Goal: Task Accomplishment & Management: Manage account settings

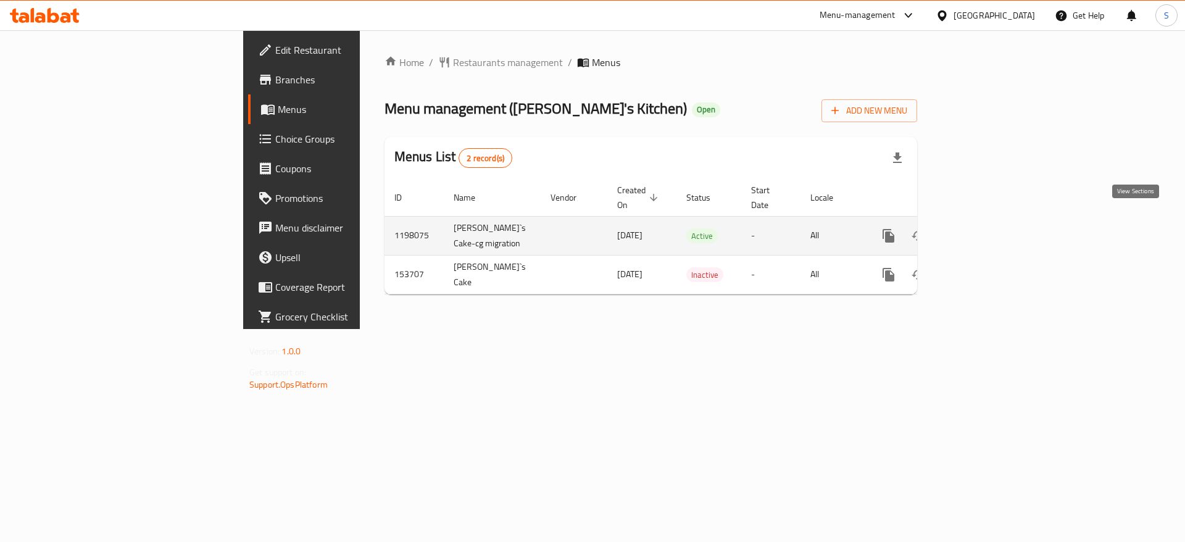
click at [985, 228] on icon "enhanced table" at bounding box center [977, 235] width 15 height 15
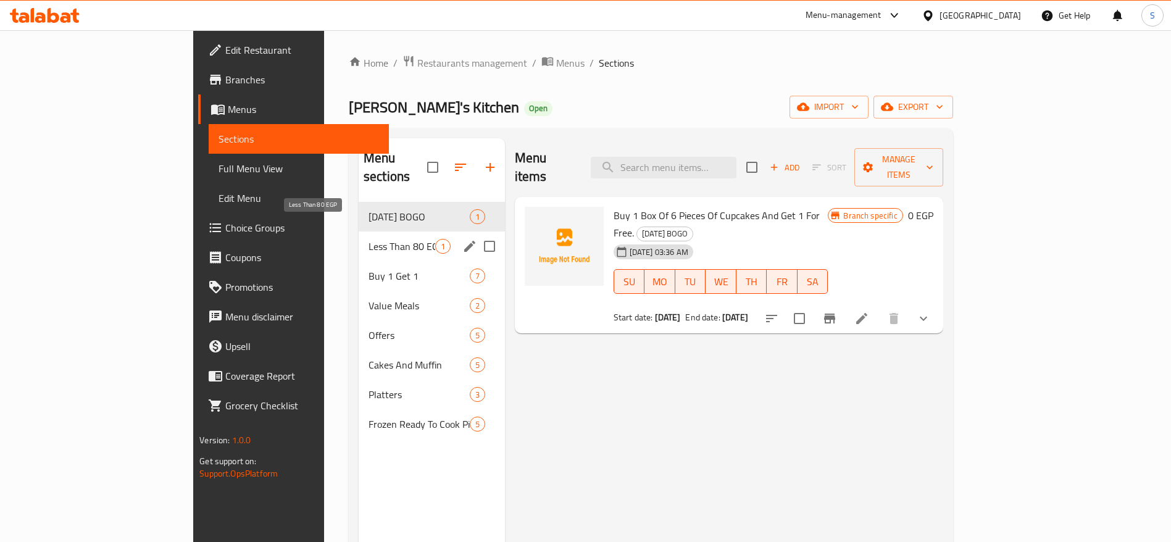
click at [368, 239] on span "Less Than 80 EGP" at bounding box center [401, 246] width 67 height 15
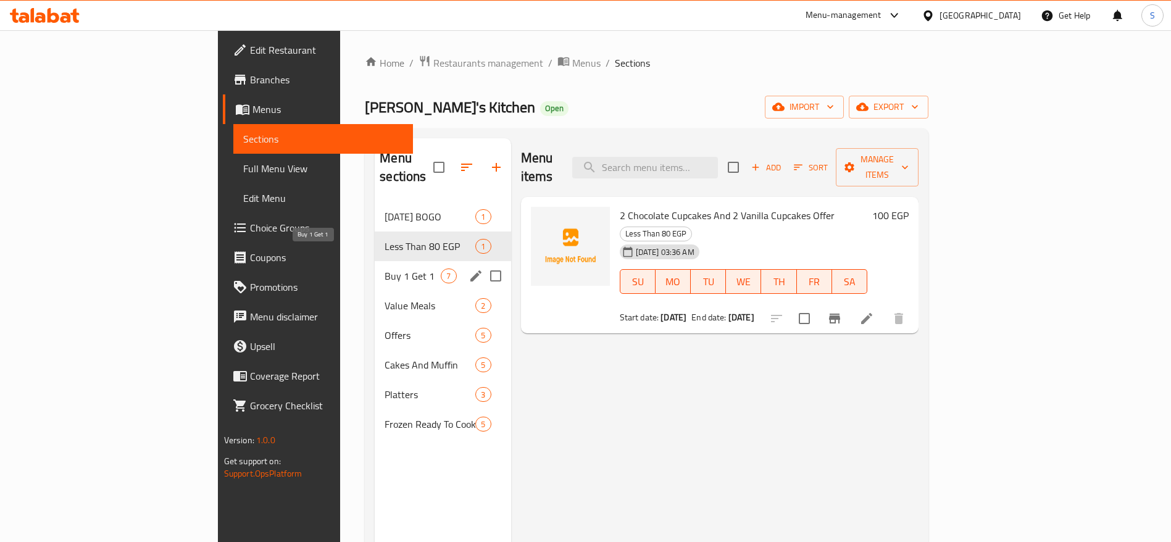
click at [384, 268] on span "Buy 1 Get 1" at bounding box center [412, 275] width 56 height 15
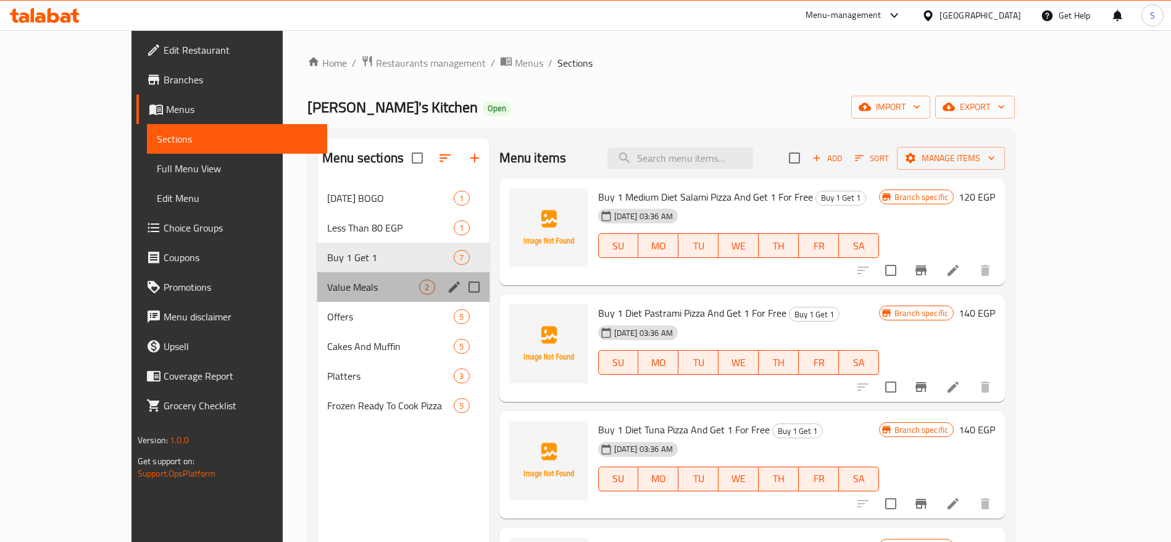
click at [327, 275] on div "Value Meals 2" at bounding box center [403, 287] width 172 height 30
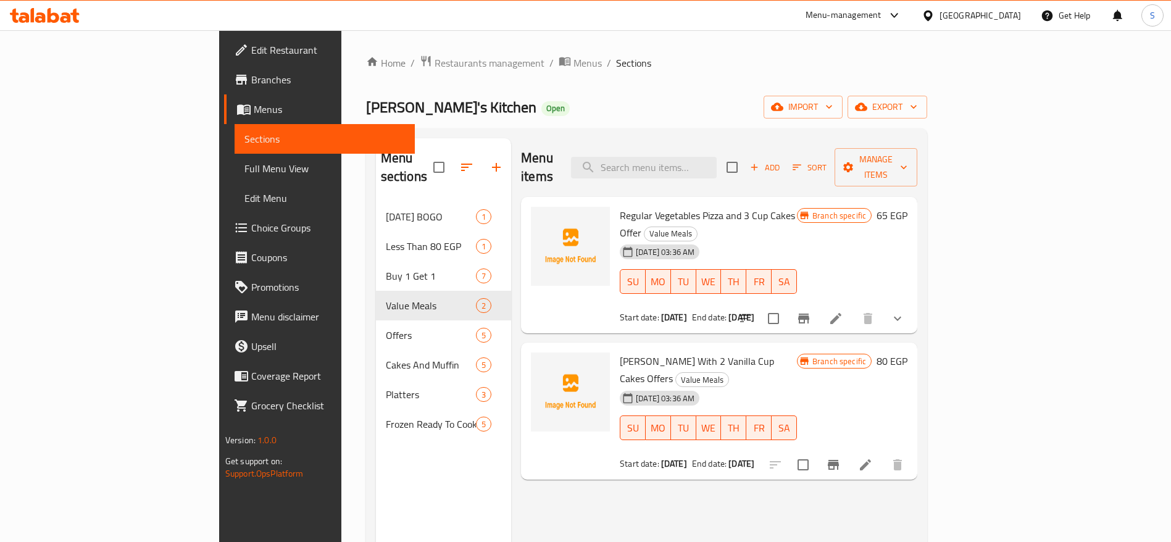
click at [463, 83] on div "Home / Restaurants management / Menus / Sections Kimy's Kitchen Open import exp…" at bounding box center [647, 372] width 562 height 635
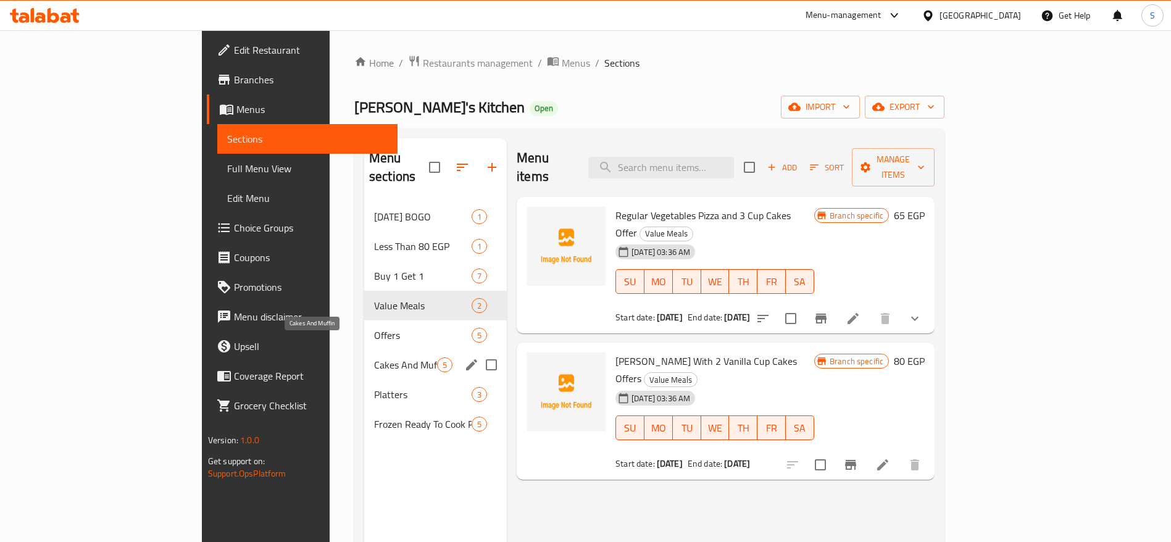
click at [374, 357] on span "Cakes And Muffin" at bounding box center [405, 364] width 63 height 15
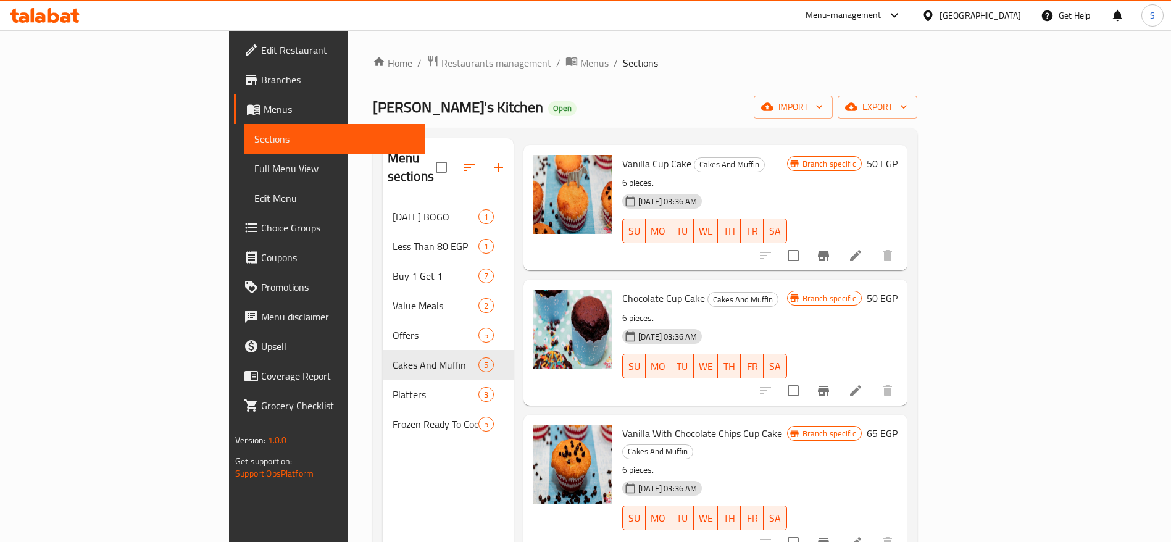
scroll to position [31, 0]
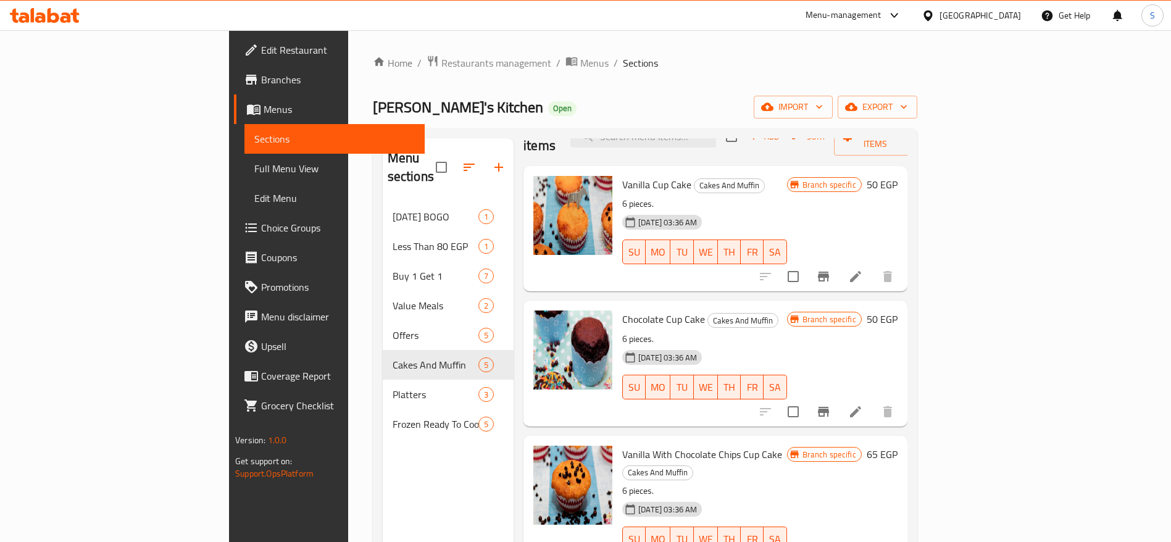
click at [812, 121] on div "Home / Restaurants management / Menus / Sections Kimy's Kitchen Open import exp…" at bounding box center [645, 372] width 544 height 635
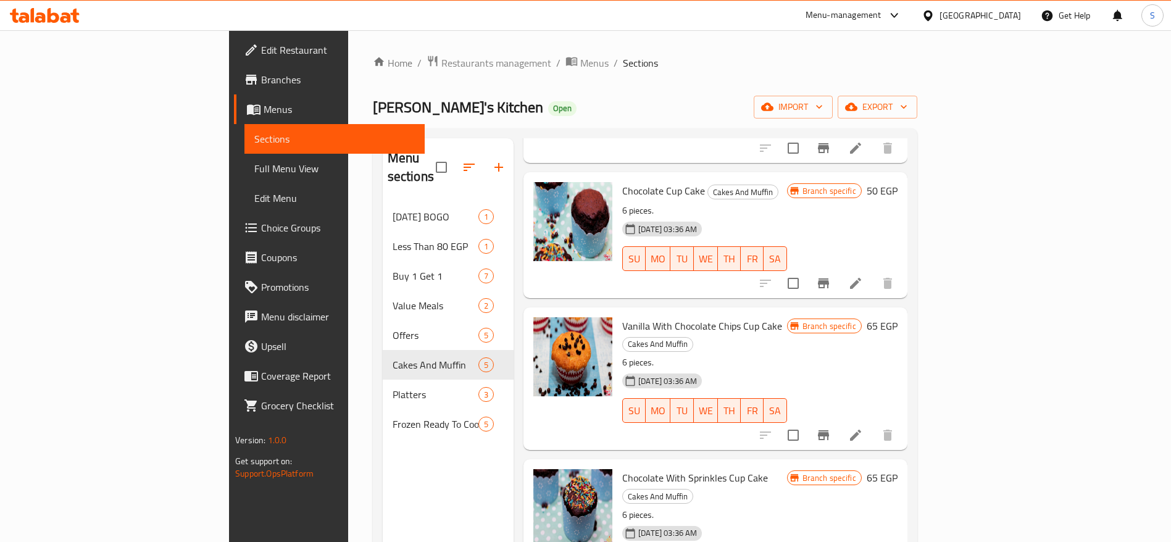
scroll to position [163, 0]
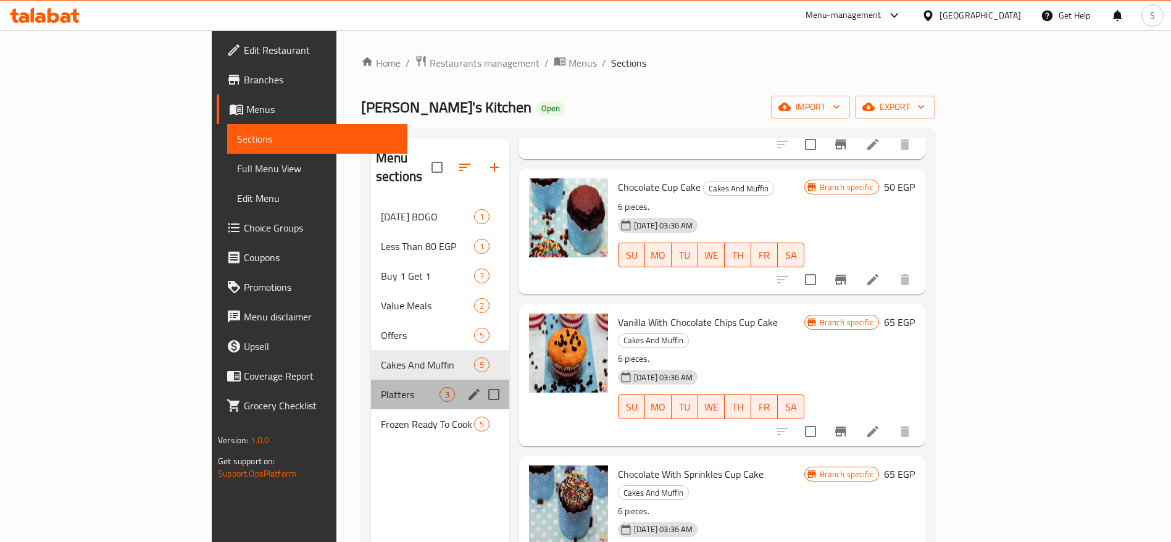
click at [371, 387] on div "Platters 3" at bounding box center [440, 395] width 138 height 30
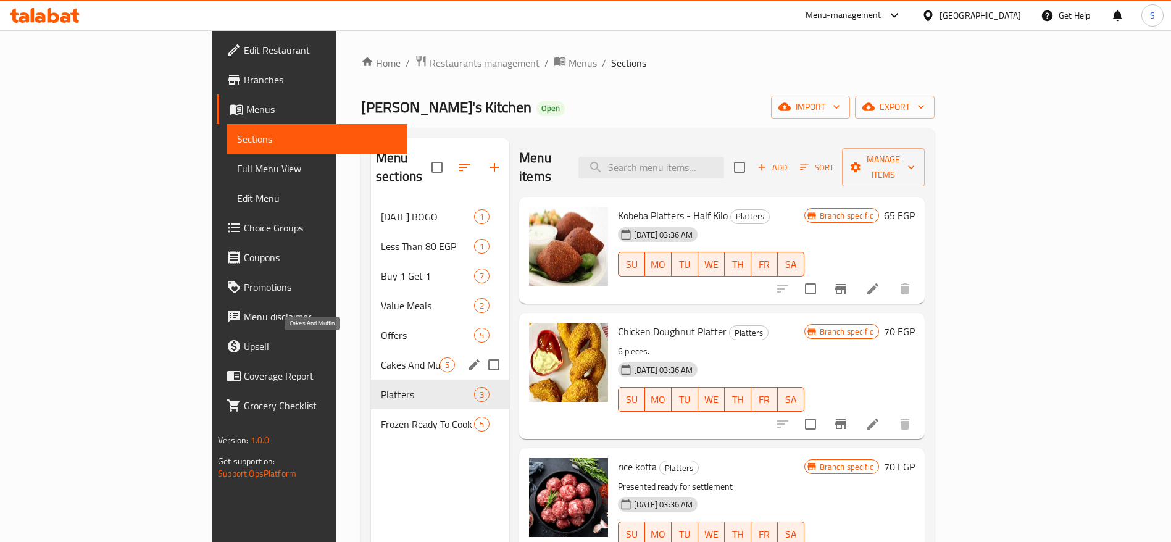
click at [381, 357] on span "Cakes And Muffin" at bounding box center [410, 364] width 59 height 15
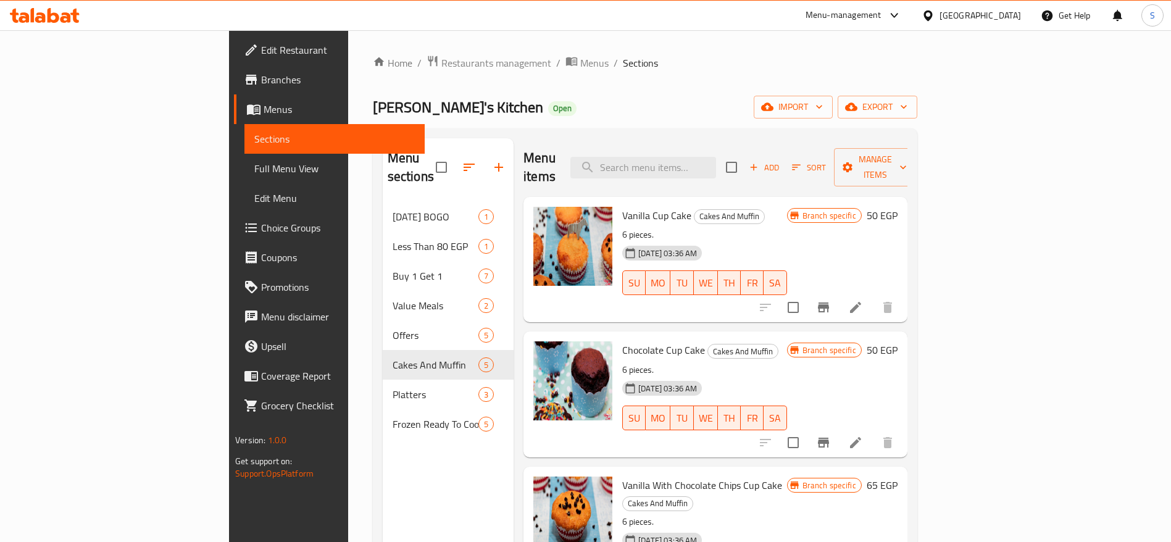
click at [829, 302] on icon "Branch-specific-item" at bounding box center [823, 307] width 11 height 10
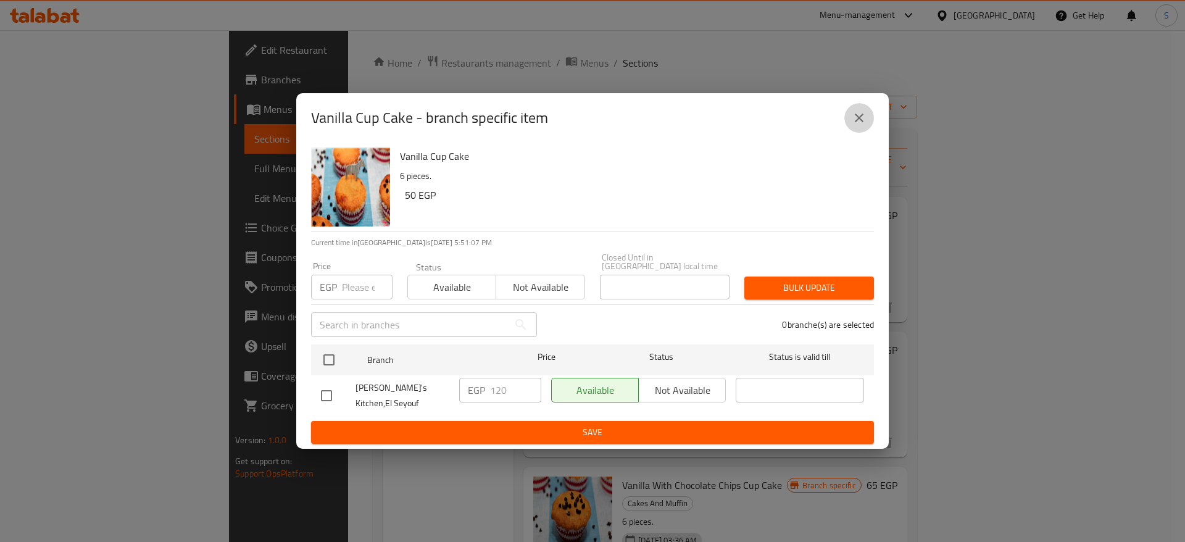
click at [858, 125] on icon "close" at bounding box center [859, 117] width 15 height 15
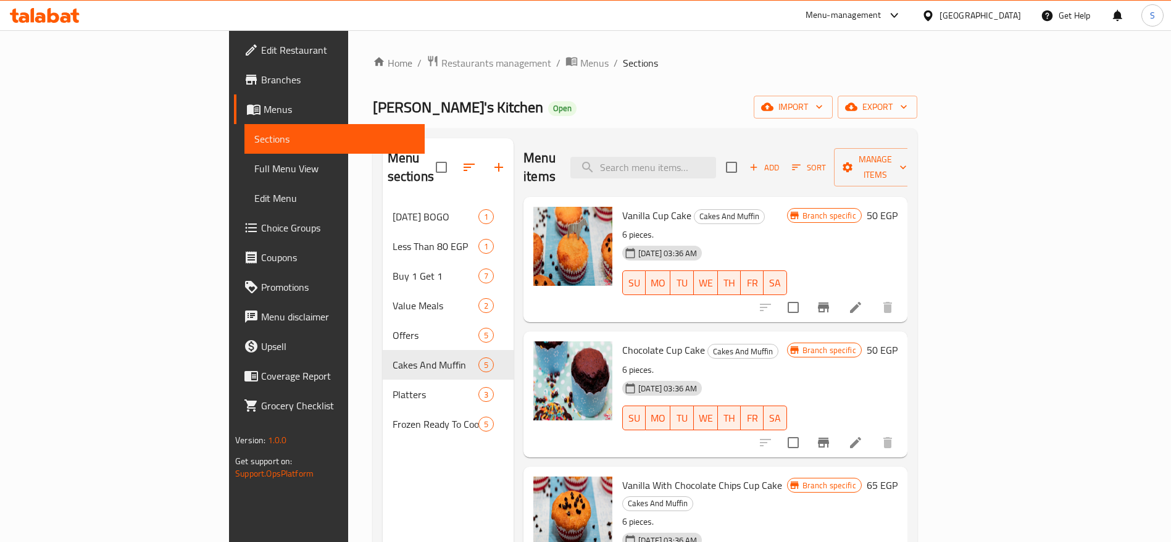
click at [869, 75] on div "Home / Restaurants management / Menus / Sections Kimy's Kitchen Open import exp…" at bounding box center [645, 372] width 544 height 635
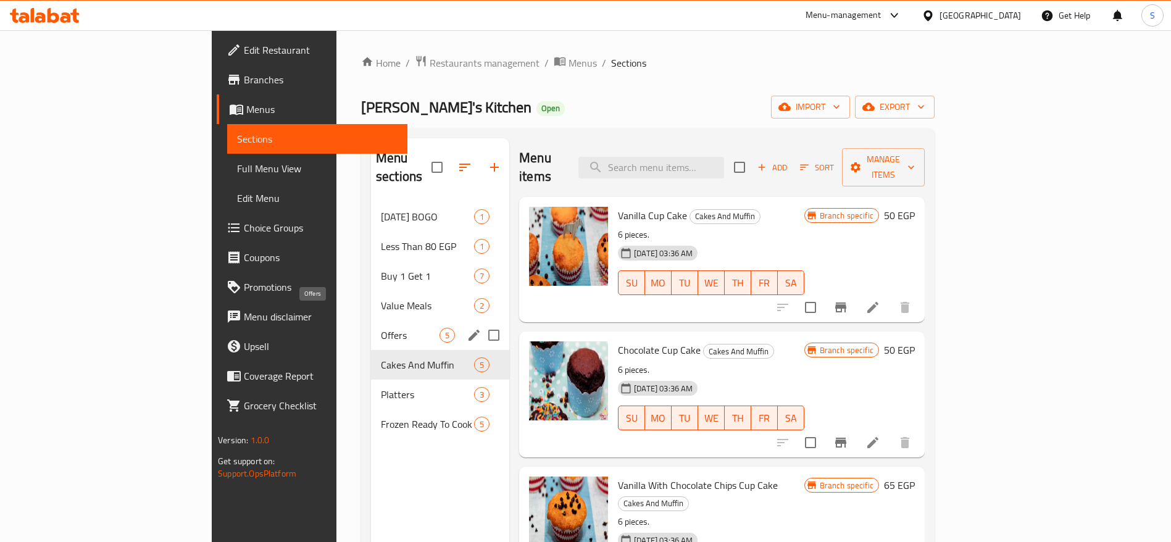
click at [381, 328] on span "Offers" at bounding box center [410, 335] width 59 height 15
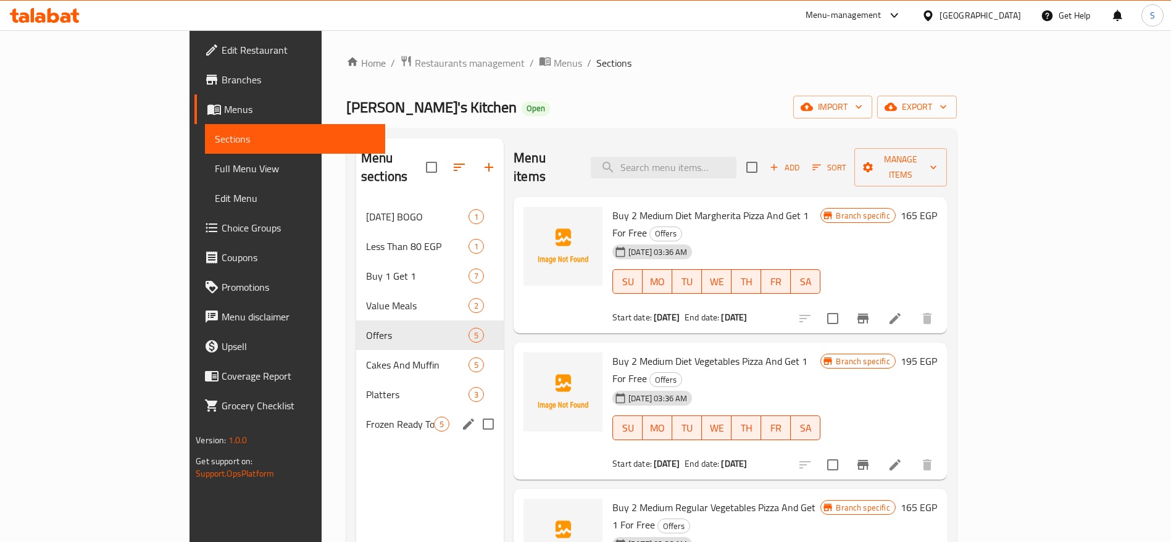
click at [366, 417] on span "Frozen Ready To Cook Pizza" at bounding box center [400, 424] width 68 height 15
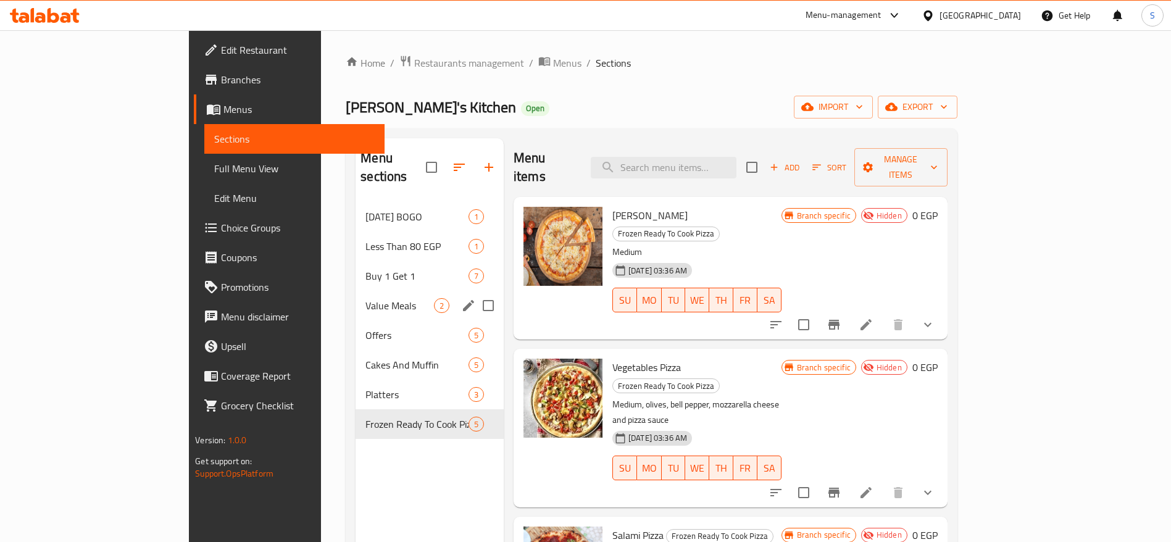
click at [355, 320] on div "Offers 5" at bounding box center [429, 335] width 148 height 30
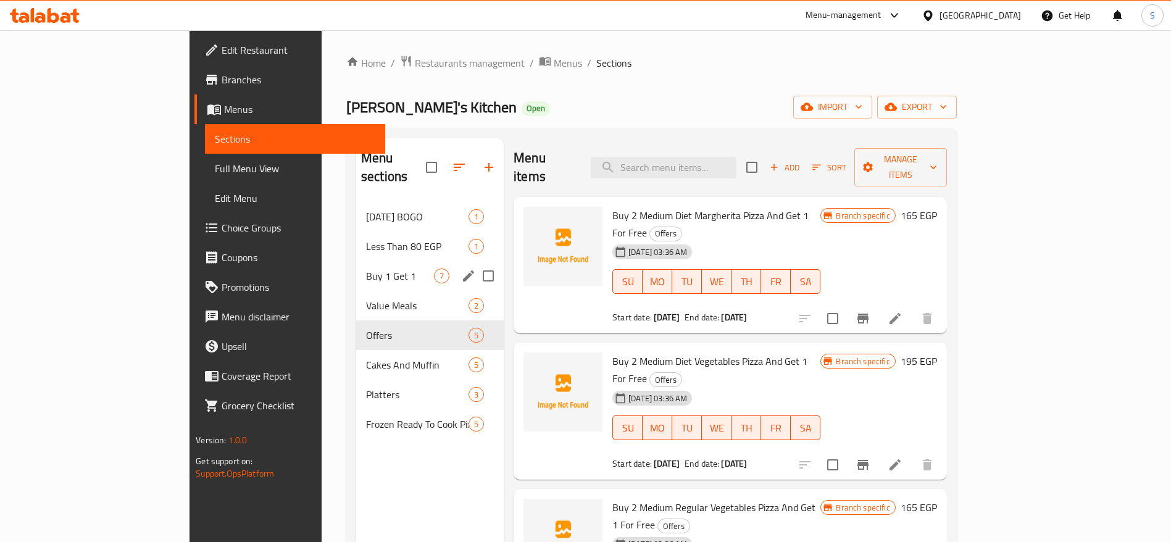
click at [356, 269] on div "Buy 1 Get 1 7" at bounding box center [429, 276] width 147 height 30
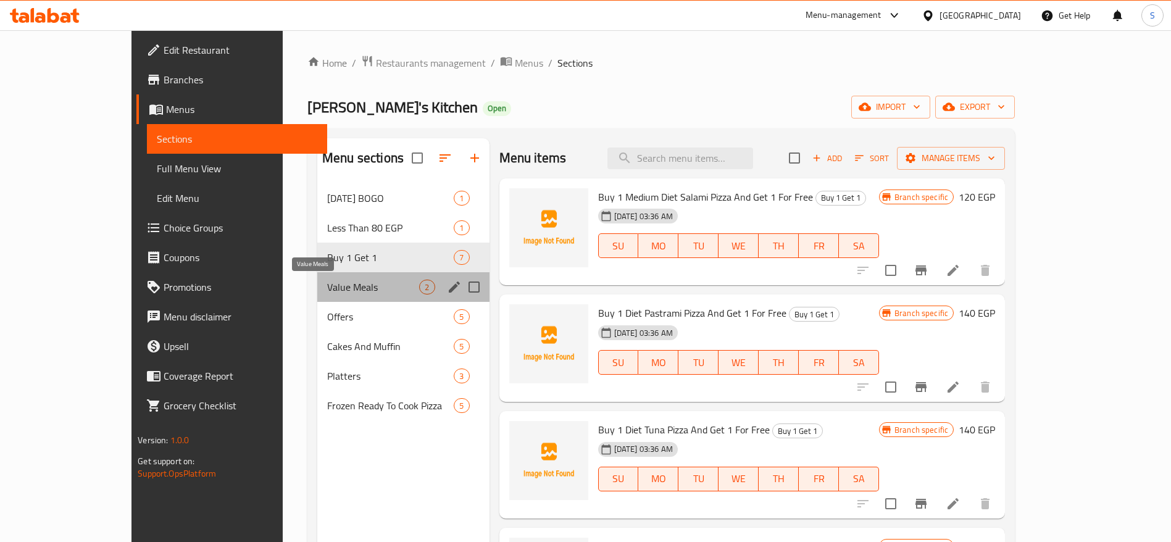
click at [335, 288] on span "Value Meals" at bounding box center [373, 287] width 92 height 15
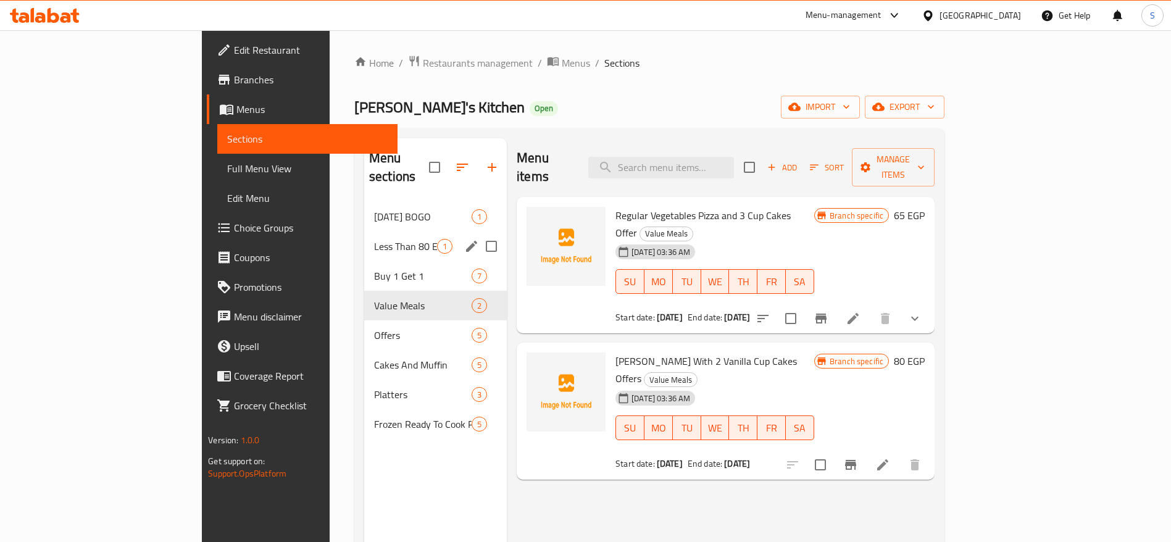
click at [374, 239] on span "Less Than 80 EGP" at bounding box center [405, 246] width 63 height 15
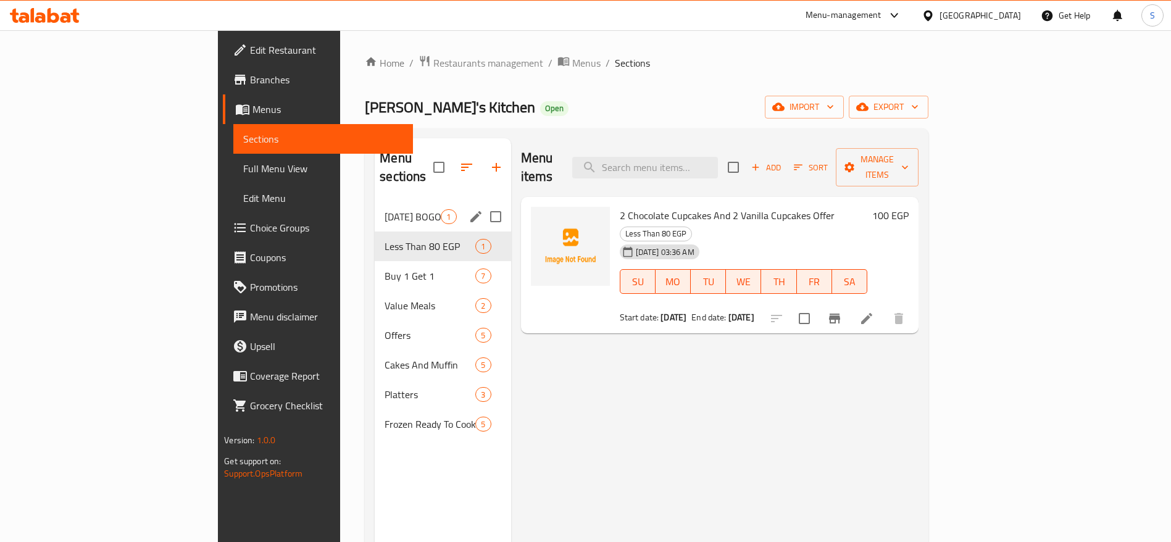
click at [384, 209] on span "Valentine's Day BOGO" at bounding box center [412, 216] width 56 height 15
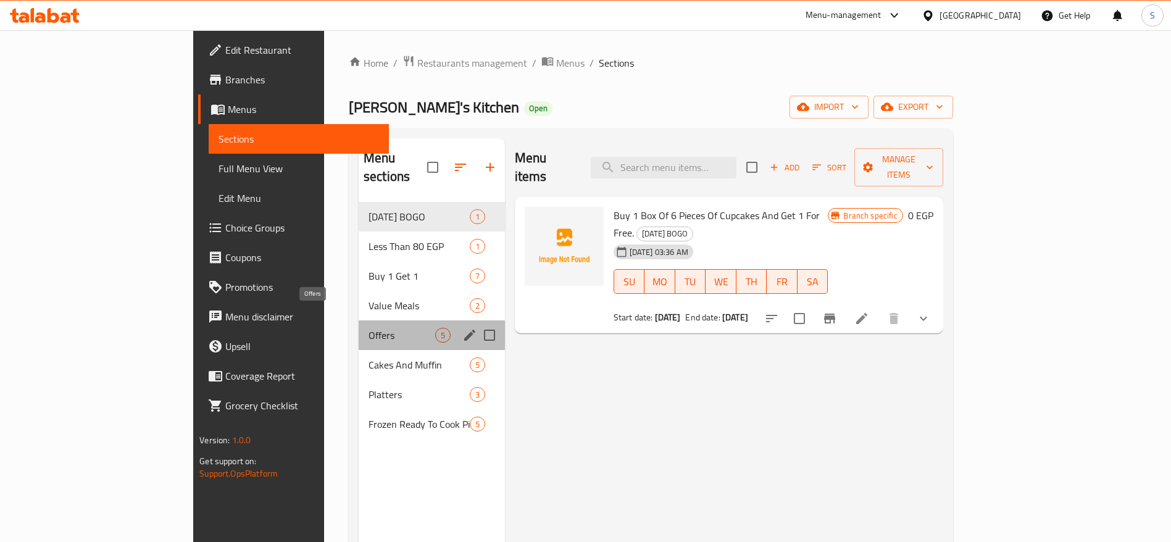
click at [368, 328] on span "Offers" at bounding box center [401, 335] width 67 height 15
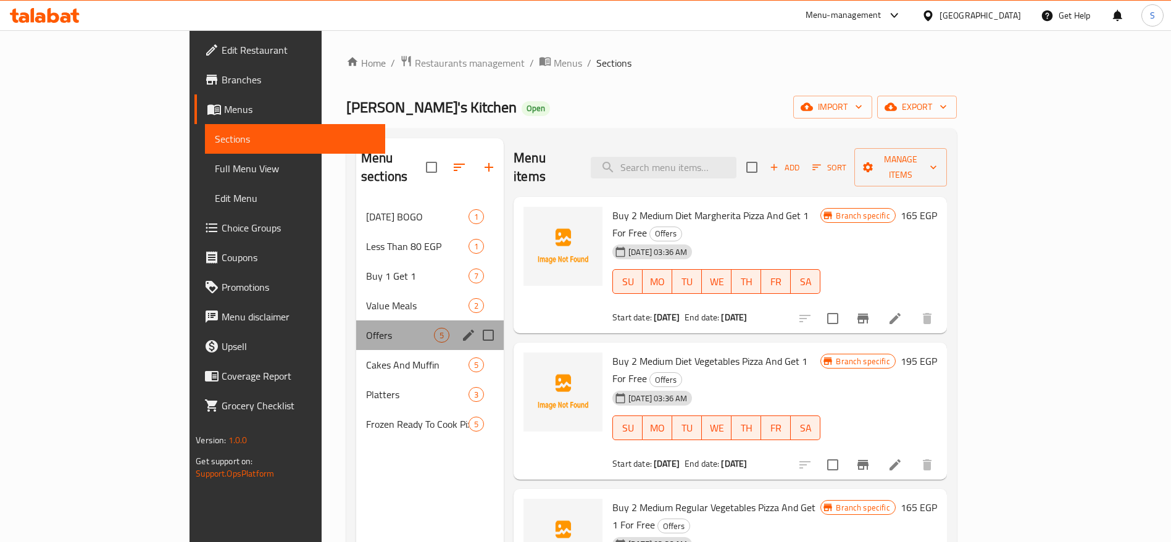
click at [356, 330] on div "Offers 5" at bounding box center [429, 335] width 147 height 30
click at [434, 359] on span "5" at bounding box center [441, 365] width 14 height 12
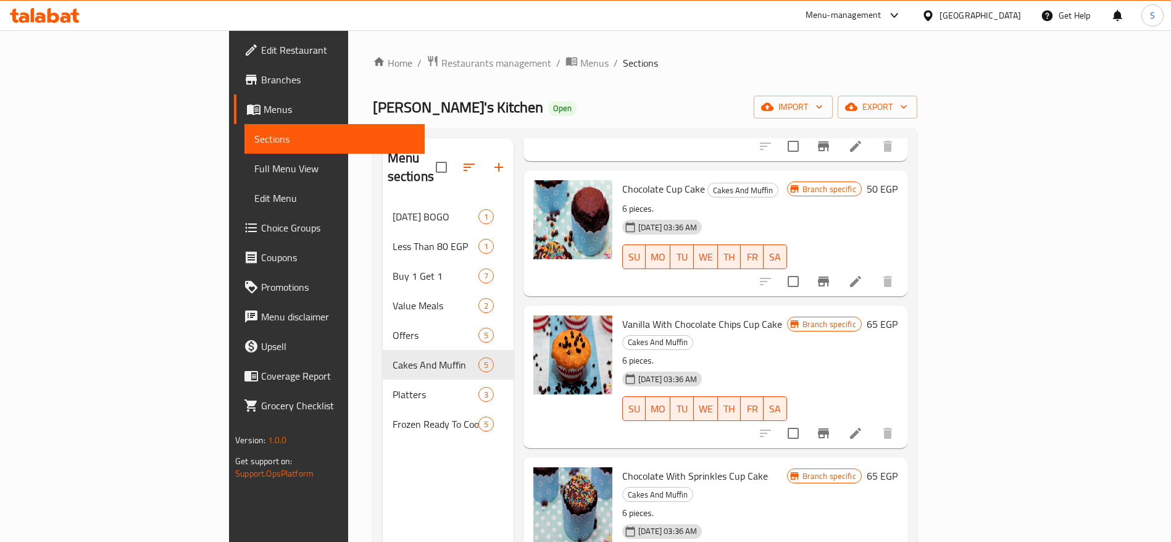
scroll to position [163, 0]
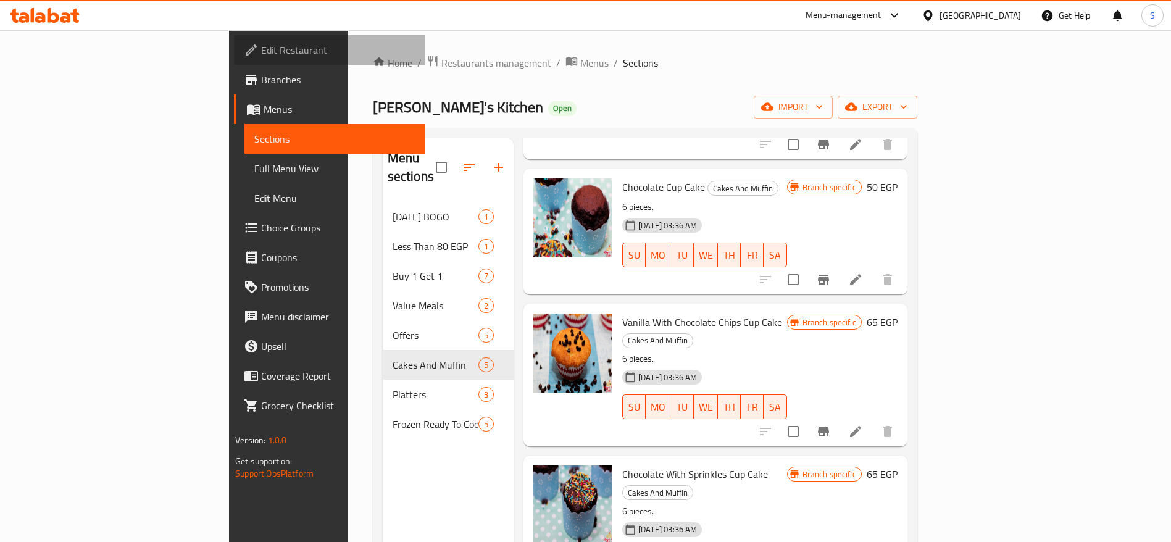
click at [261, 45] on span "Edit Restaurant" at bounding box center [338, 50] width 154 height 15
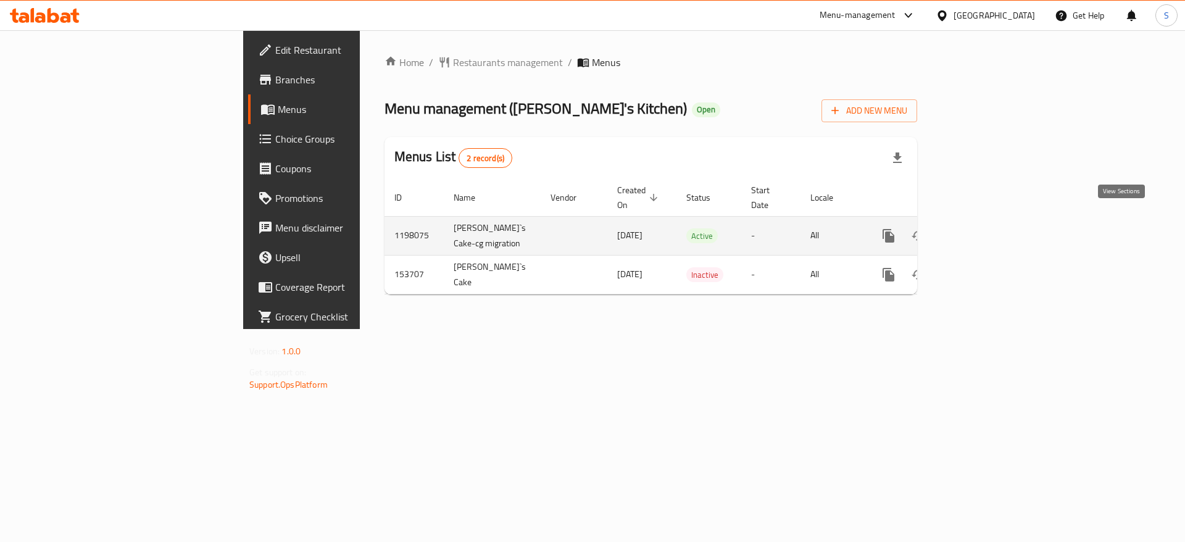
click at [983, 230] on icon "enhanced table" at bounding box center [977, 235] width 11 height 11
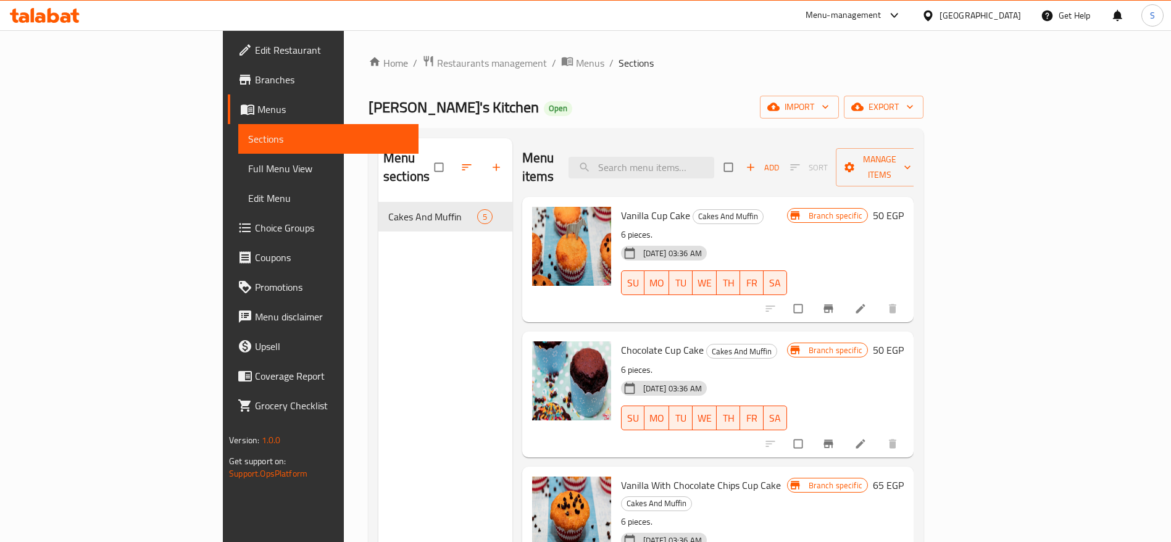
click at [255, 231] on span "Choice Groups" at bounding box center [332, 227] width 154 height 15
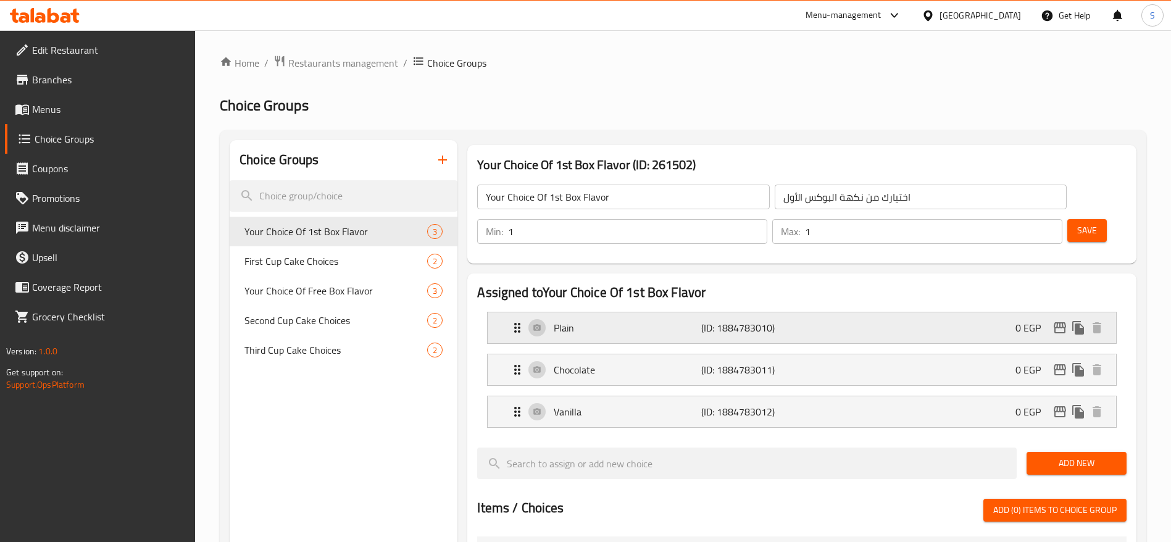
click at [1022, 320] on p "0 EGP" at bounding box center [1032, 327] width 35 height 15
click at [975, 312] on div "Plain (ID: 1884783010) 0 EGP" at bounding box center [805, 327] width 591 height 31
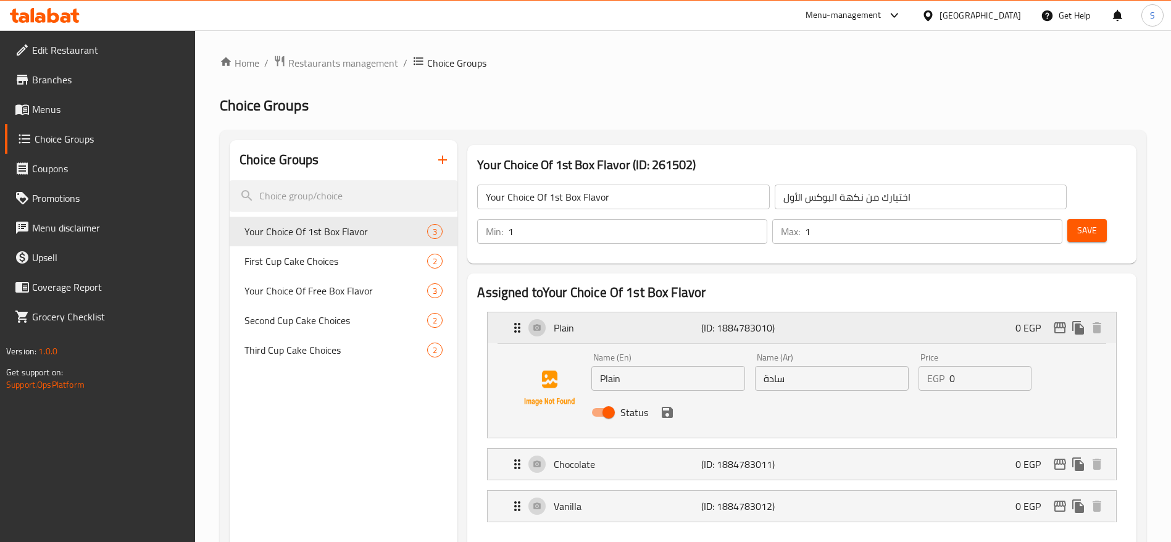
click at [918, 312] on div "Plain (ID: 1884783010) 0 EGP" at bounding box center [805, 327] width 591 height 31
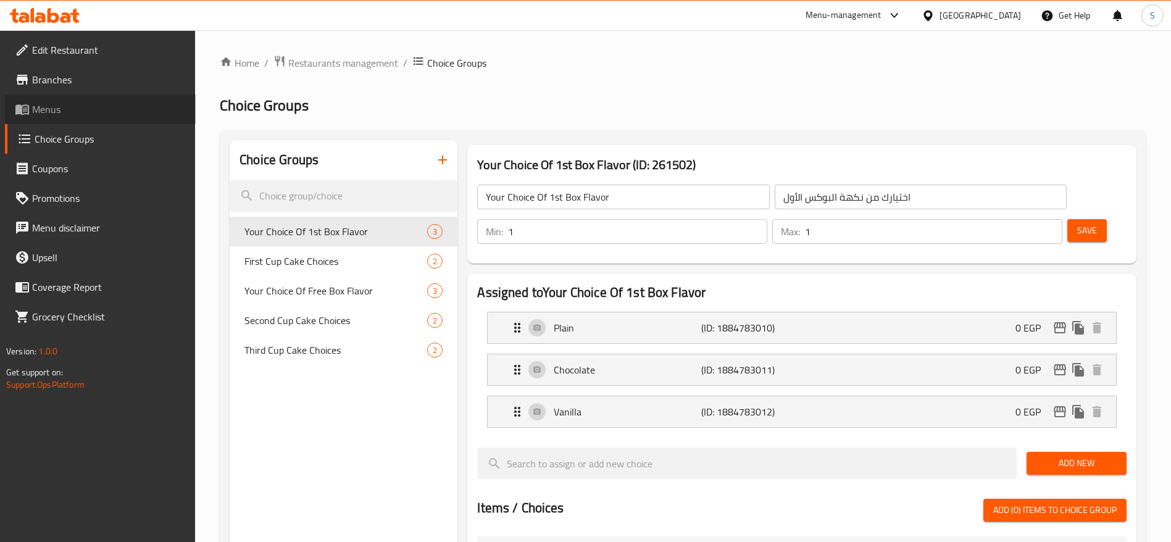
click at [88, 109] on span "Menus" at bounding box center [109, 109] width 154 height 15
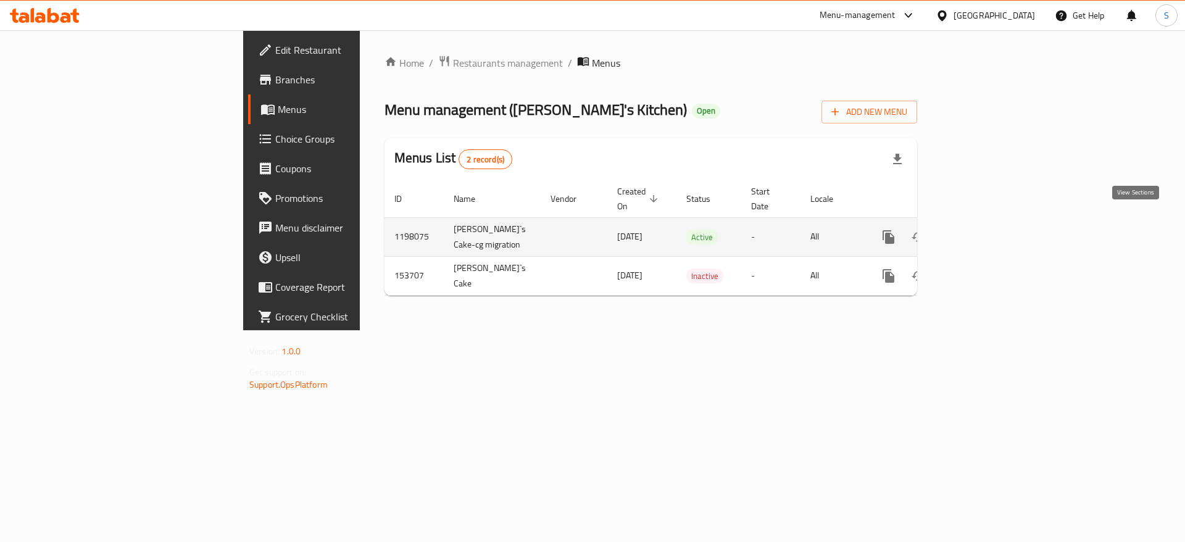
click at [992, 222] on link "enhanced table" at bounding box center [978, 237] width 30 height 30
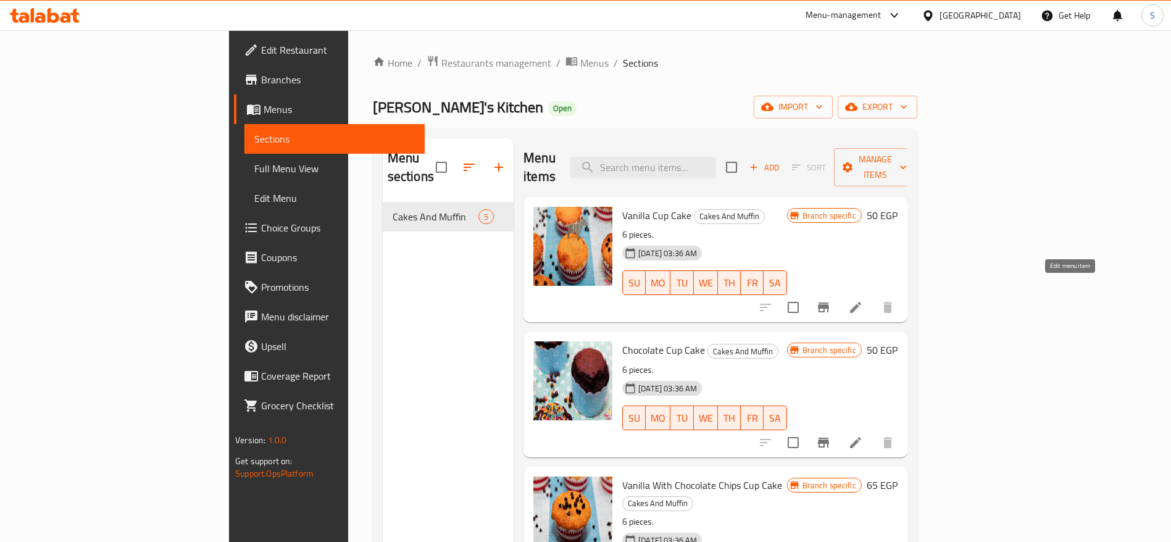
click at [861, 302] on icon at bounding box center [855, 307] width 11 height 11
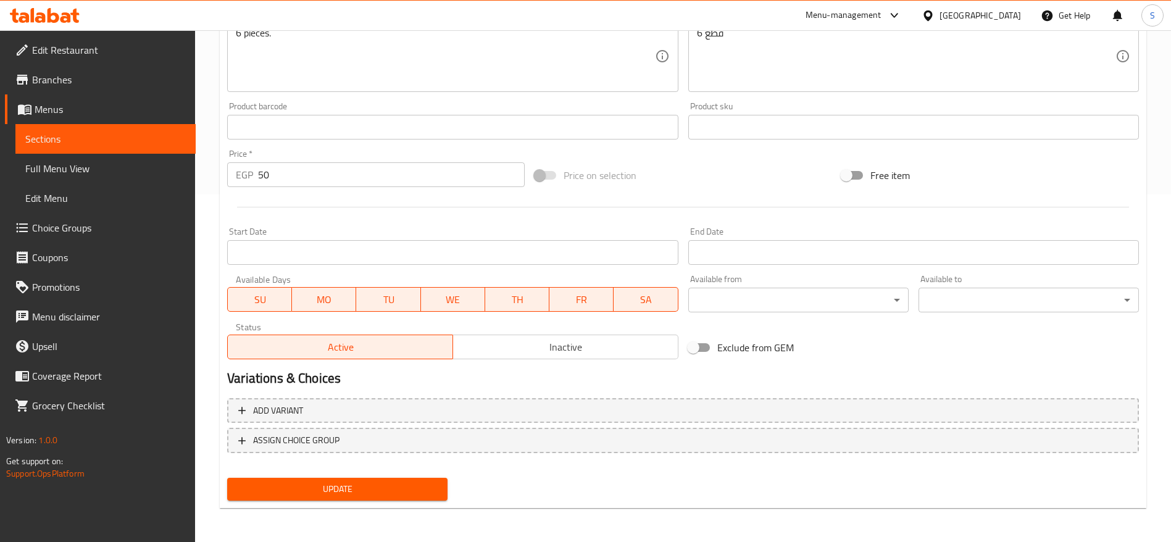
scroll to position [348, 0]
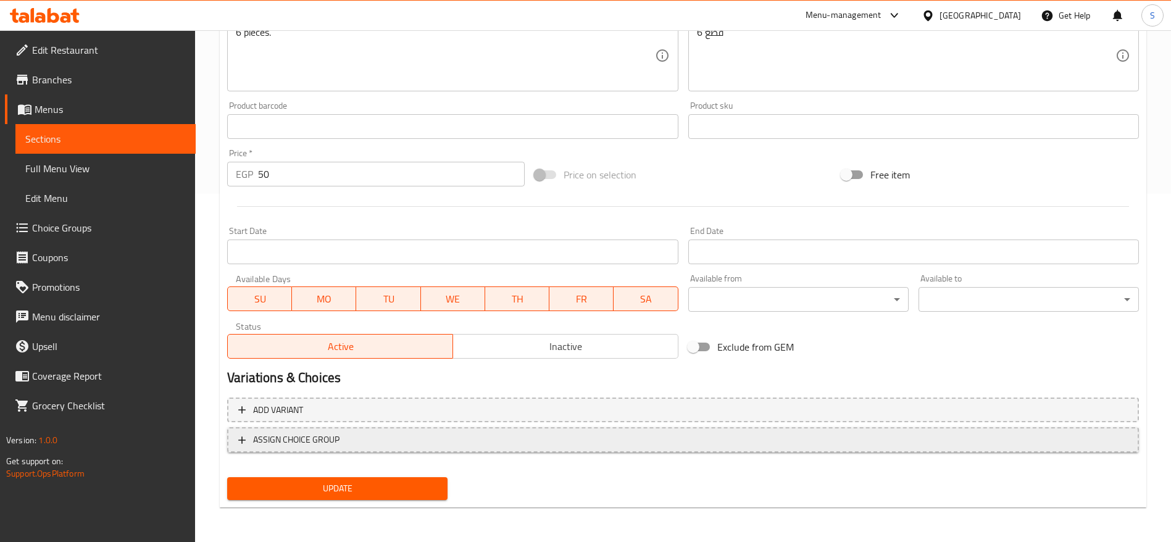
click at [377, 434] on span "ASSIGN CHOICE GROUP" at bounding box center [682, 439] width 889 height 15
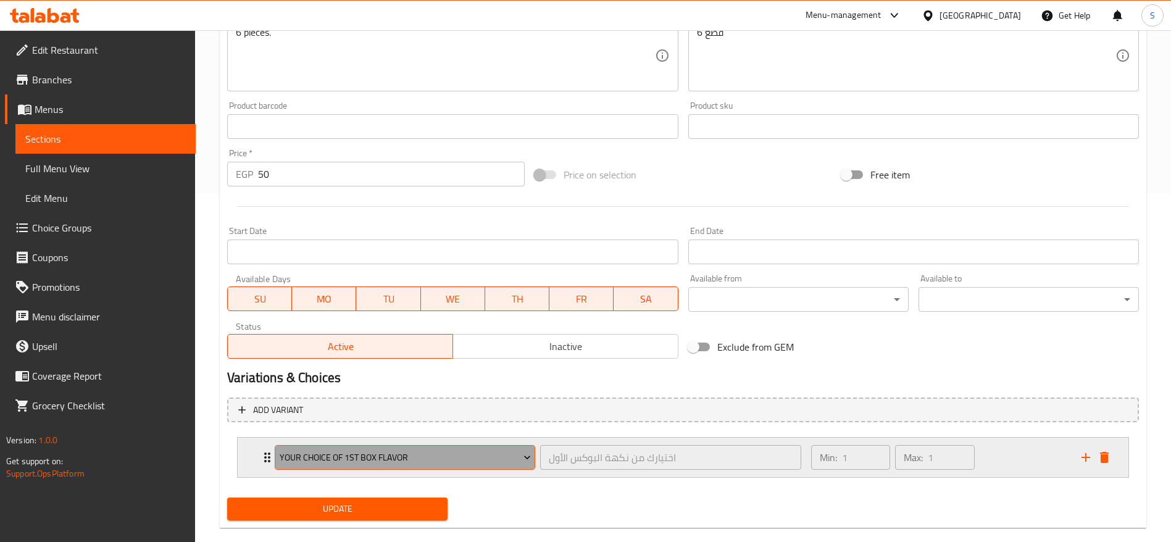
click at [418, 459] on span "Your Choice Of 1st Box Flavor" at bounding box center [405, 457] width 251 height 15
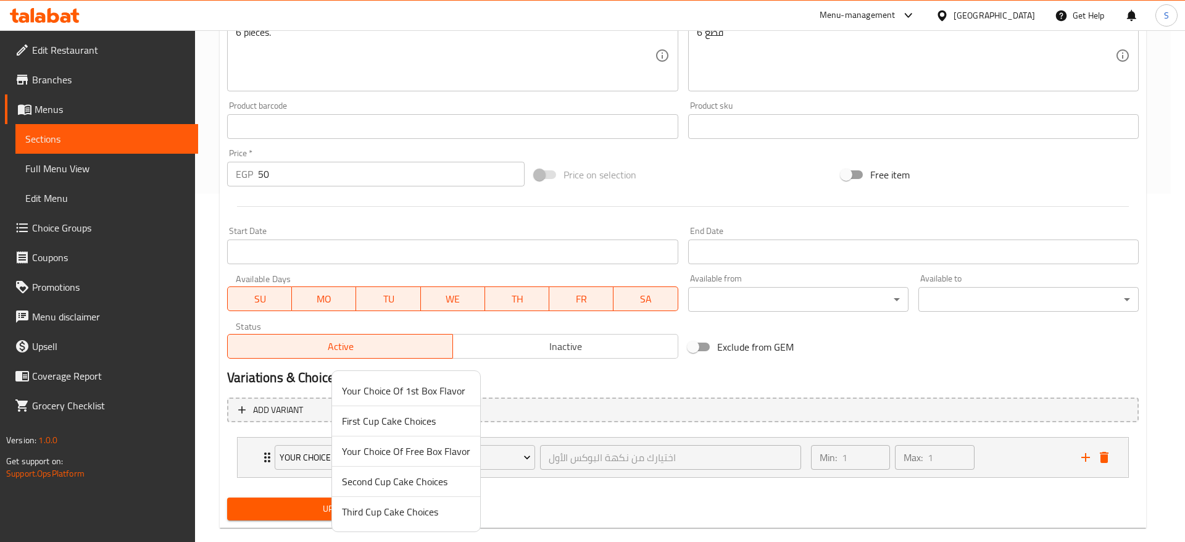
click at [568, 533] on div at bounding box center [592, 271] width 1185 height 542
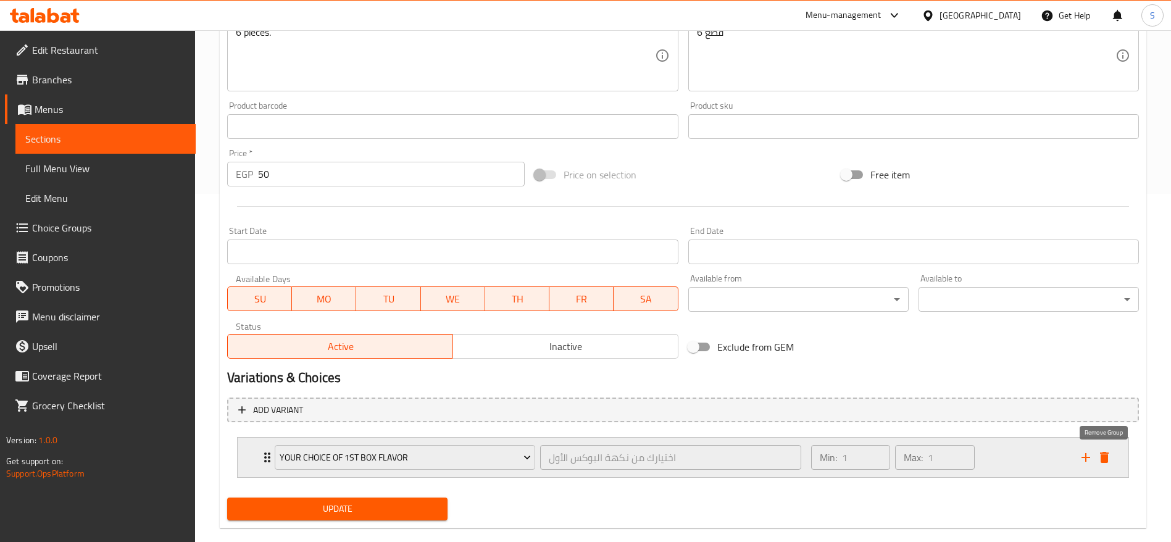
click at [1101, 457] on icon "delete" at bounding box center [1104, 457] width 9 height 11
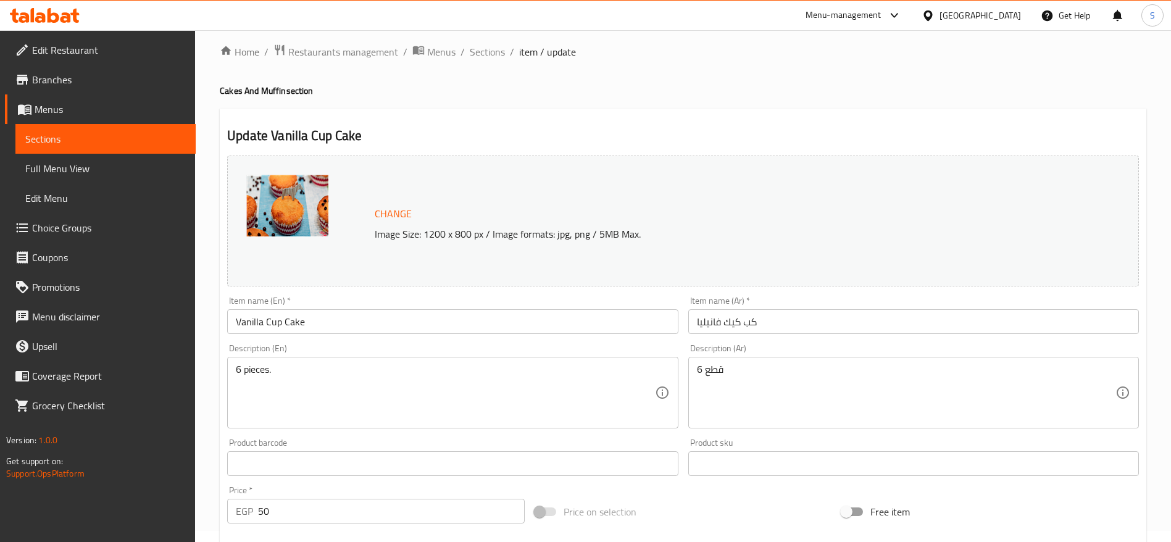
scroll to position [0, 0]
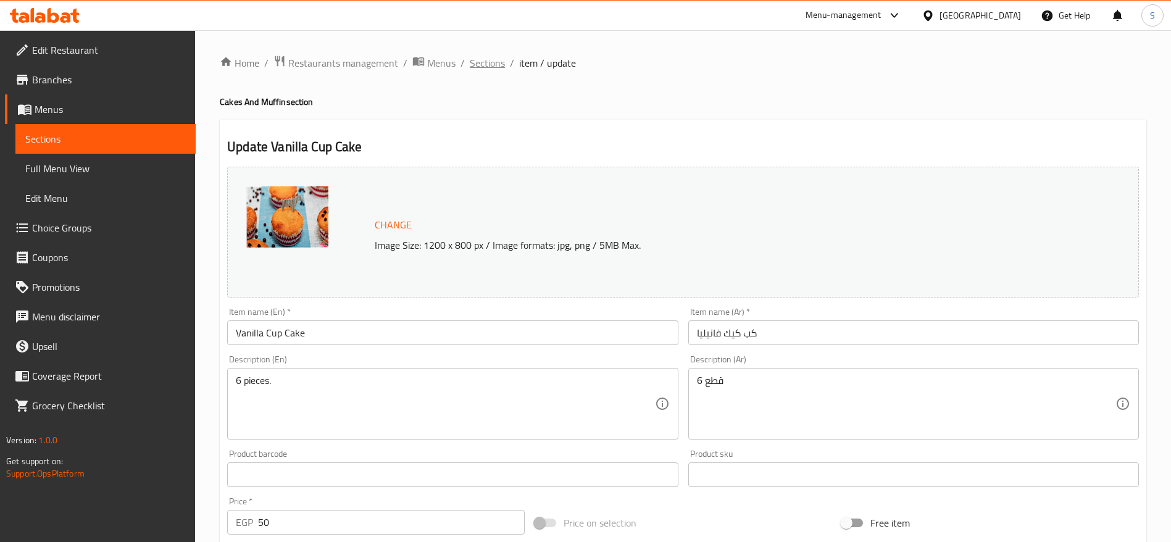
click at [492, 60] on span "Sections" at bounding box center [487, 63] width 35 height 15
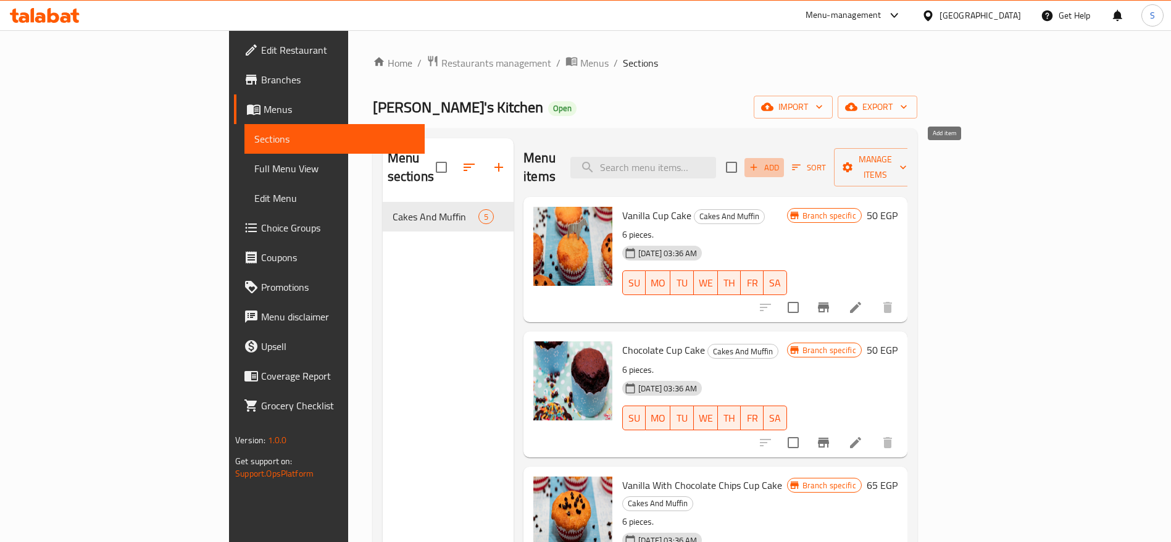
click at [781, 160] on span "Add" at bounding box center [763, 167] width 33 height 14
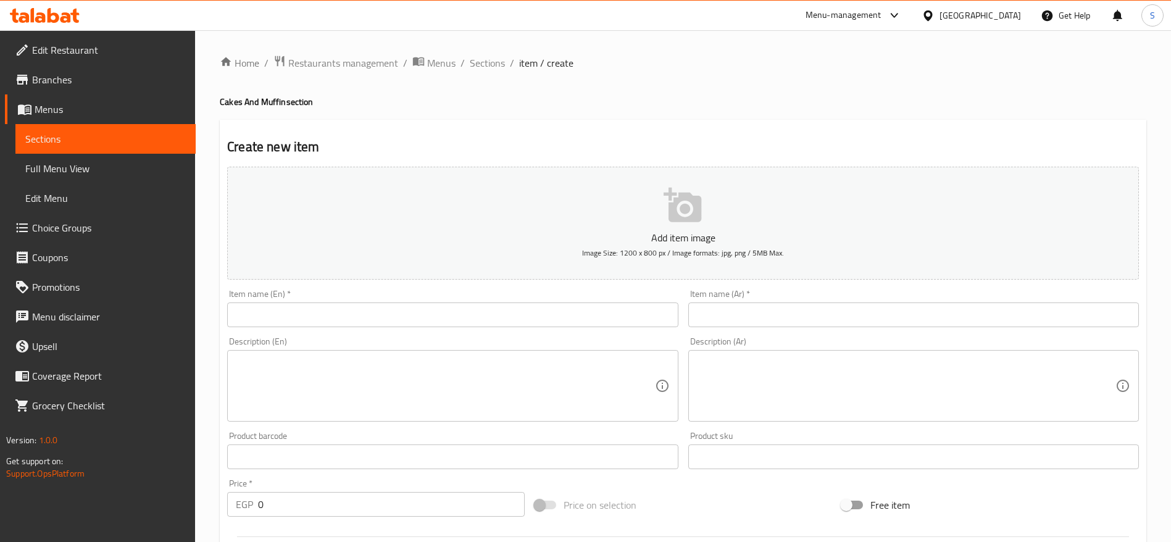
click at [346, 309] on input "text" at bounding box center [452, 314] width 451 height 25
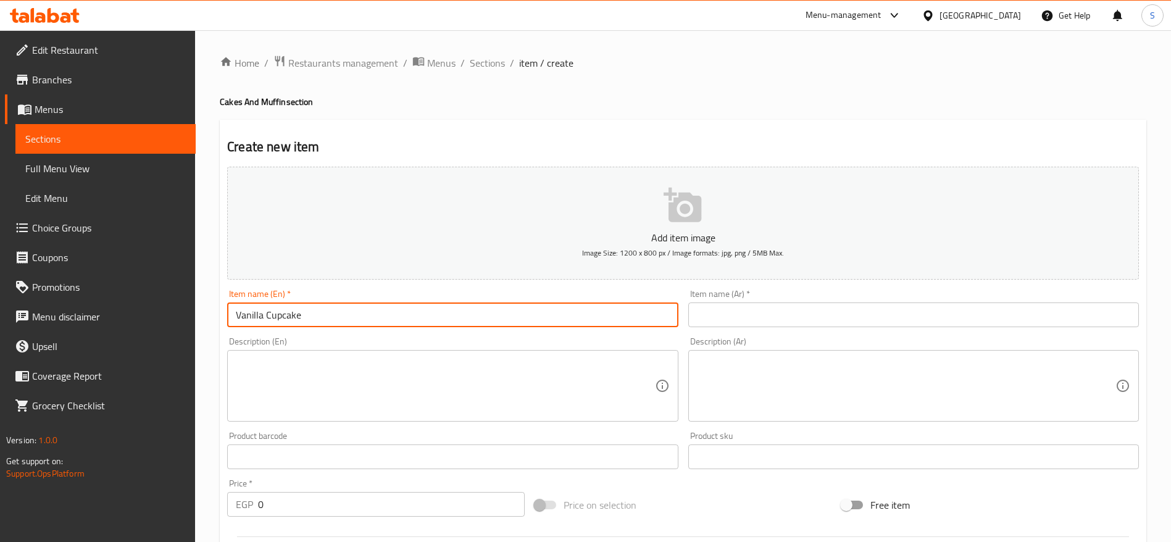
type input "Vanilla Cupcake"
click at [844, 311] on input "text" at bounding box center [913, 314] width 451 height 25
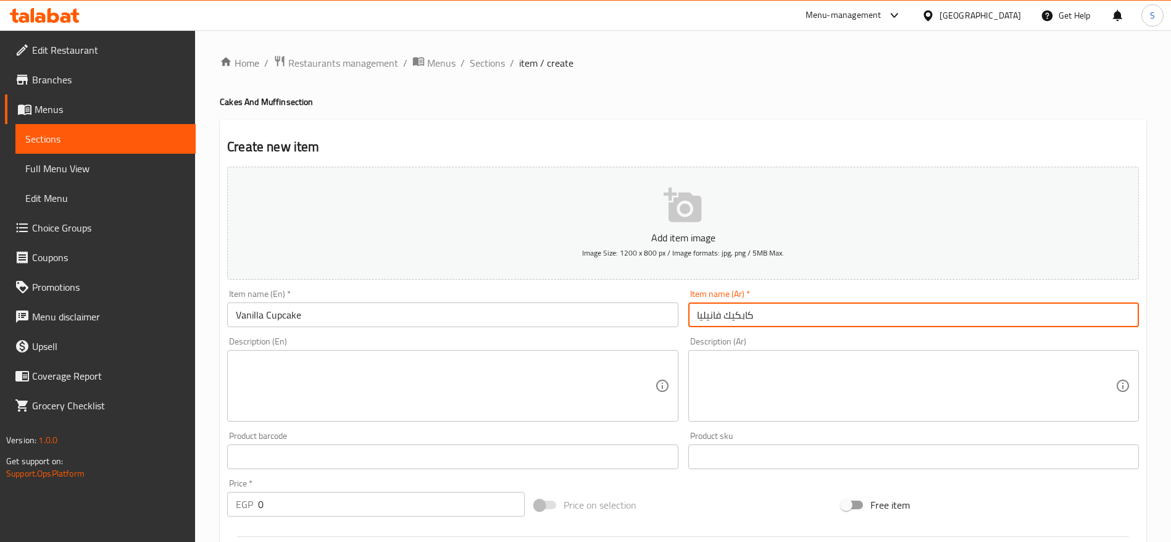
type input "كابكيك فانيليا"
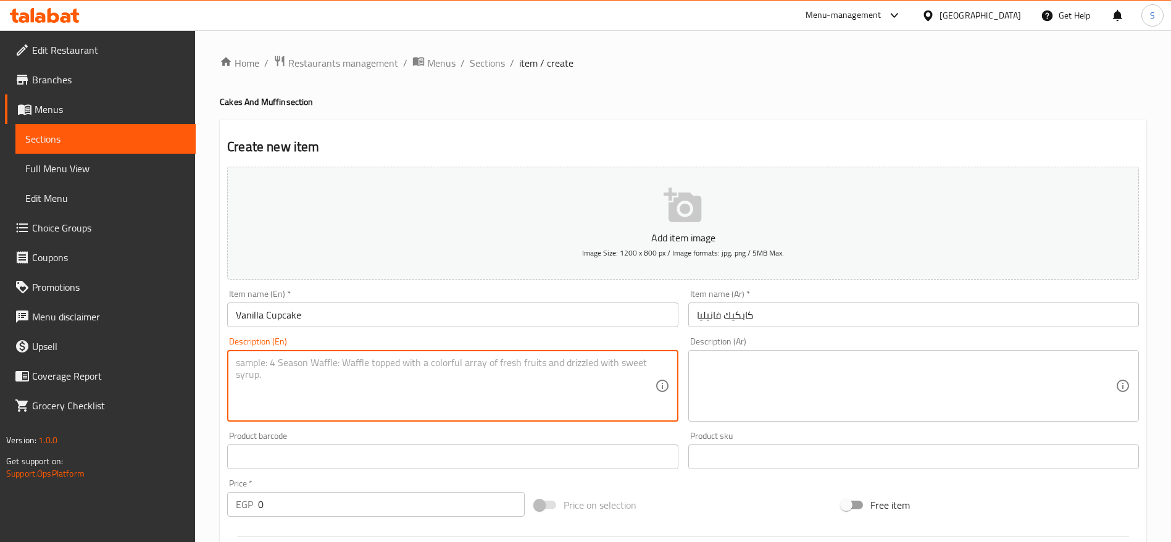
click at [349, 368] on textarea at bounding box center [445, 386] width 418 height 59
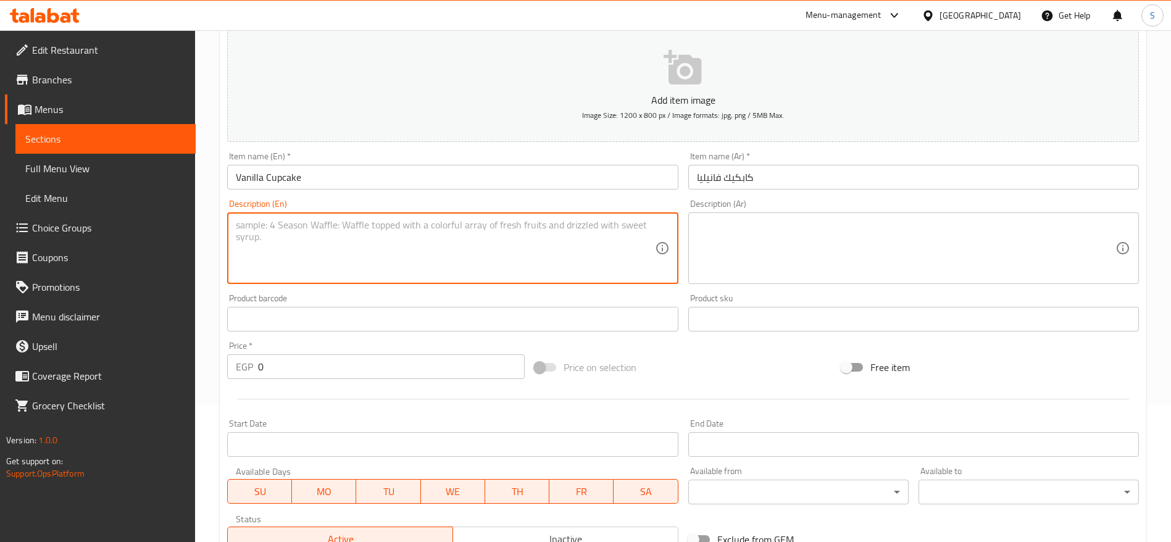
scroll to position [154, 0]
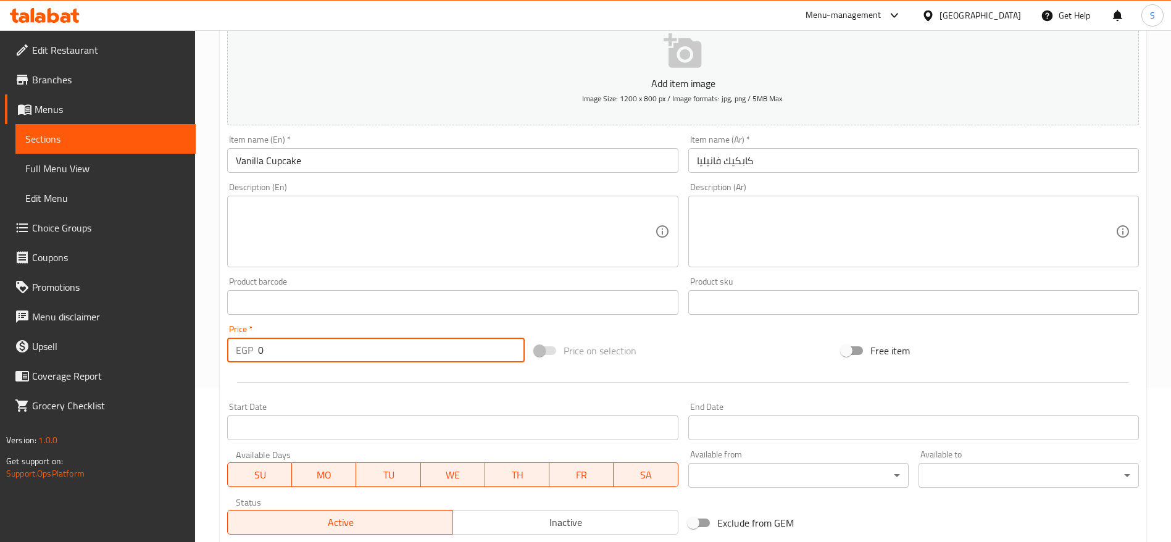
click at [346, 349] on input "0" at bounding box center [391, 350] width 267 height 25
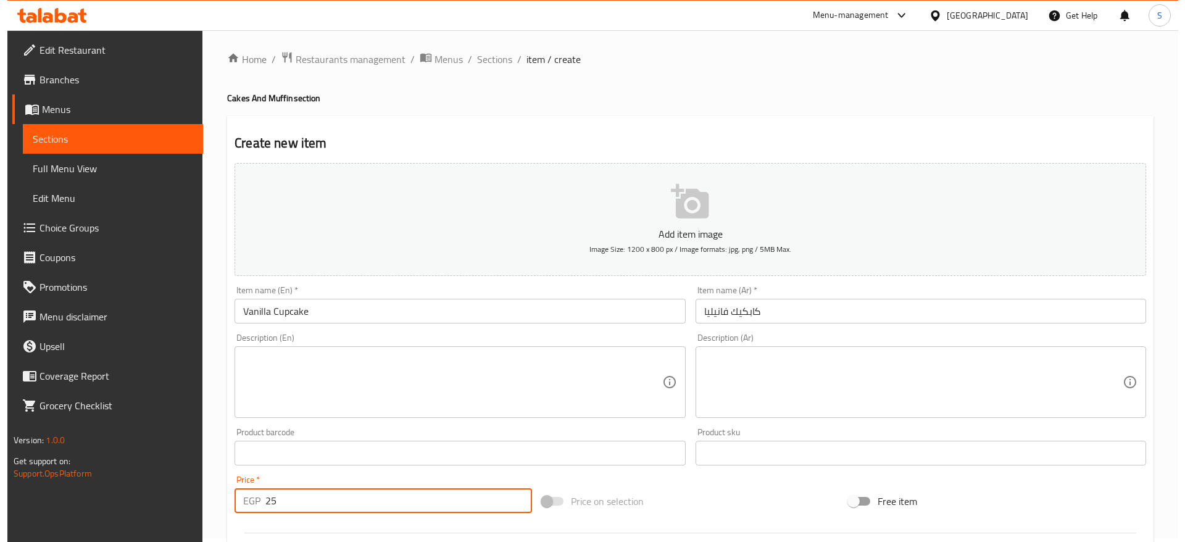
scroll to position [0, 0]
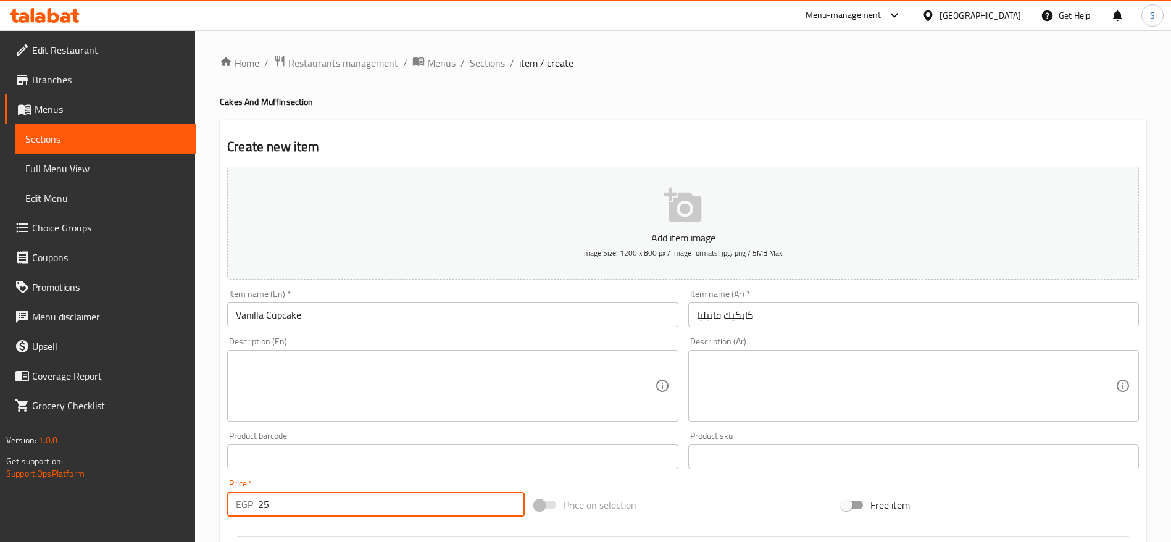
type input "25"
click at [631, 225] on button "Add item image Image Size: 1200 x 800 px / Image formats: jpg, png / 5MB Max." at bounding box center [683, 223] width 912 height 113
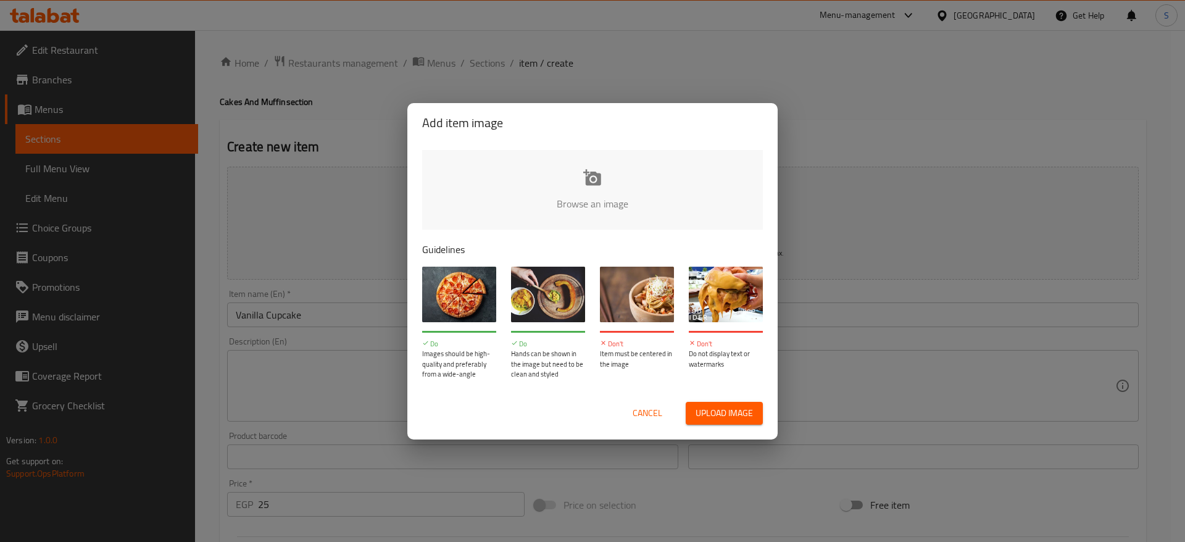
click at [699, 410] on span "Upload image" at bounding box center [724, 412] width 57 height 15
type input "C:\fakepath\WhatsApp Image [DATE] 5.46.35 PM.jpeg"
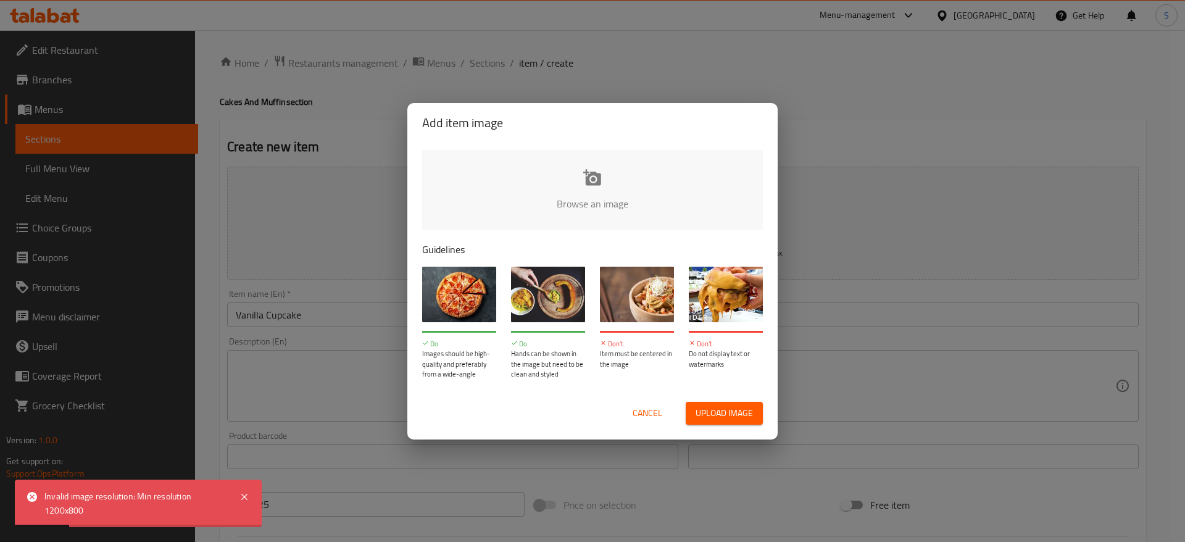
click at [654, 415] on span "Cancel" at bounding box center [648, 412] width 30 height 15
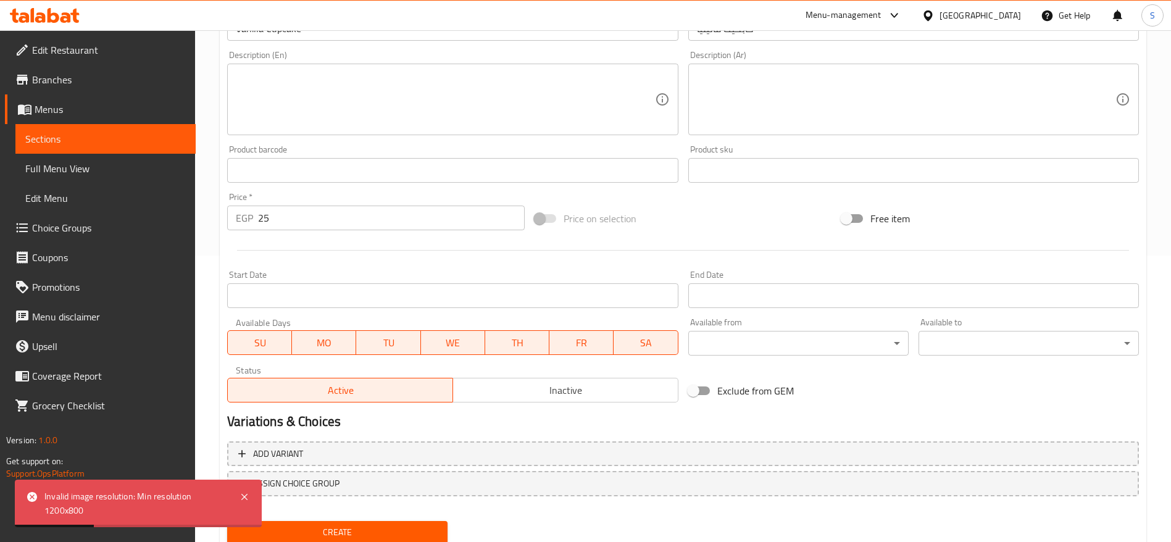
scroll to position [330, 0]
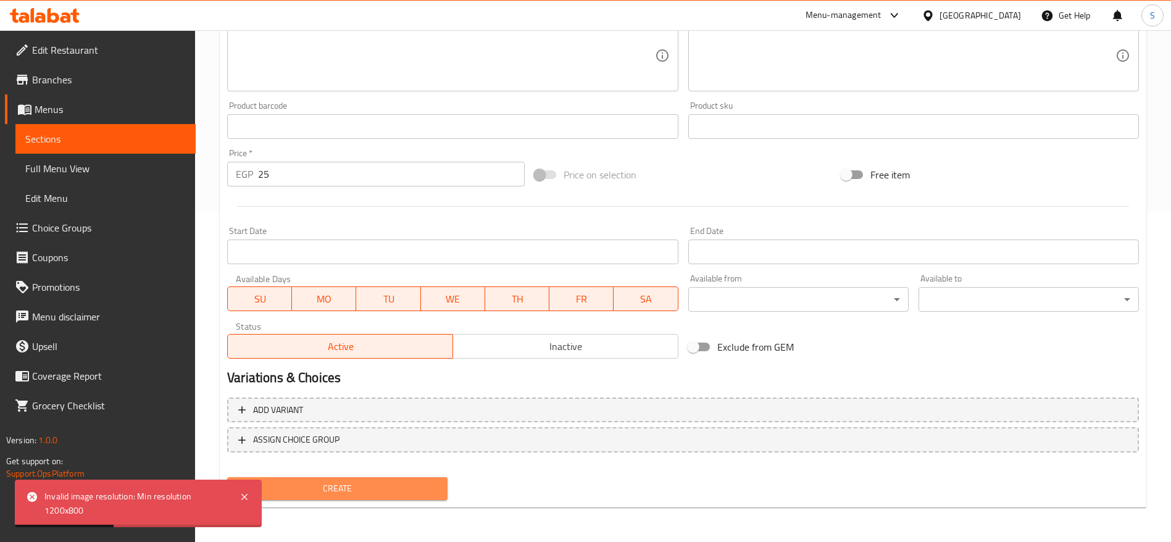
click at [413, 484] on span "Create" at bounding box center [337, 488] width 201 height 15
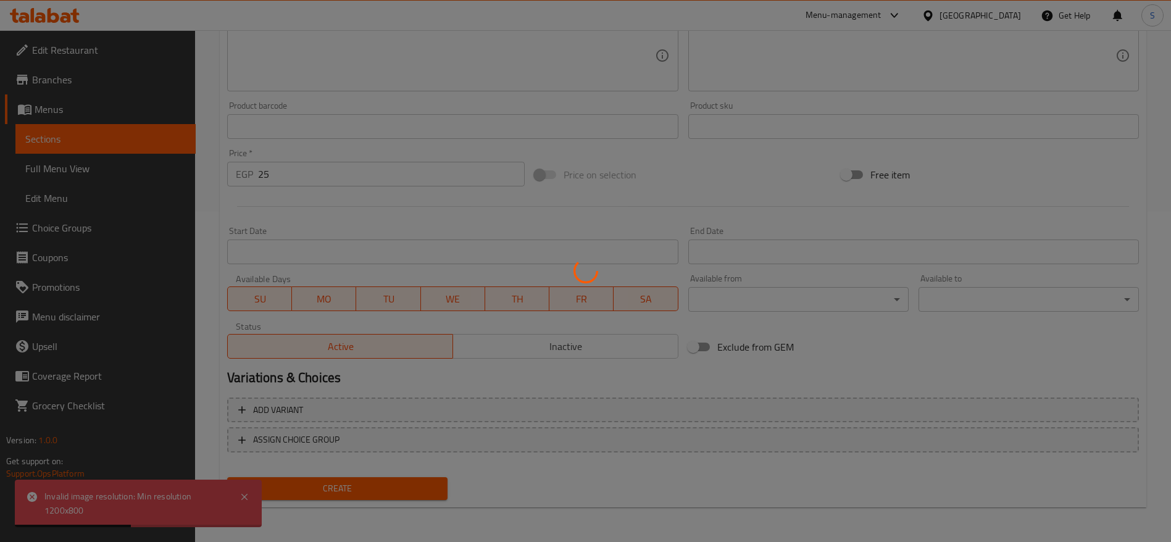
type input "0"
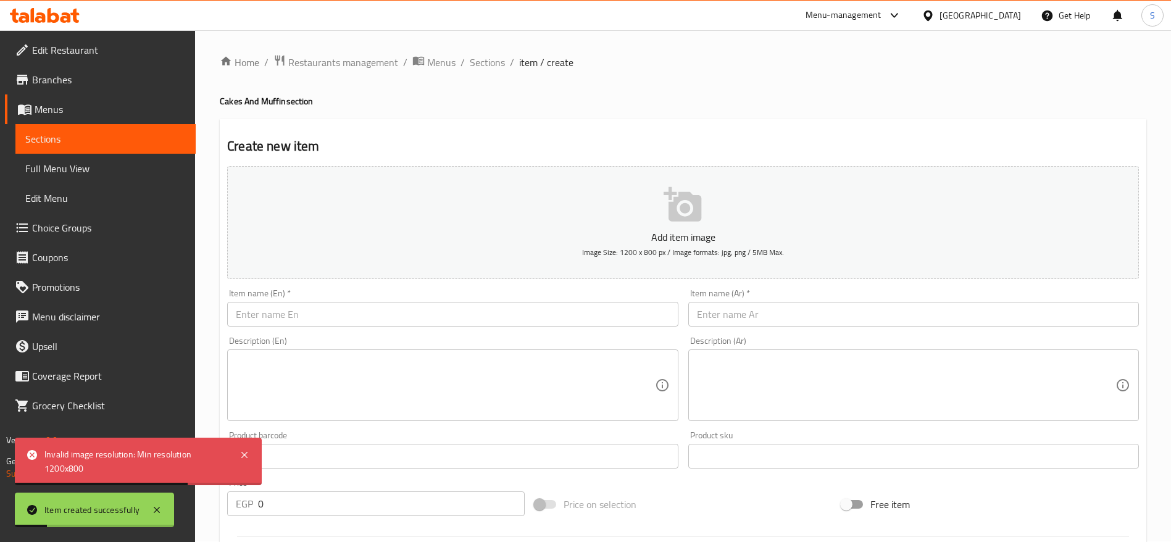
scroll to position [0, 0]
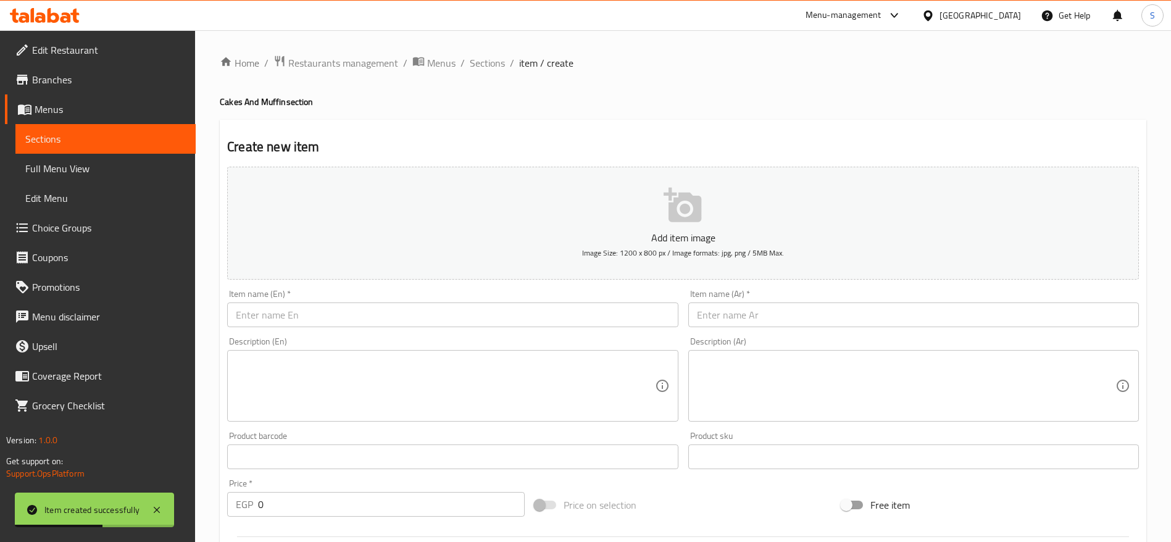
click at [428, 314] on input "text" at bounding box center [452, 314] width 451 height 25
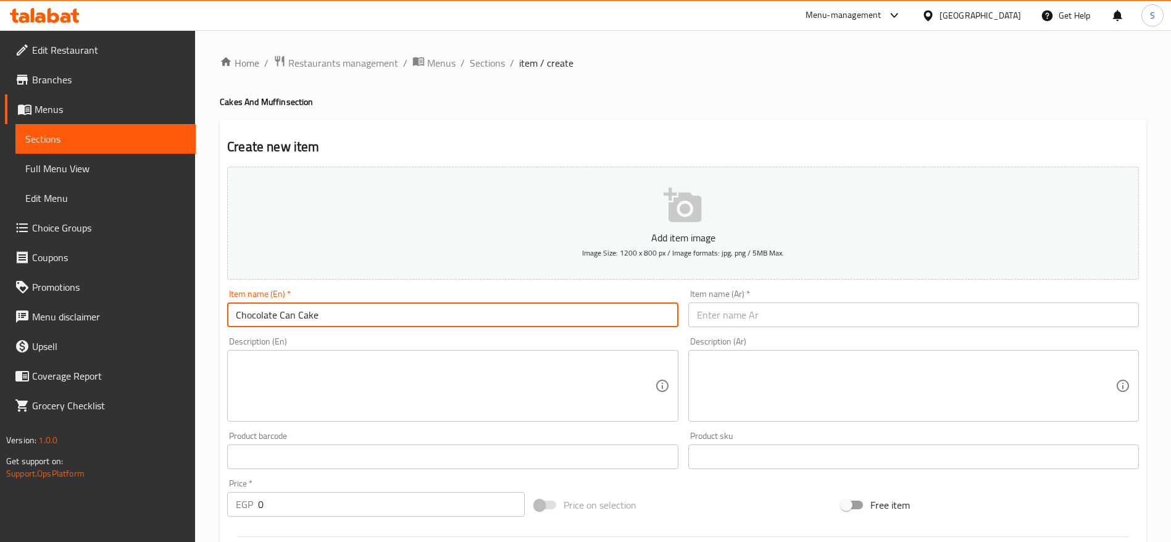
drag, startPoint x: 295, startPoint y: 318, endPoint x: 283, endPoint y: 318, distance: 12.3
click at [283, 318] on input "Chocolate Can Cake" at bounding box center [452, 314] width 451 height 25
type input "Chocolate Cupcake"
click at [779, 309] on input "text" at bounding box center [913, 314] width 451 height 25
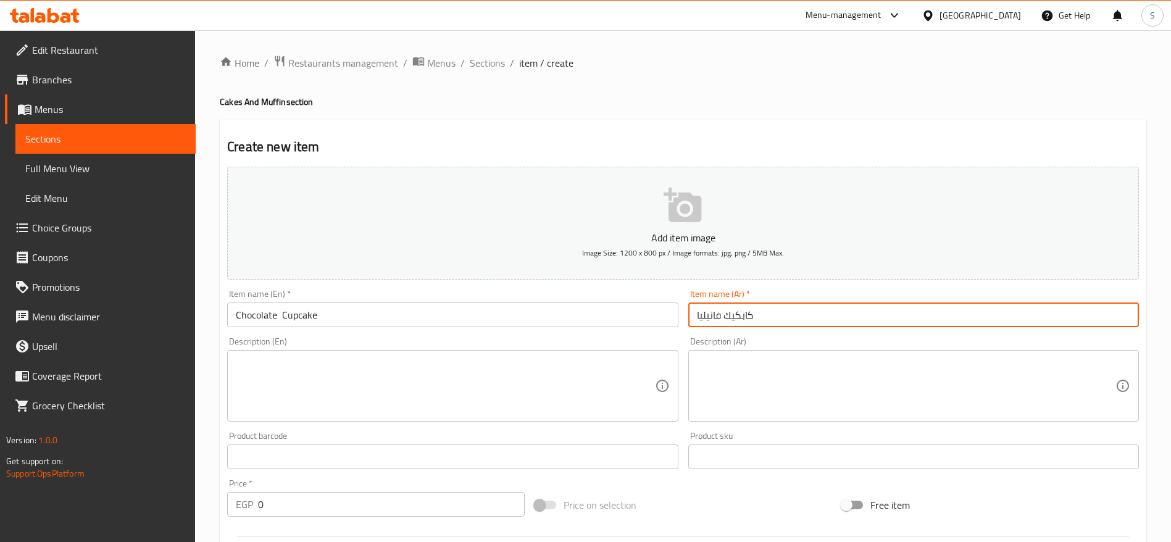
drag, startPoint x: 720, startPoint y: 311, endPoint x: 666, endPoint y: 320, distance: 54.5
click at [666, 320] on div "Add item image Image Size: 1200 x 800 px / Image formats: jpg, png / 5MB Max. I…" at bounding box center [682, 428] width 921 height 532
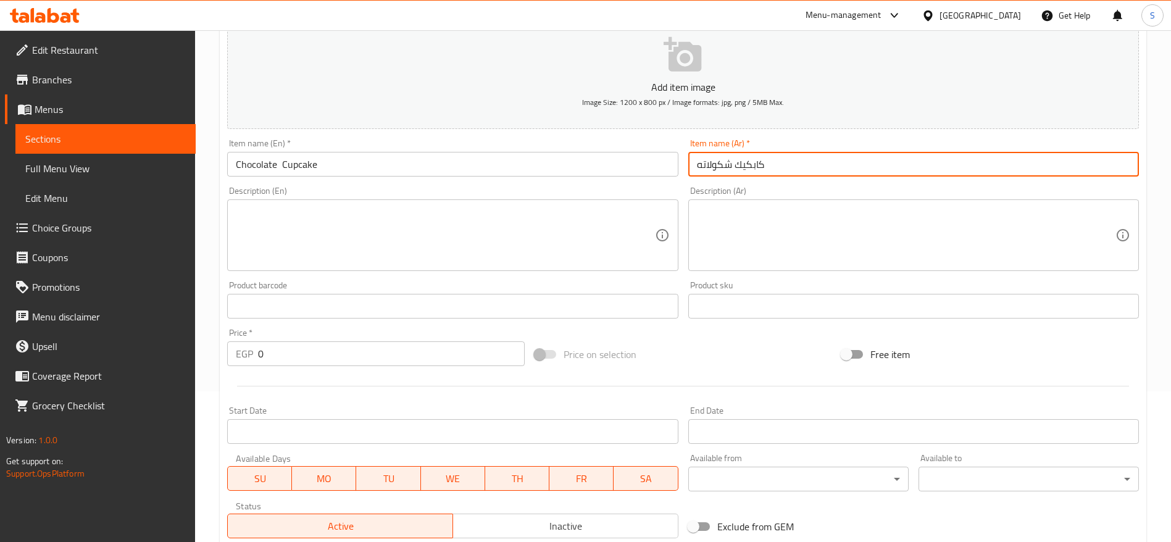
scroll to position [154, 0]
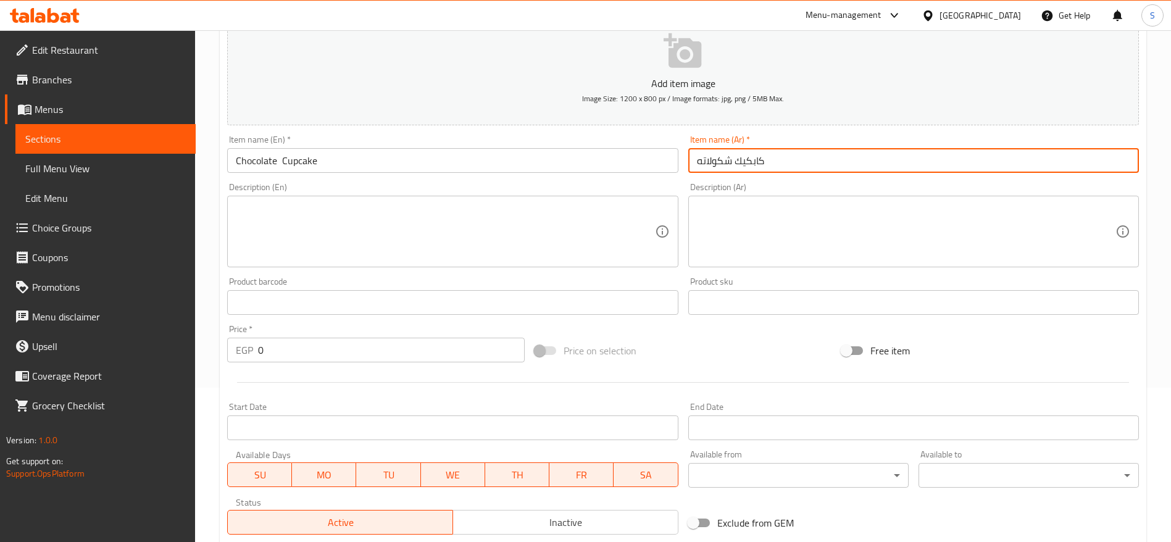
type input "كابكيك شكولاته"
click at [347, 347] on input "0" at bounding box center [391, 350] width 267 height 25
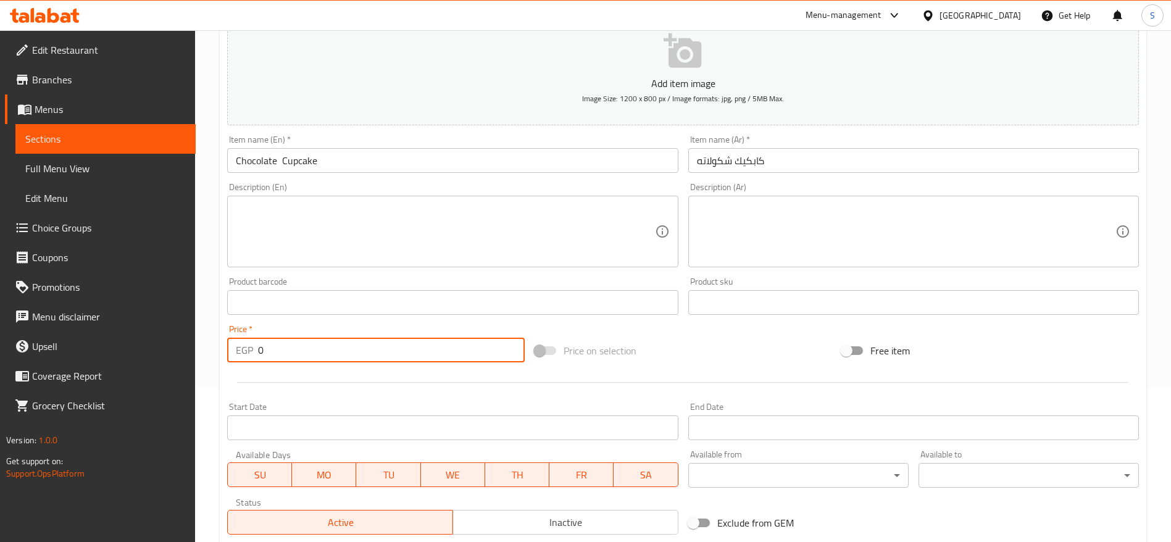
click at [347, 347] on input "0" at bounding box center [391, 350] width 267 height 25
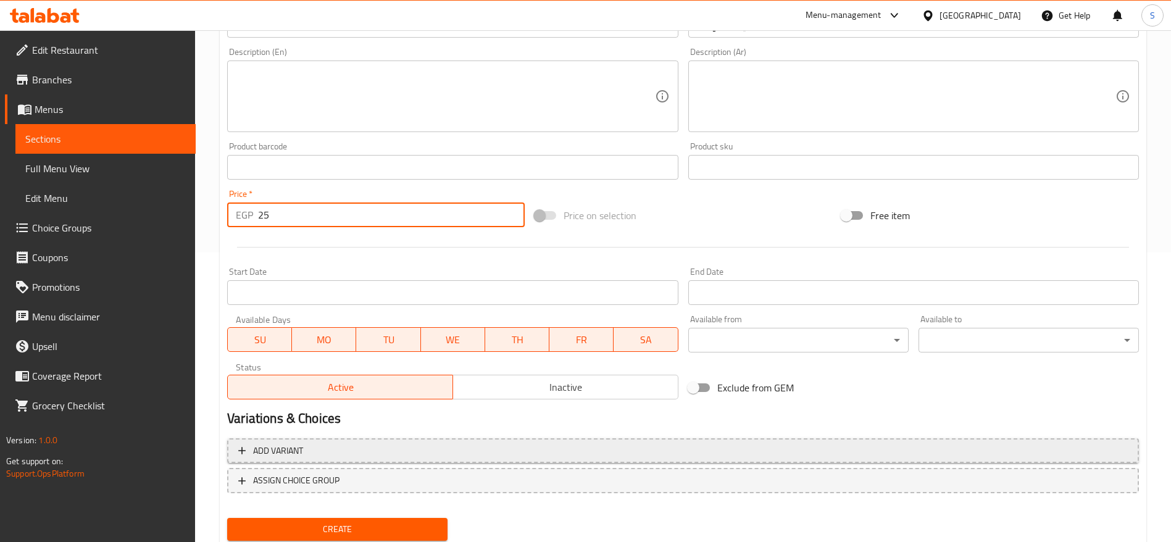
scroll to position [330, 0]
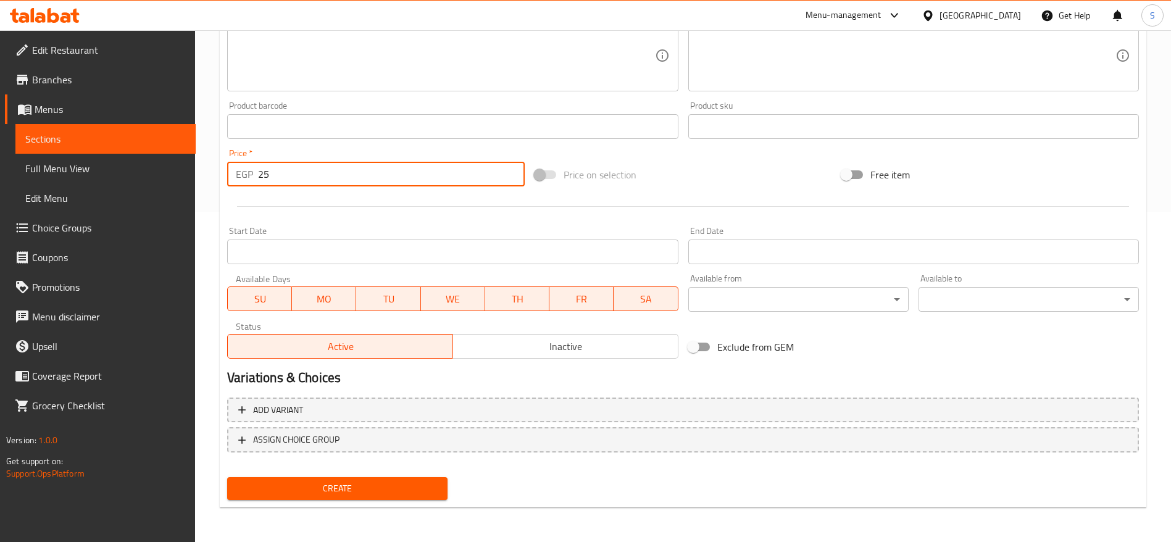
type input "25"
click at [373, 482] on span "Create" at bounding box center [337, 488] width 201 height 15
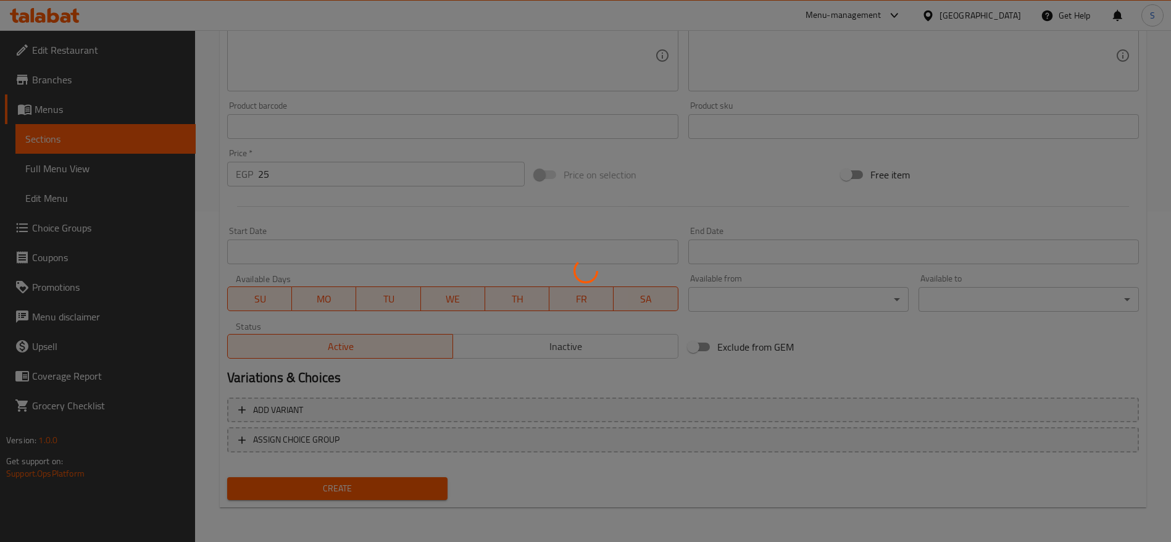
type input "0"
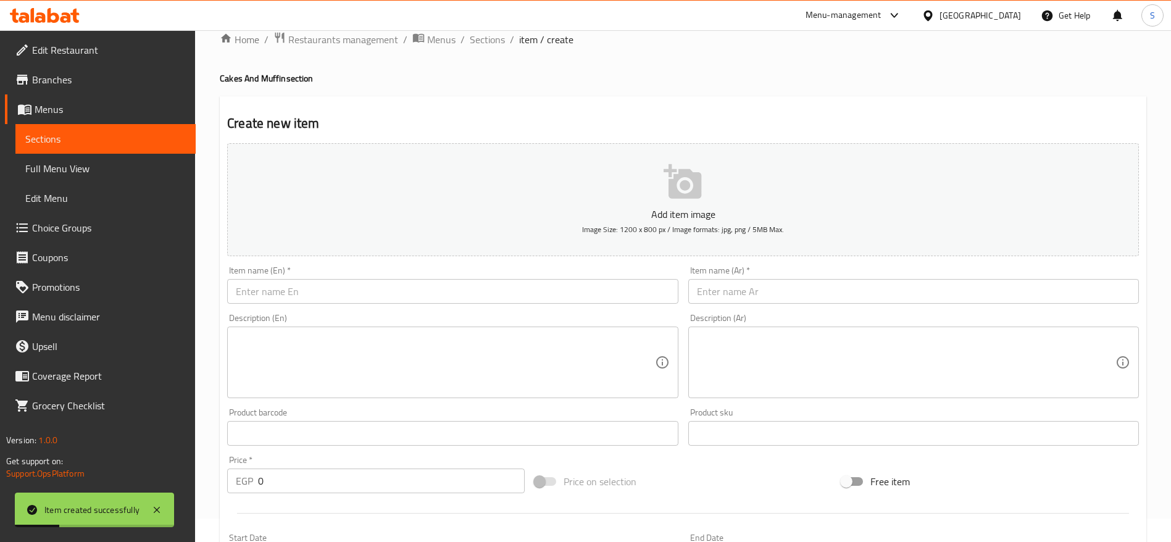
scroll to position [22, 0]
click at [526, 296] on input "text" at bounding box center [452, 293] width 451 height 25
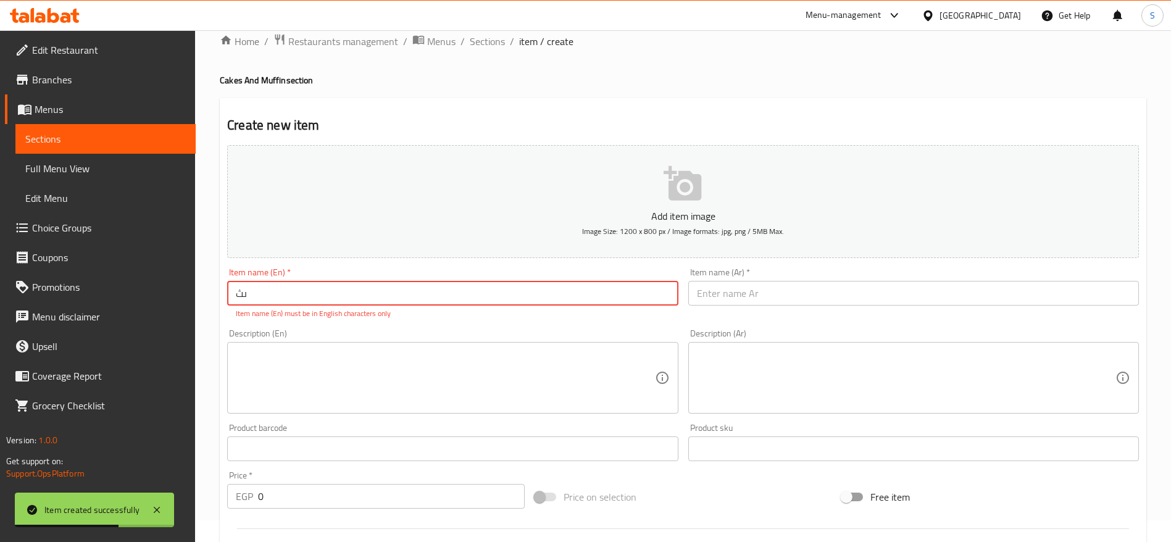
type input "ى"
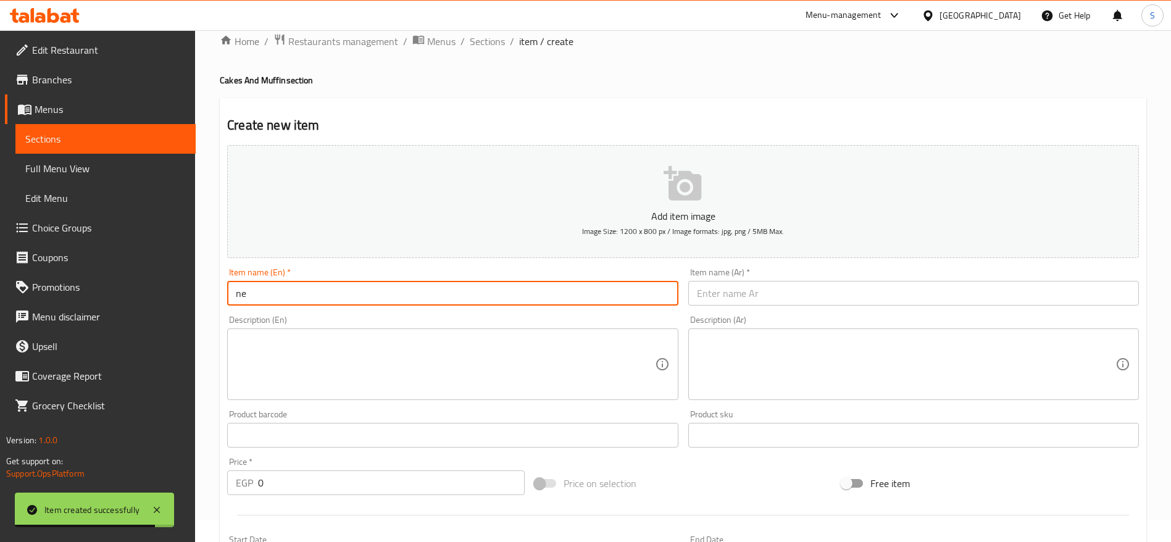
type input "n"
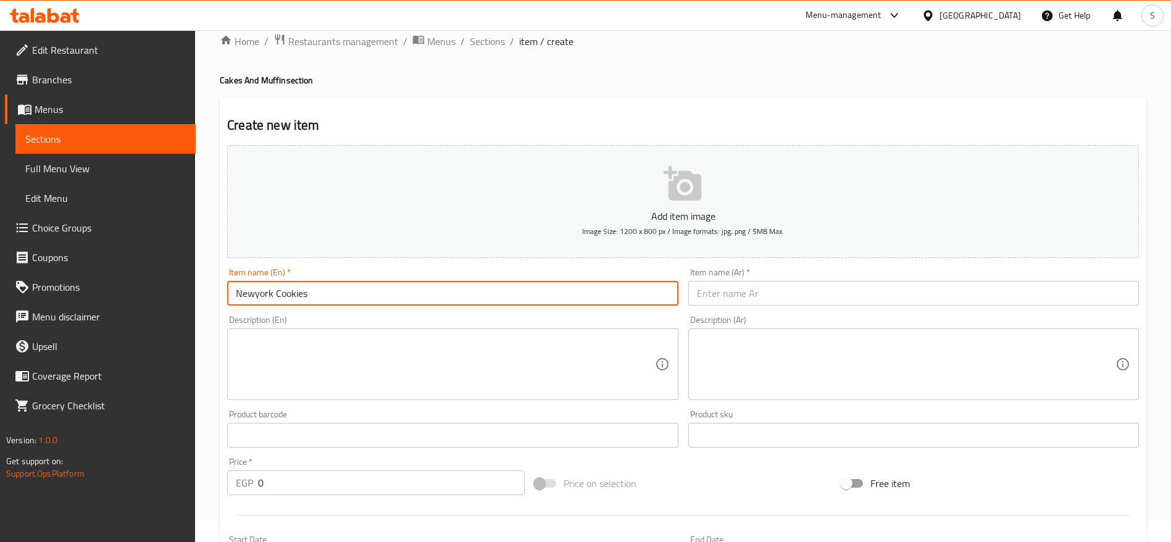
type input "Newyork Cookies"
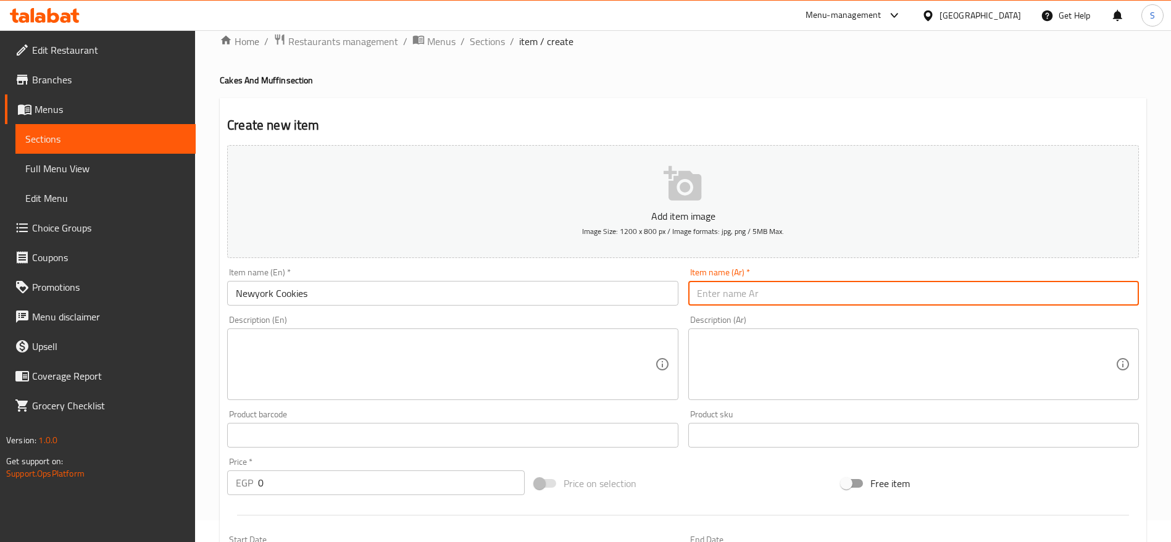
click at [874, 293] on input "text" at bounding box center [913, 293] width 451 height 25
type input "كوكيز نيويورك"
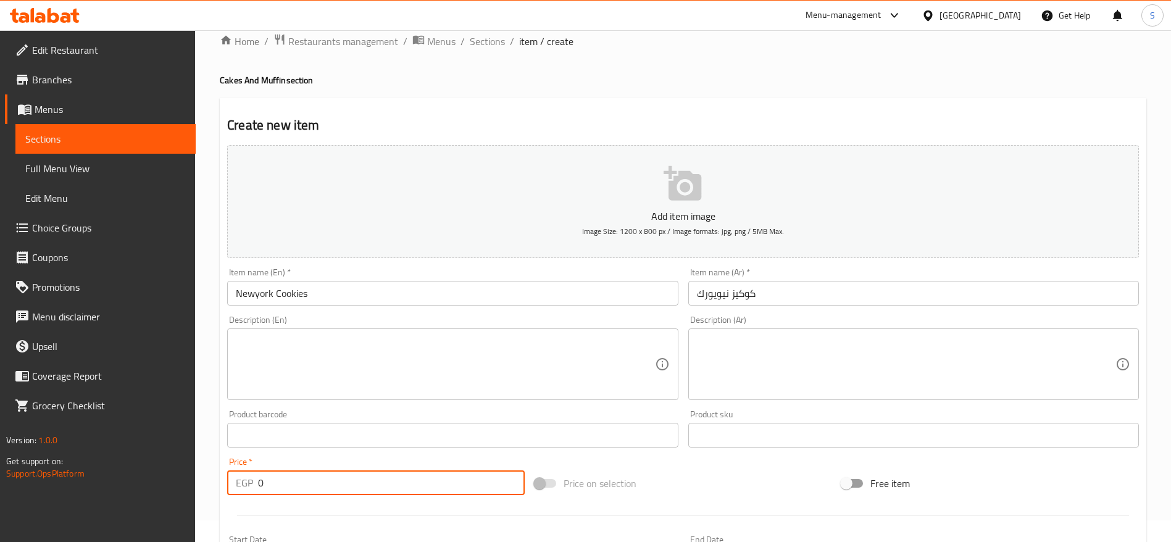
click at [285, 483] on input "0" at bounding box center [391, 482] width 267 height 25
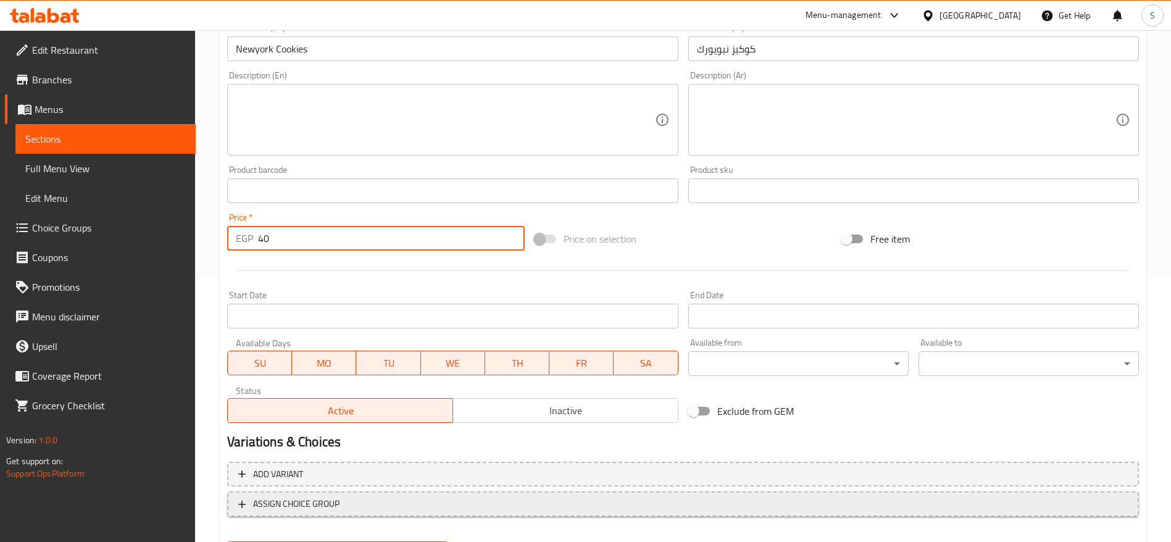
scroll to position [330, 0]
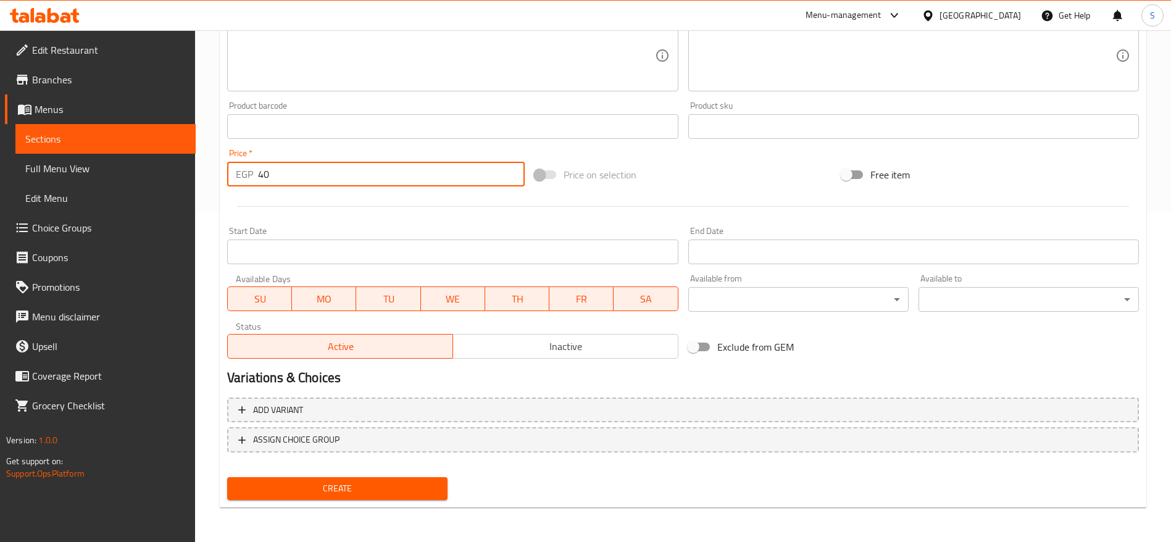
type input "40"
click at [362, 484] on span "Create" at bounding box center [337, 488] width 201 height 15
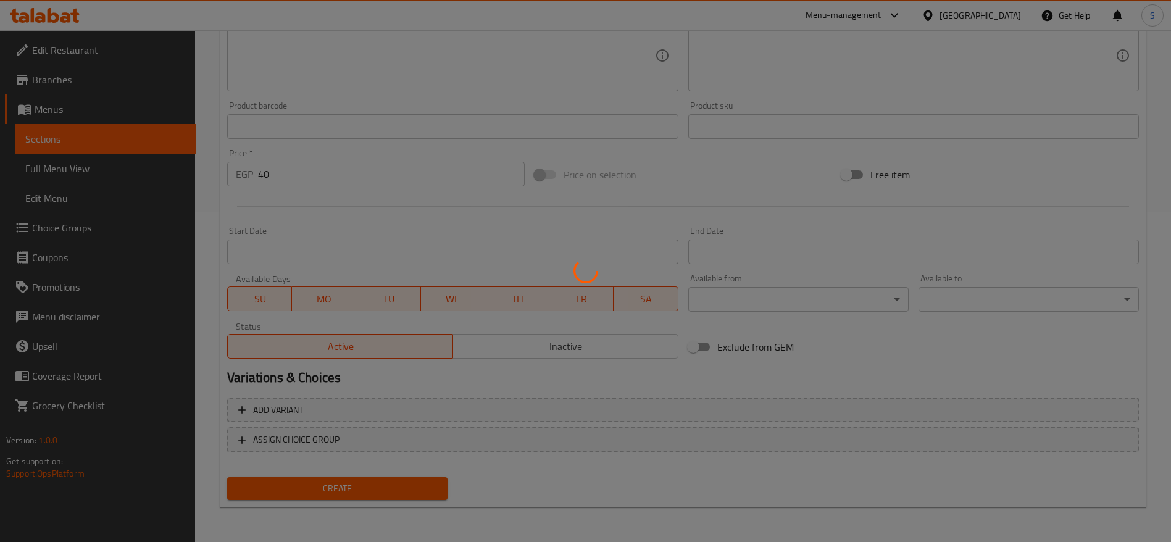
type input "0"
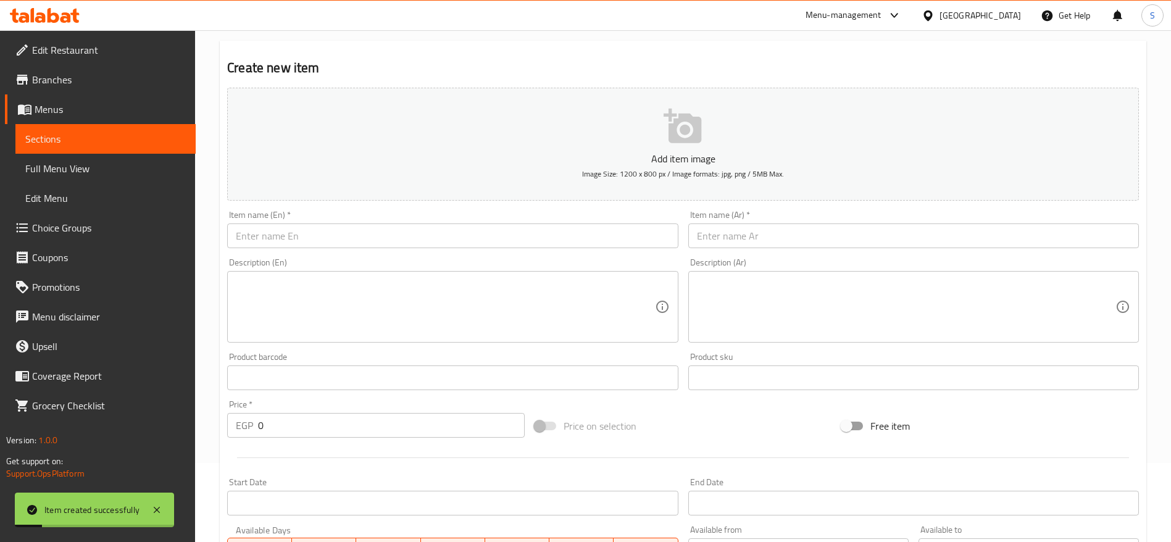
scroll to position [52, 0]
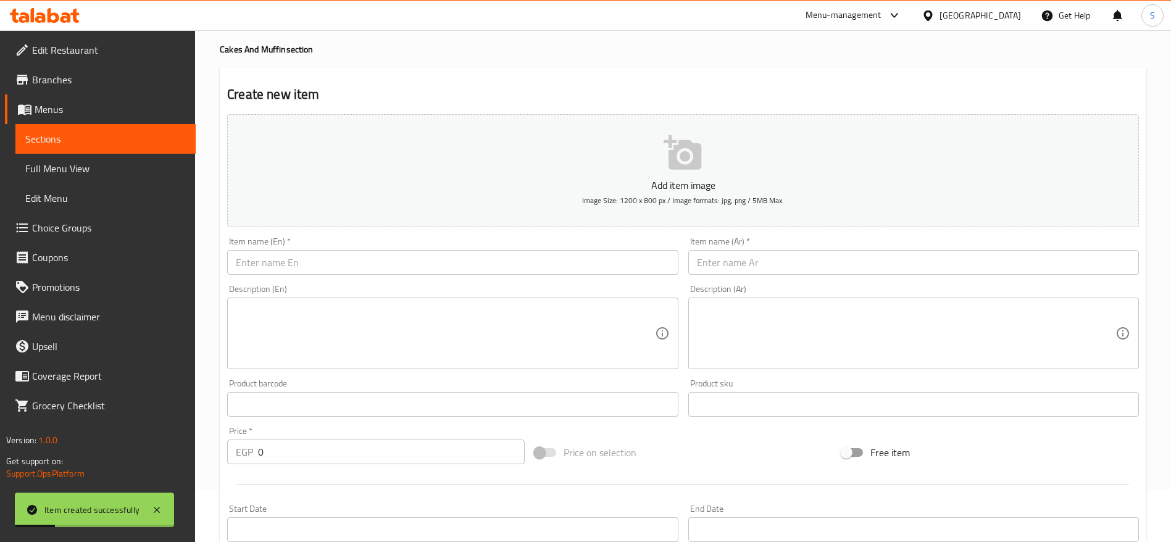
click at [359, 260] on input "text" at bounding box center [452, 262] width 451 height 25
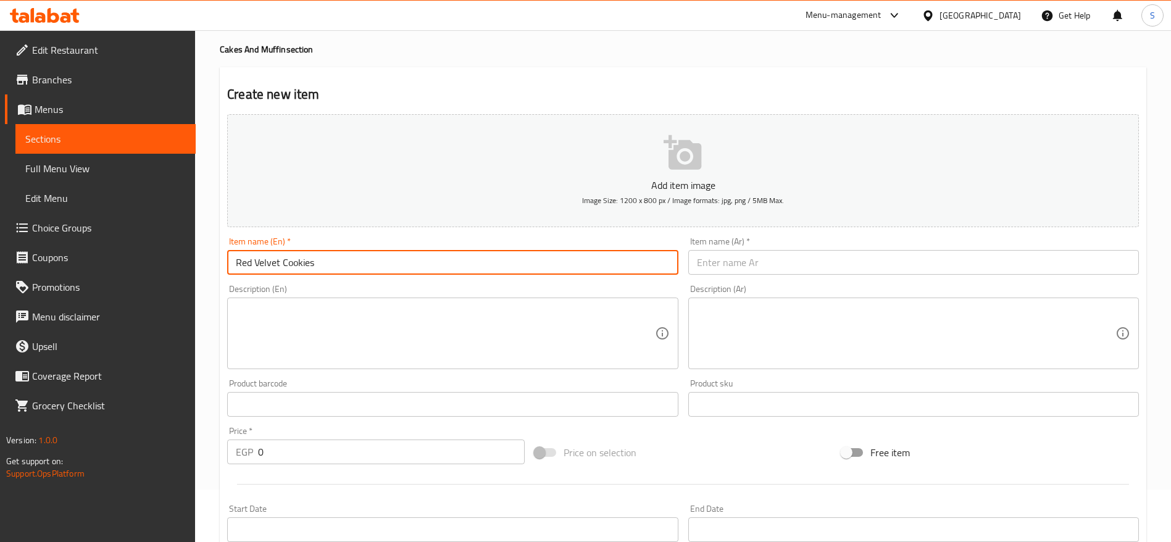
type input "Red Velvet Cookies"
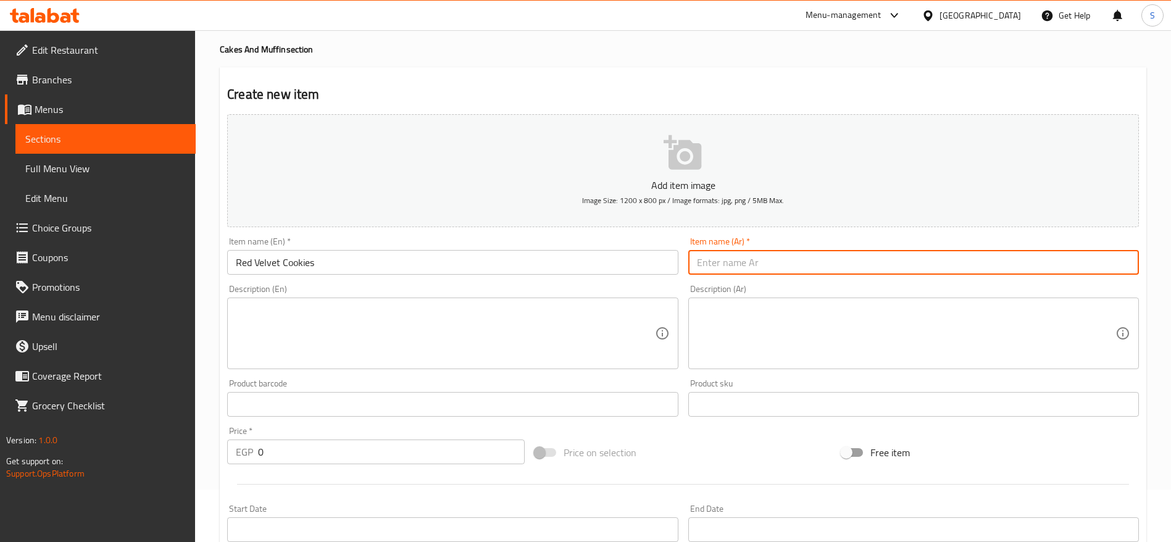
click at [881, 259] on input "text" at bounding box center [913, 262] width 451 height 25
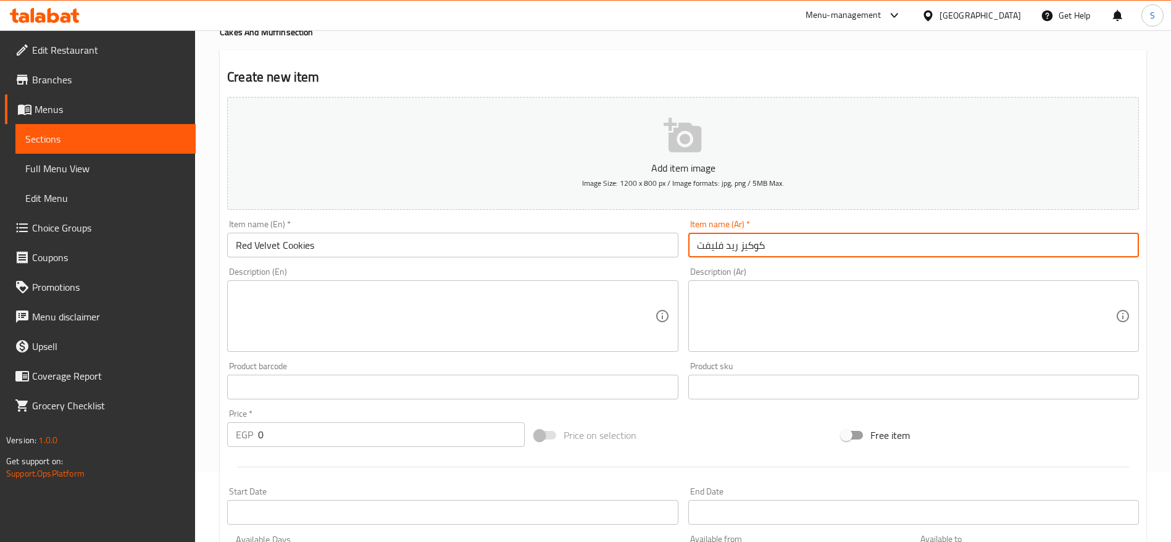
scroll to position [83, 0]
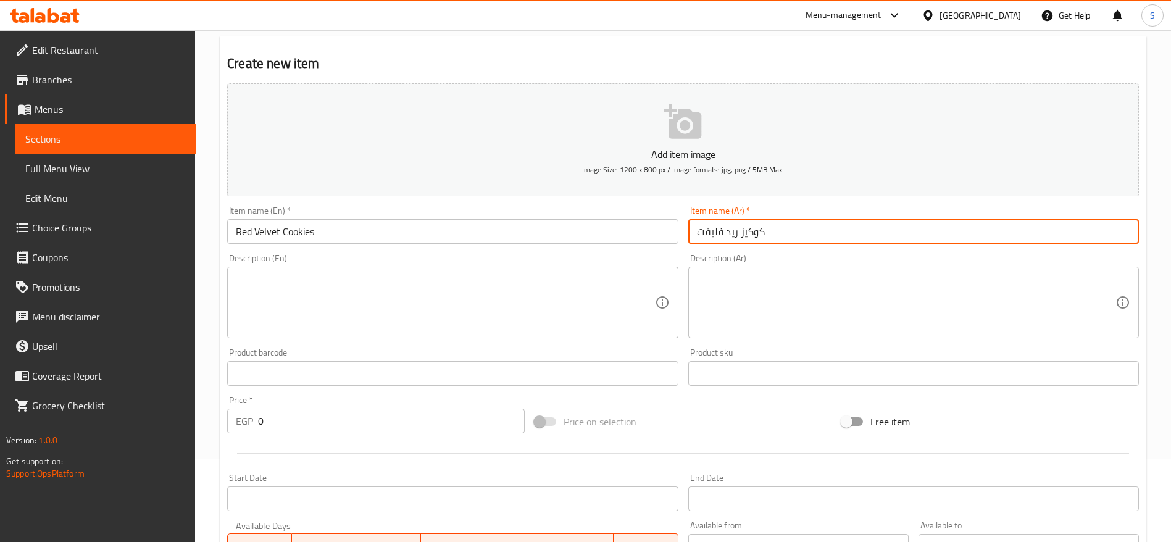
type input "كوكيز ريد فليفت"
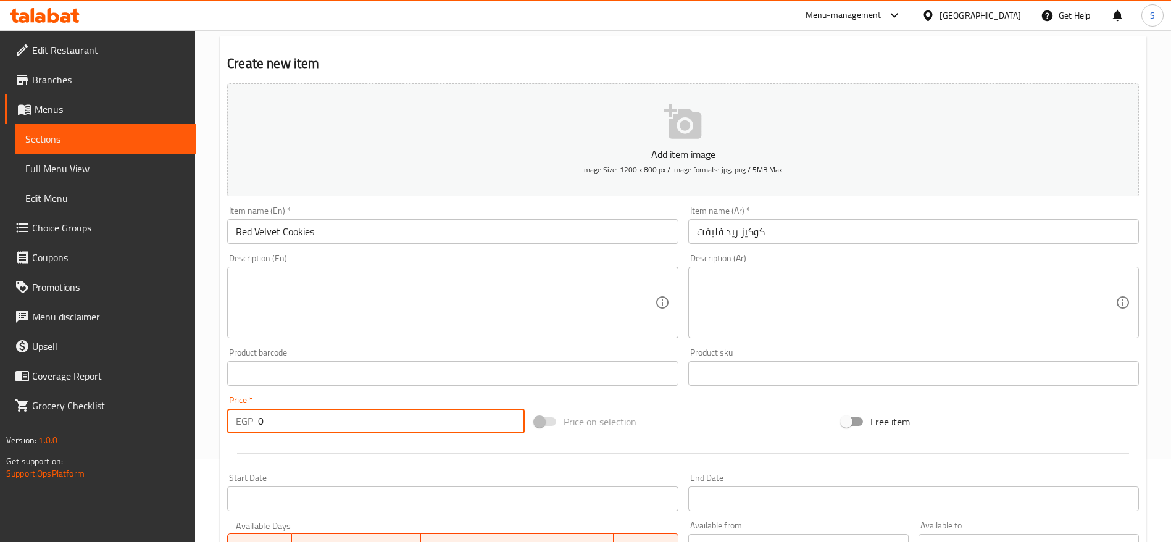
click at [373, 420] on input "0" at bounding box center [391, 421] width 267 height 25
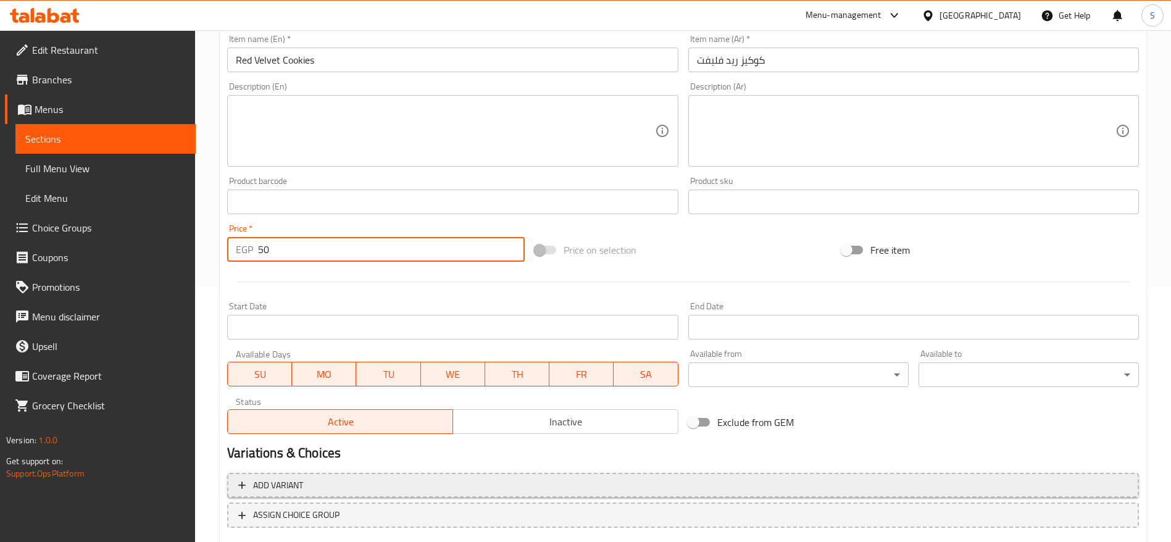
scroll to position [299, 0]
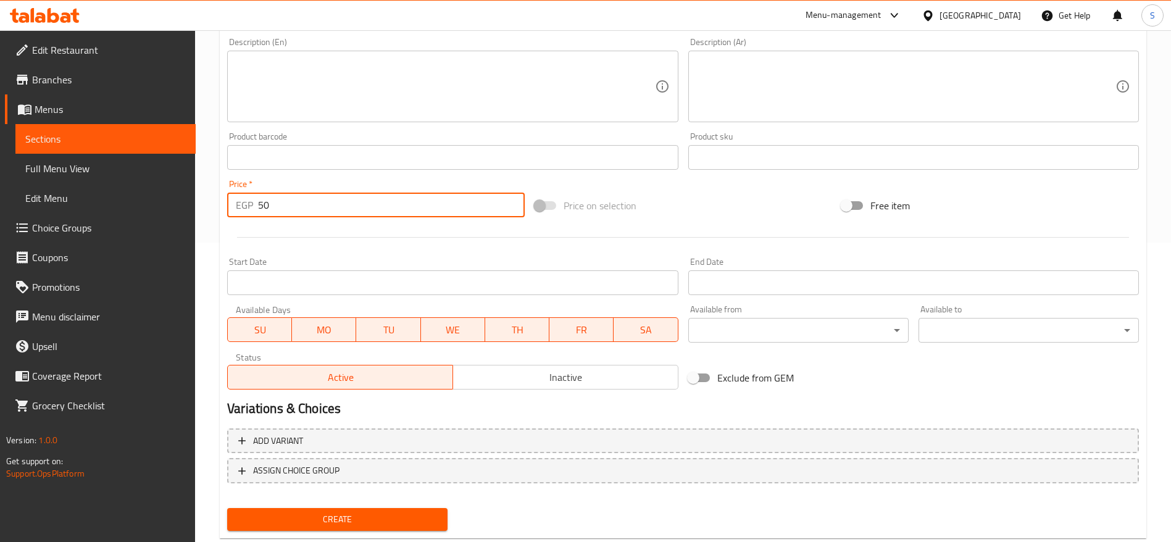
type input "50"
click at [402, 512] on span "Create" at bounding box center [337, 519] width 201 height 15
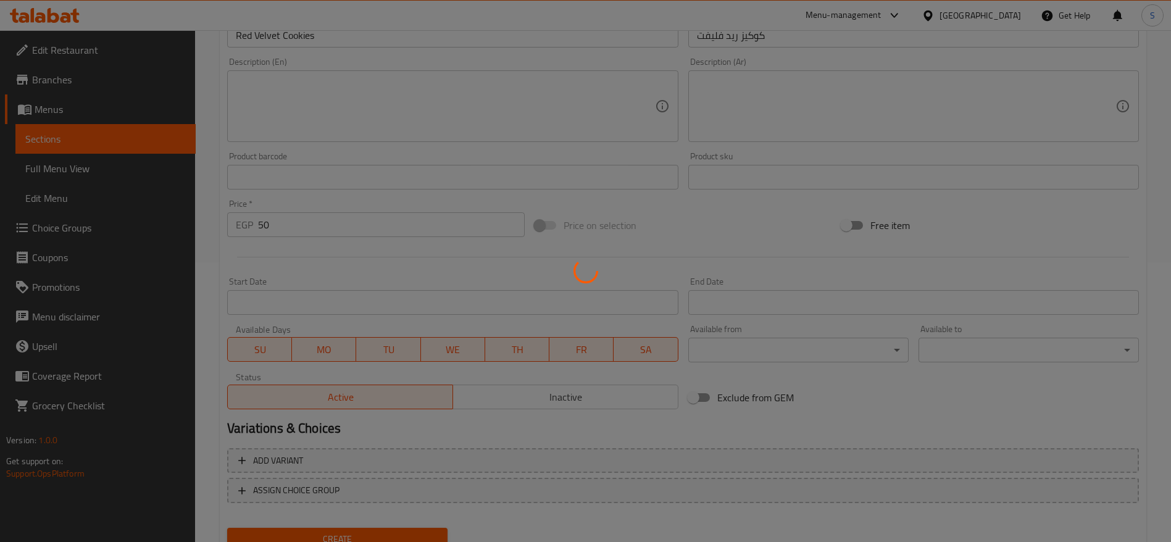
type input "0"
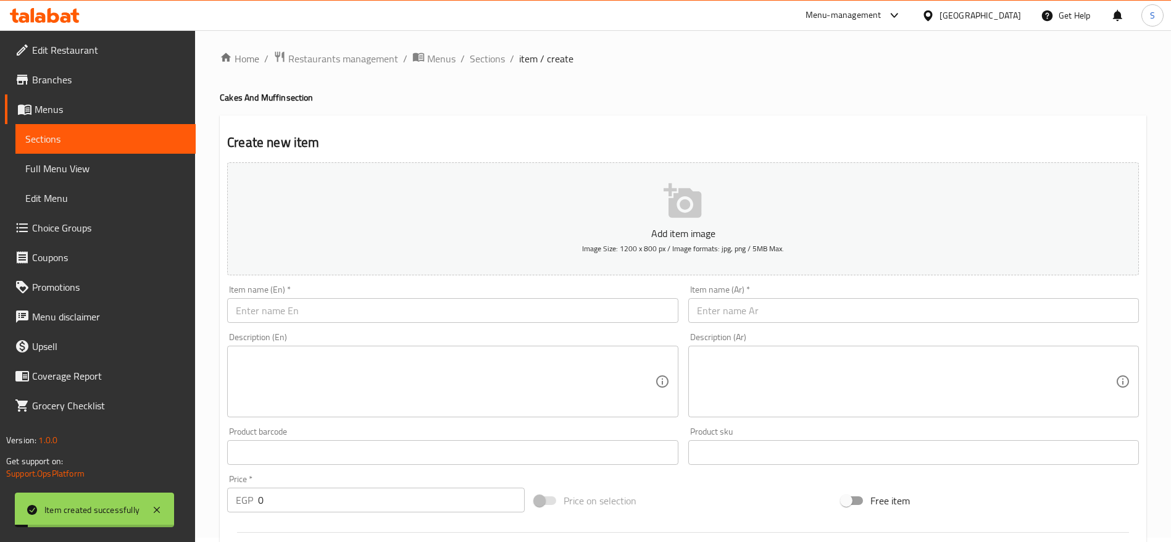
scroll to position [0, 0]
click at [489, 64] on span "Sections" at bounding box center [487, 63] width 35 height 15
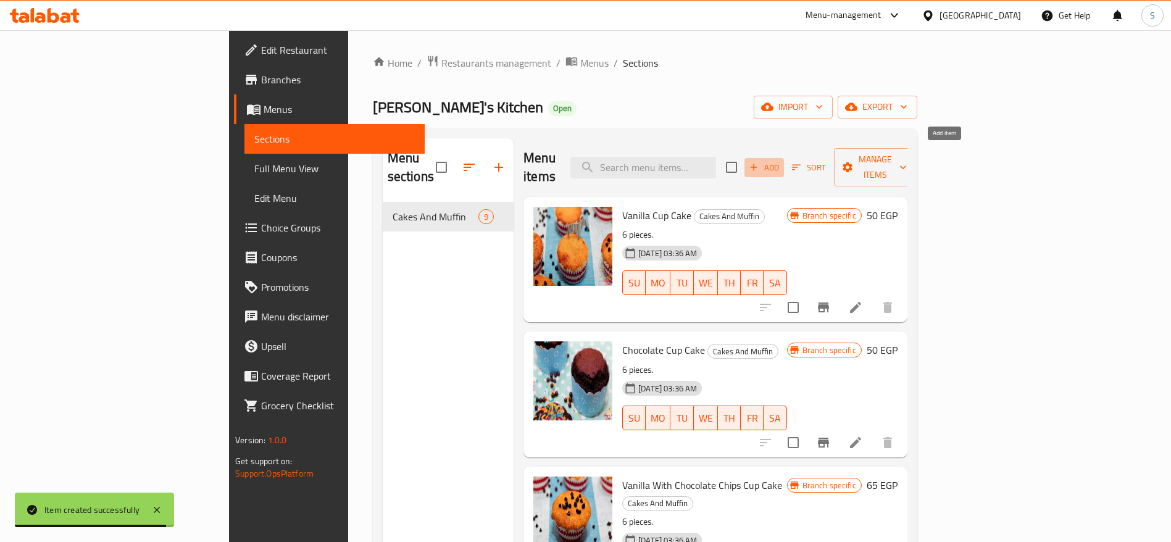
click at [781, 162] on span "Add" at bounding box center [763, 167] width 33 height 14
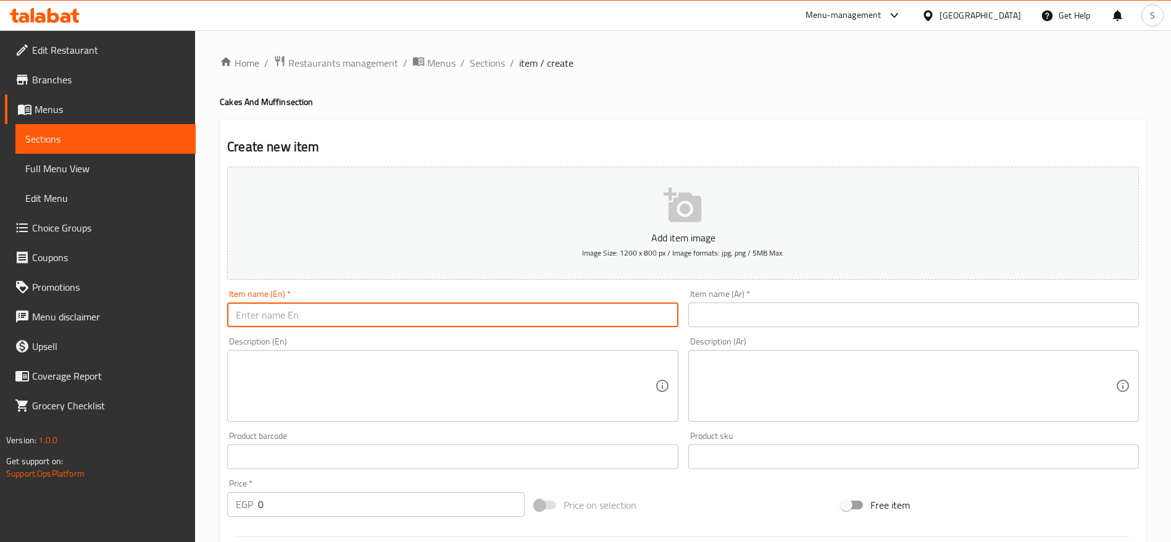
click at [359, 316] on input "text" at bounding box center [452, 314] width 451 height 25
type input "ؤ"
click at [359, 316] on input "Cinnabon Cake Box of 4" at bounding box center [452, 314] width 451 height 25
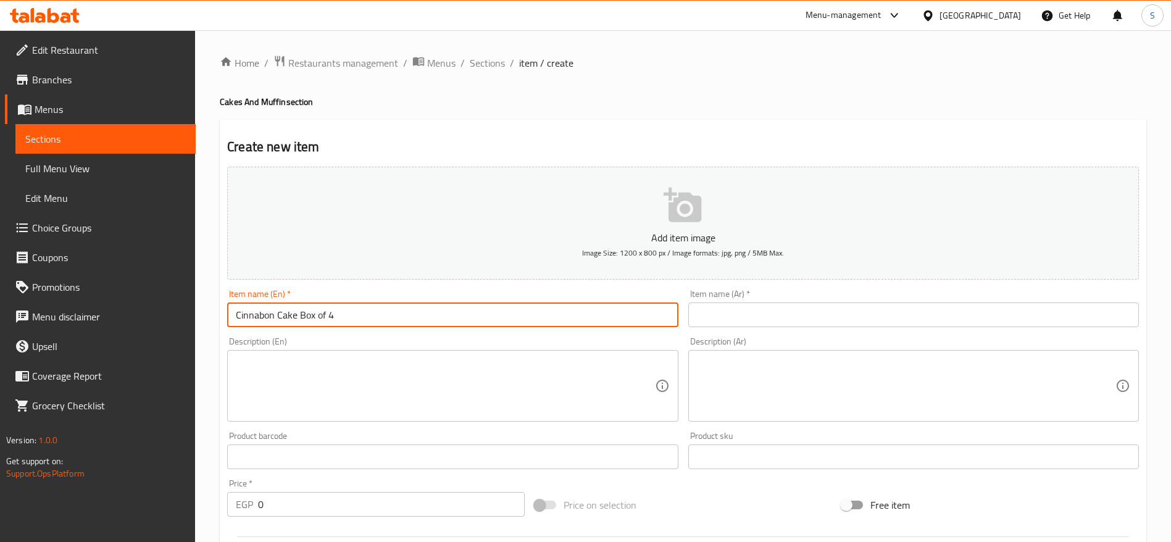
click at [359, 316] on input "Cinnabon Cake Box of 4" at bounding box center [452, 314] width 451 height 25
type input "Cinnabon Cake Box of 4"
click at [823, 314] on input "text" at bounding box center [913, 314] width 451 height 25
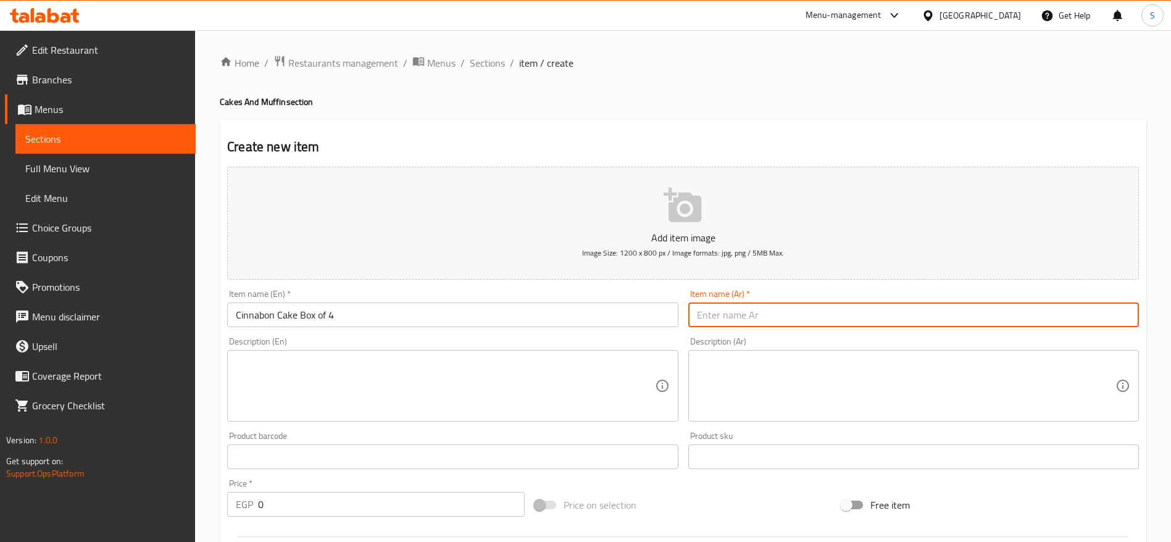
paste input "علبة كيك سينابون تحتوي على 4 قطع"
drag, startPoint x: 774, startPoint y: 315, endPoint x: 729, endPoint y: 318, distance: 44.5
click at [729, 318] on input "علبة كيك سينابون تحتوي على 4 قطع" at bounding box center [913, 314] width 451 height 25
type input "علبة كيك سينابون 4 قطع"
click at [763, 375] on textarea at bounding box center [906, 386] width 418 height 59
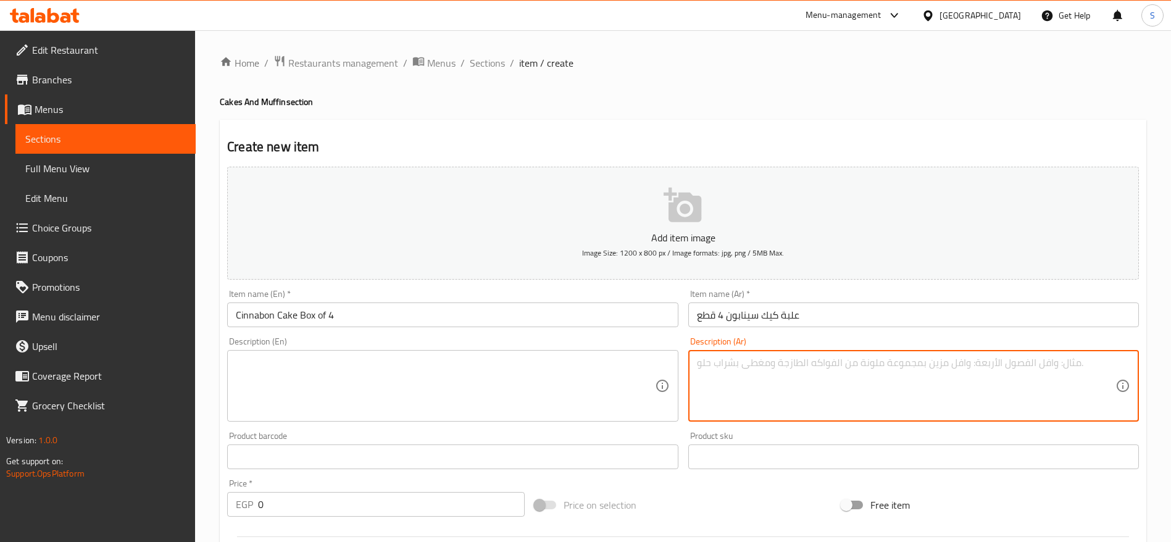
paste textarea "علبة كيك سينابون تحتوي على 4 قطع"
type textarea "علبة كيك سينابون تحتوي على 4 قطع"
click at [500, 379] on textarea at bounding box center [445, 386] width 418 height 59
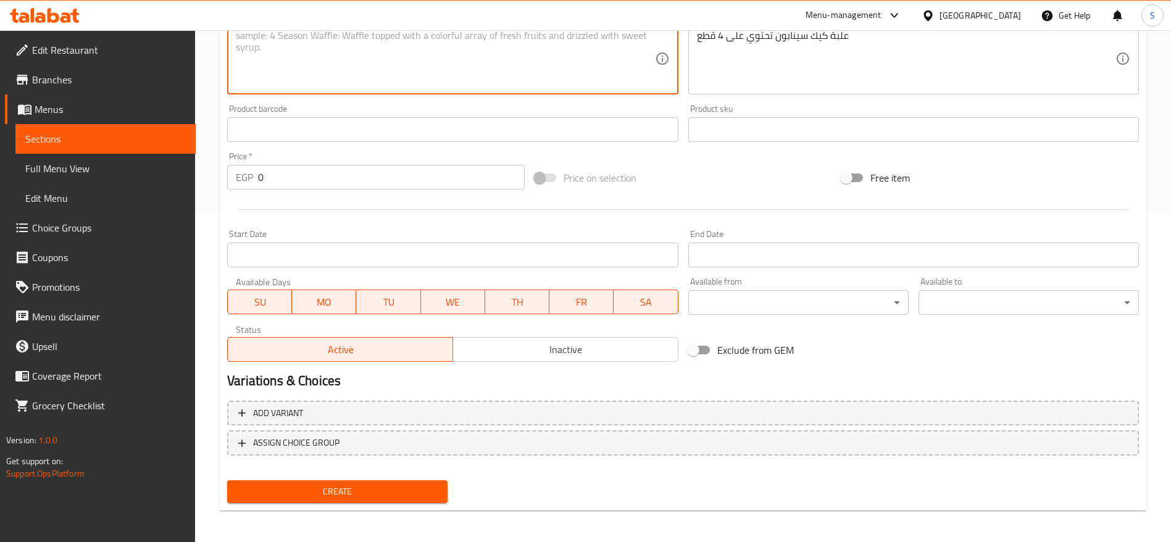
scroll to position [330, 0]
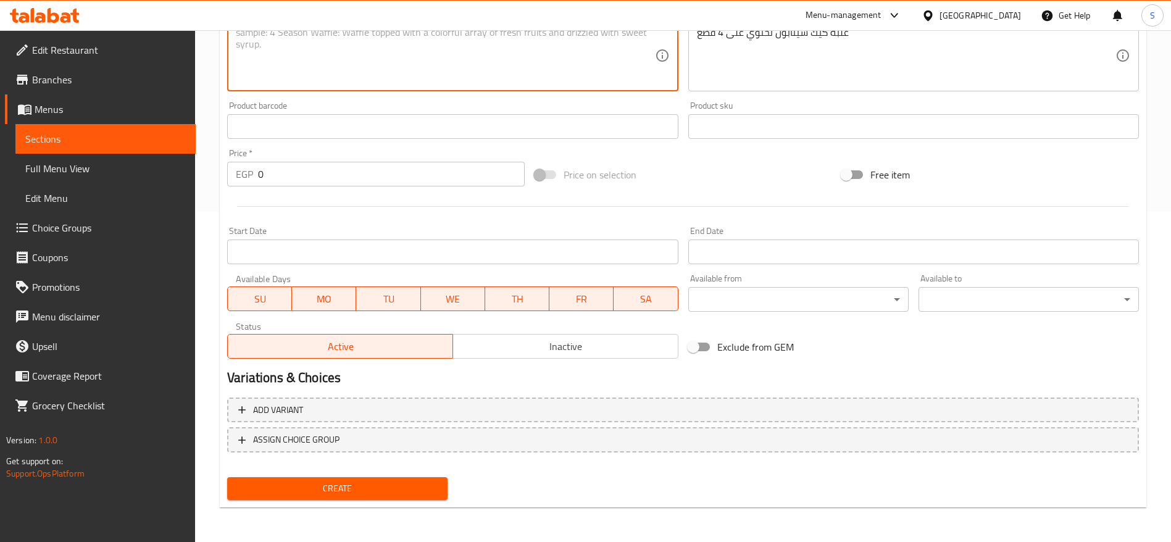
click at [322, 165] on input "0" at bounding box center [391, 174] width 267 height 25
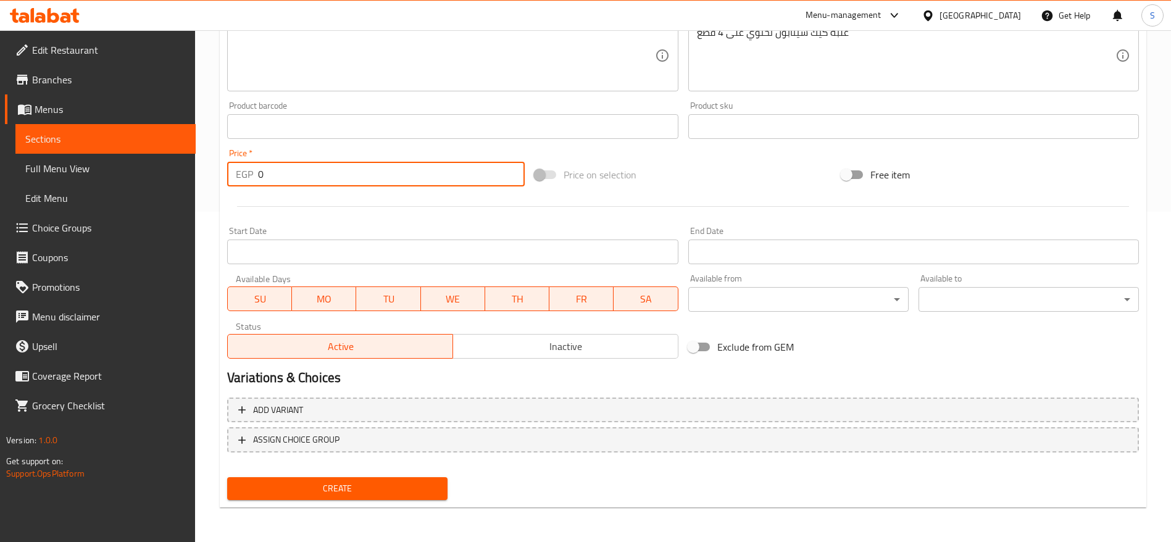
click at [322, 165] on input "0" at bounding box center [391, 174] width 267 height 25
type input "100"
click at [397, 488] on span "Create" at bounding box center [337, 488] width 201 height 15
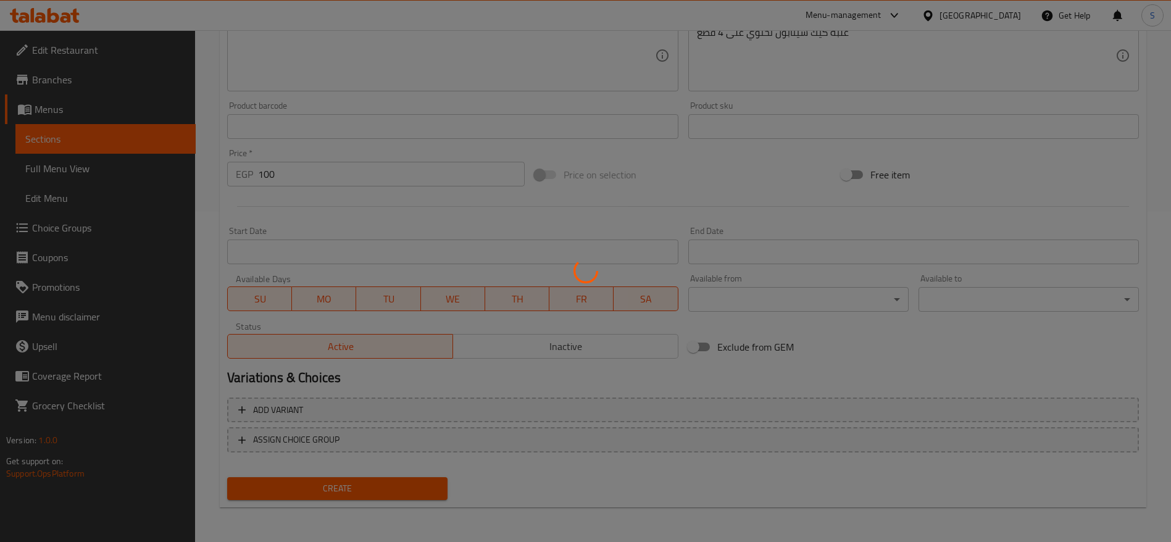
type input "0"
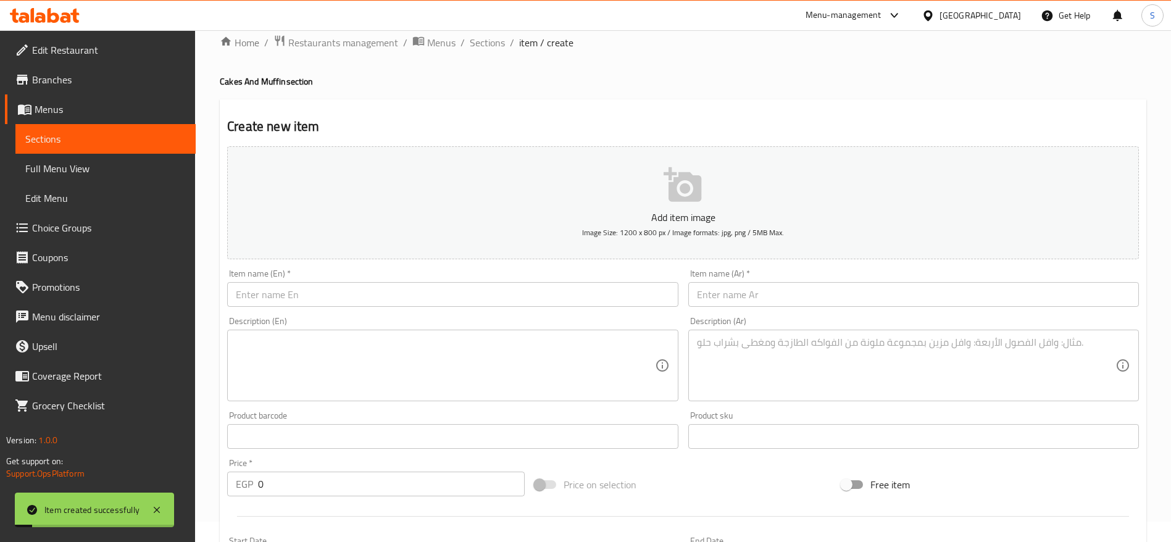
scroll to position [0, 0]
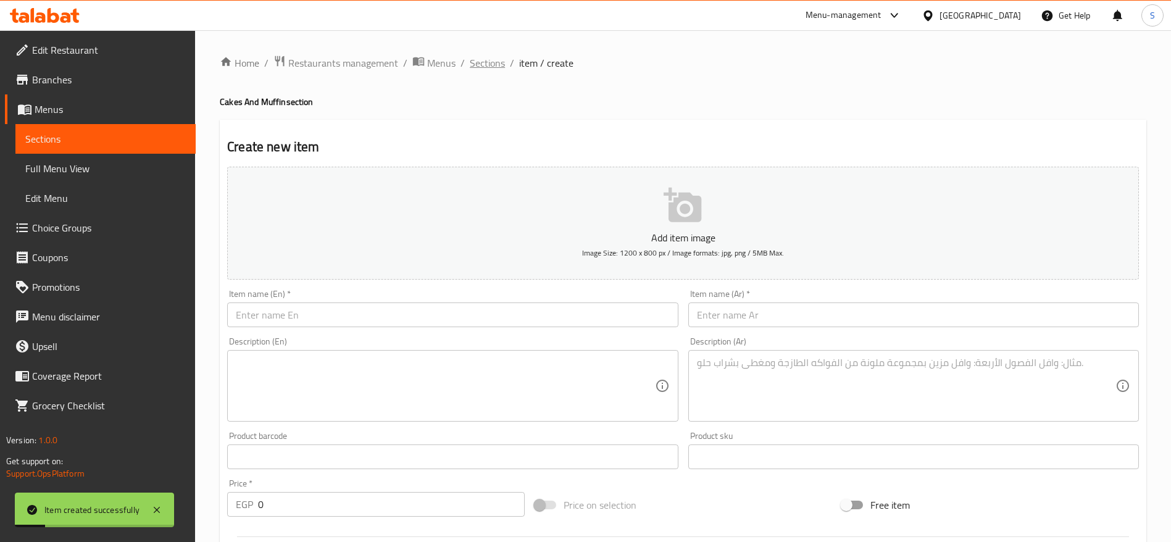
click at [493, 59] on span "Sections" at bounding box center [487, 63] width 35 height 15
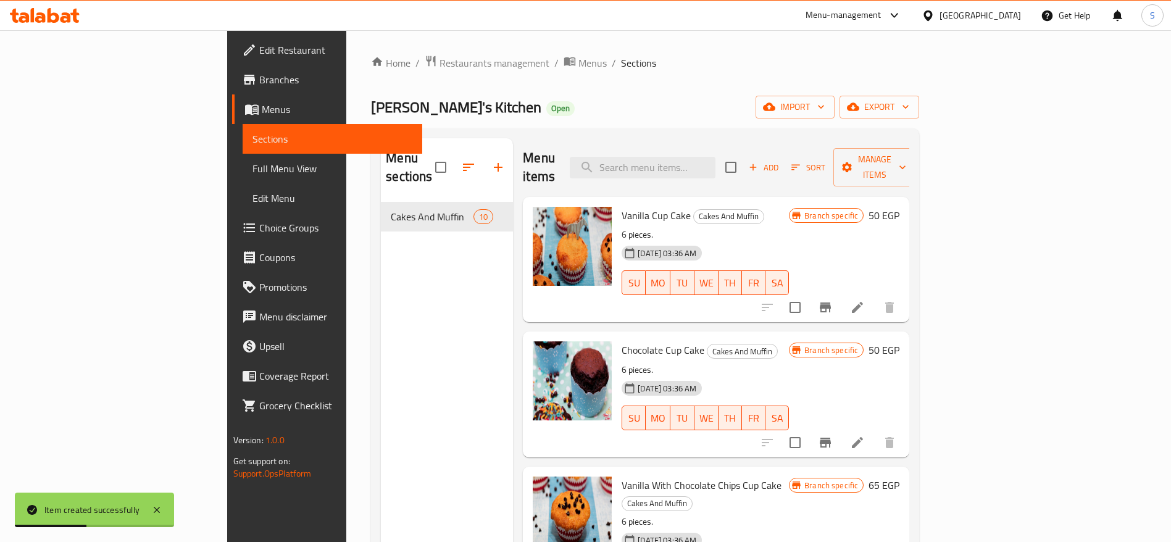
click at [780, 160] on span "Add" at bounding box center [763, 167] width 33 height 14
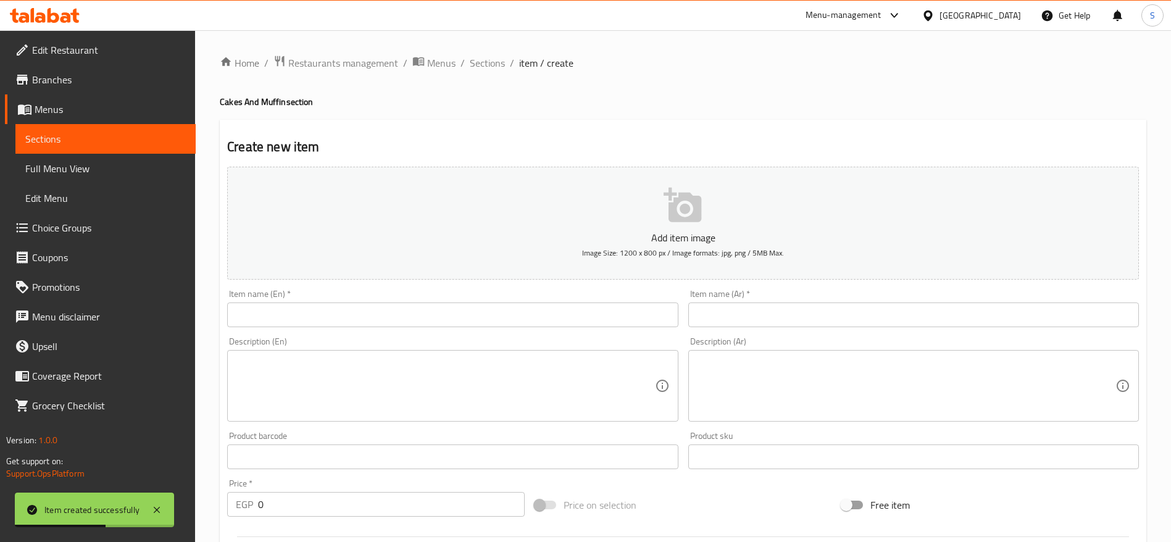
click at [505, 319] on input "text" at bounding box center [452, 314] width 451 height 25
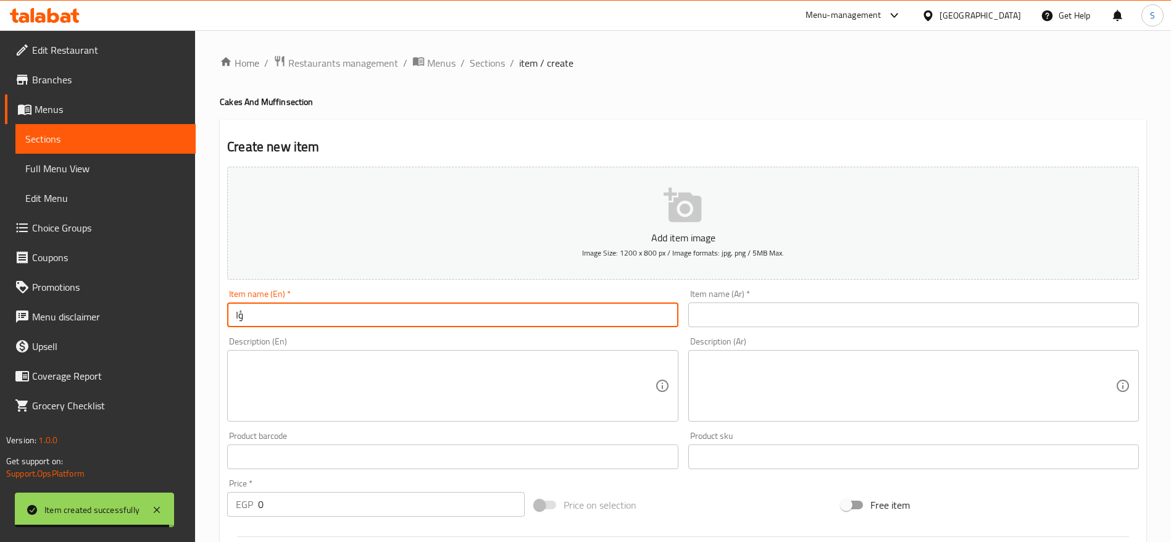
type input "ؤ"
click at [504, 318] on input "Chocolate Brownies" at bounding box center [452, 314] width 451 height 25
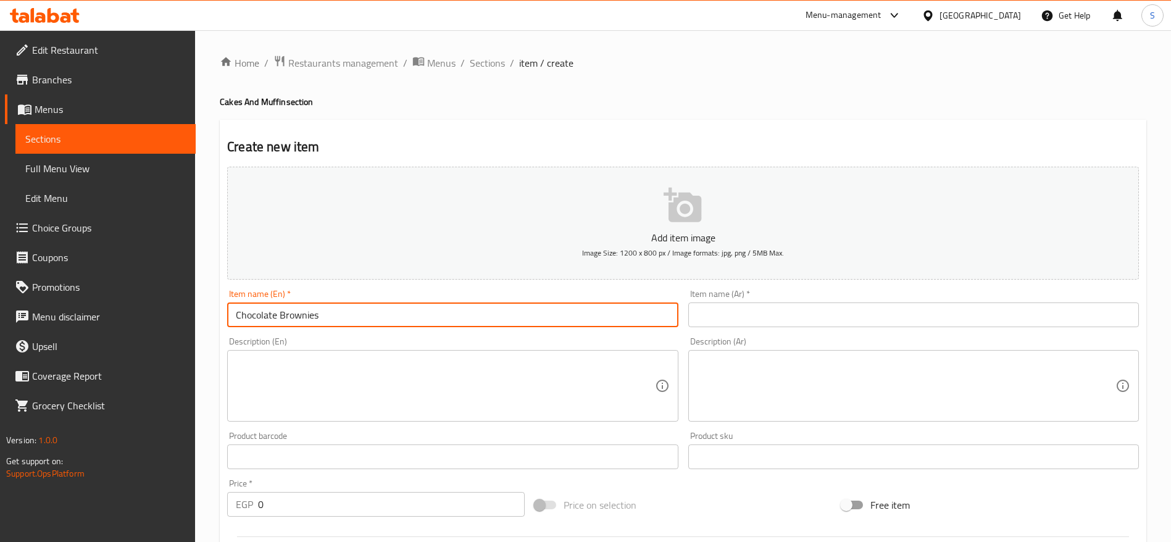
type input "Chocolate Brownies"
click at [849, 295] on div "Item name (Ar)   * Item name (Ar) *" at bounding box center [913, 308] width 451 height 38
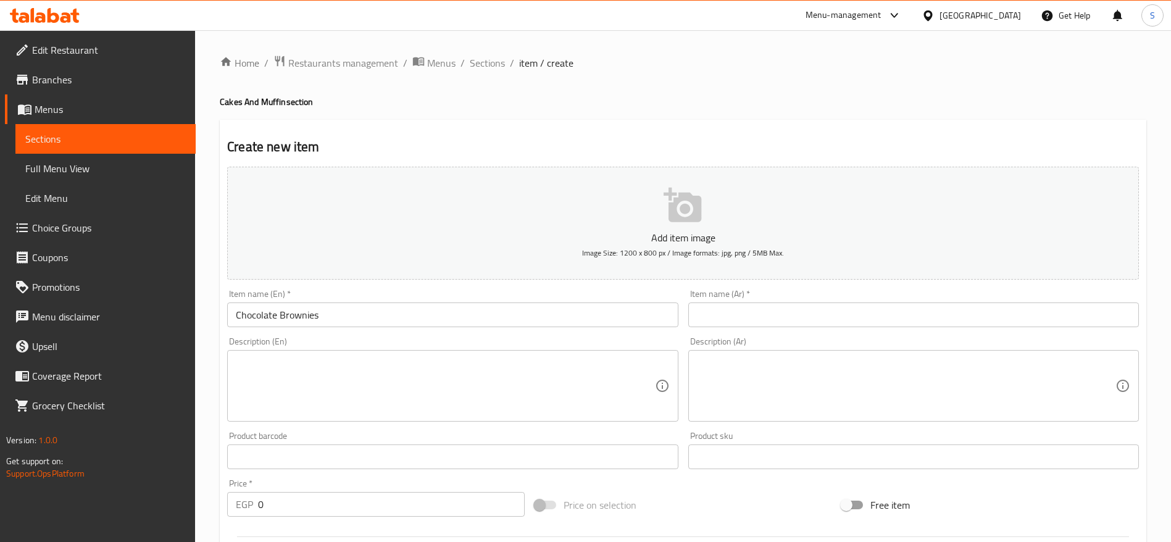
click at [847, 312] on input "text" at bounding box center [913, 314] width 451 height 25
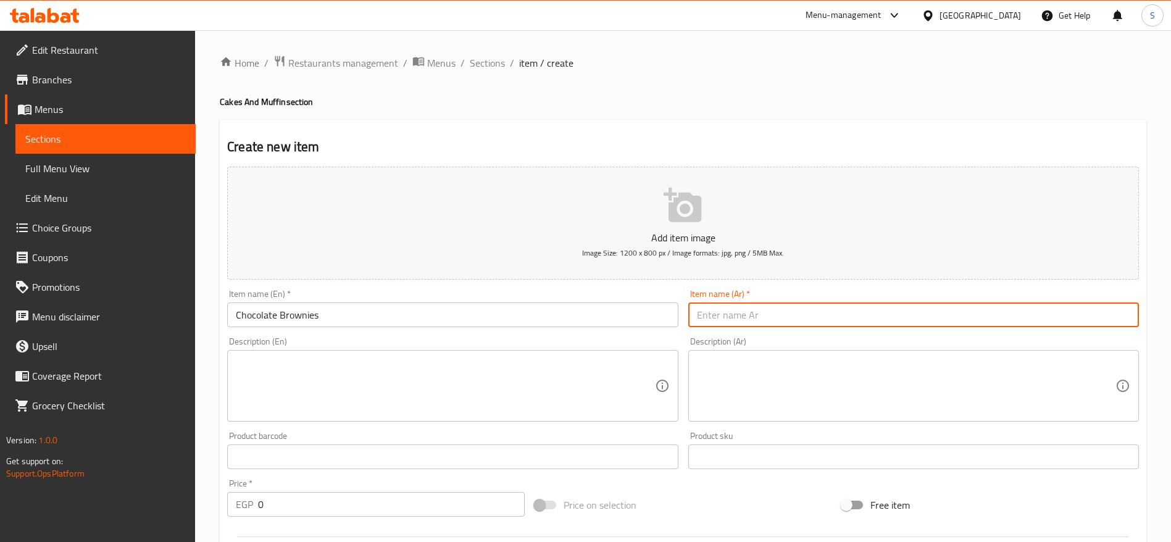
paste input "براونيز الشوكولاتة"
type input "براونيز الشوكولاتة"
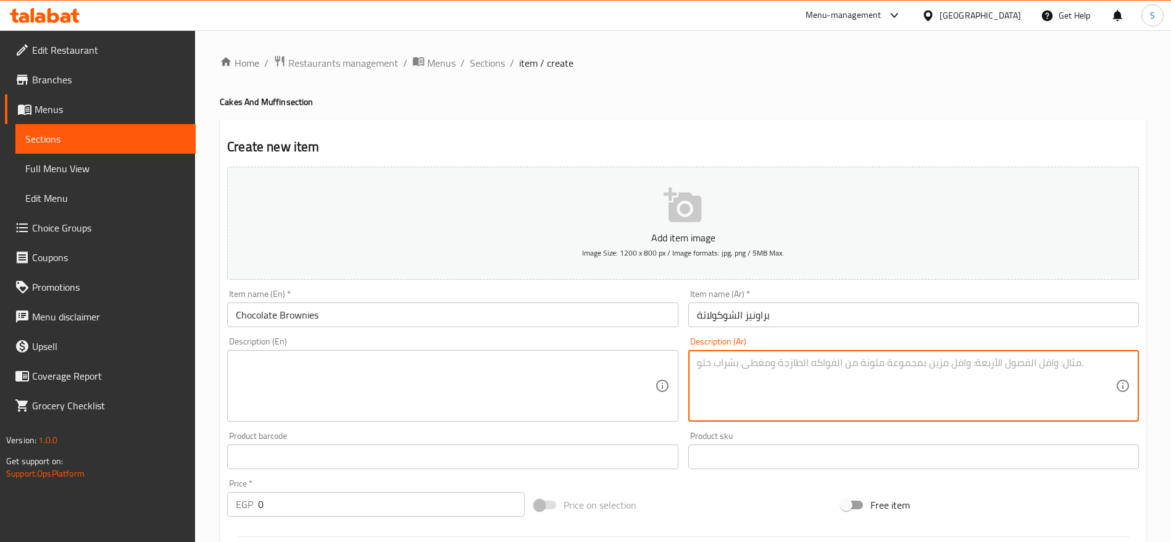
click at [824, 361] on textarea at bounding box center [906, 386] width 418 height 59
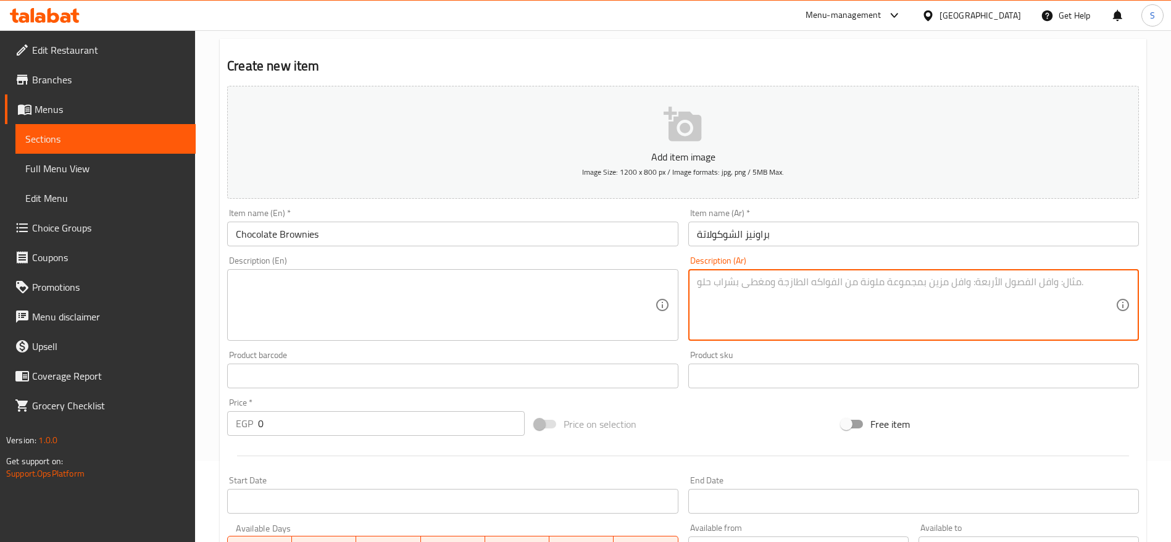
scroll to position [93, 0]
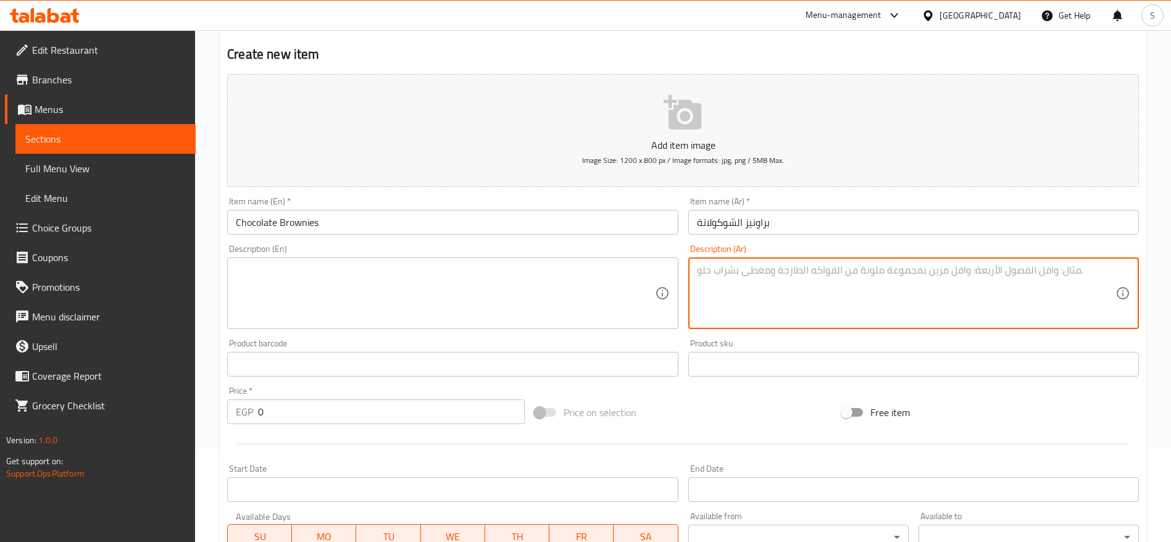
click at [309, 420] on input "0" at bounding box center [391, 411] width 267 height 25
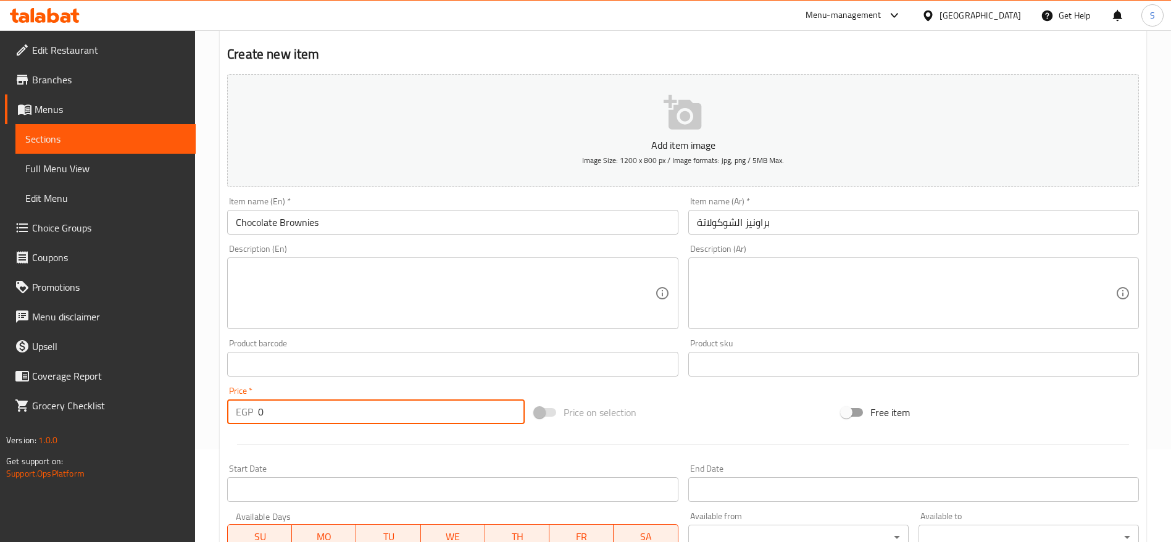
click at [309, 419] on input "0" at bounding box center [391, 411] width 267 height 25
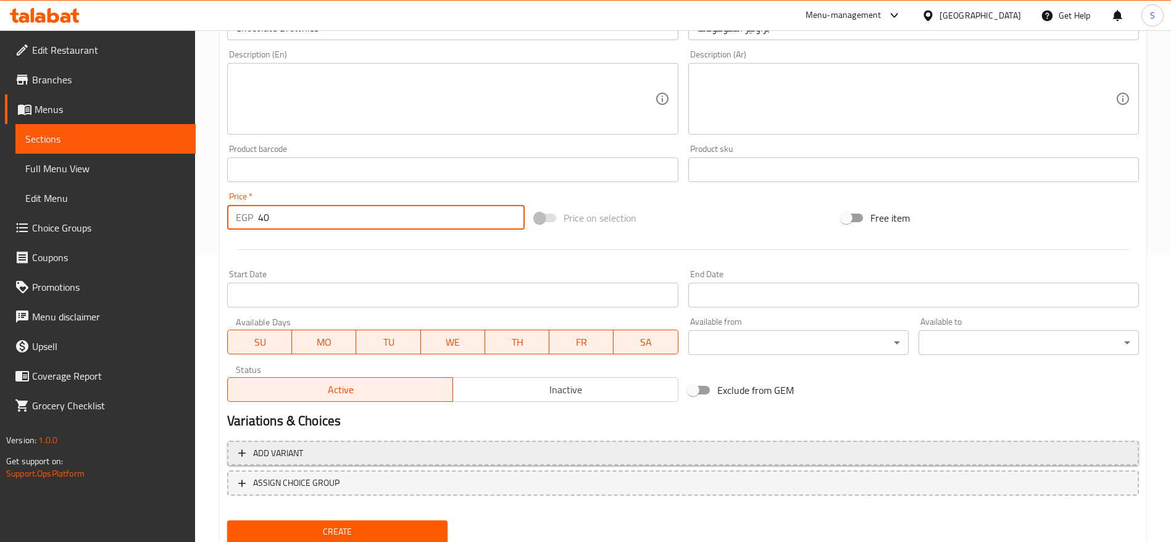
scroll to position [330, 0]
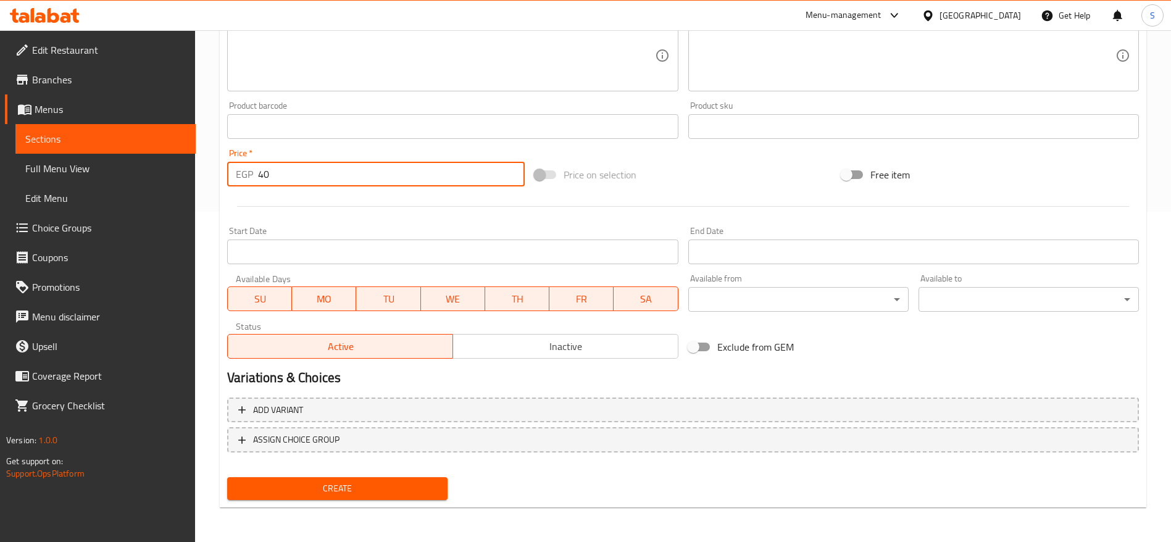
type input "40"
click at [341, 478] on button "Create" at bounding box center [337, 488] width 220 height 23
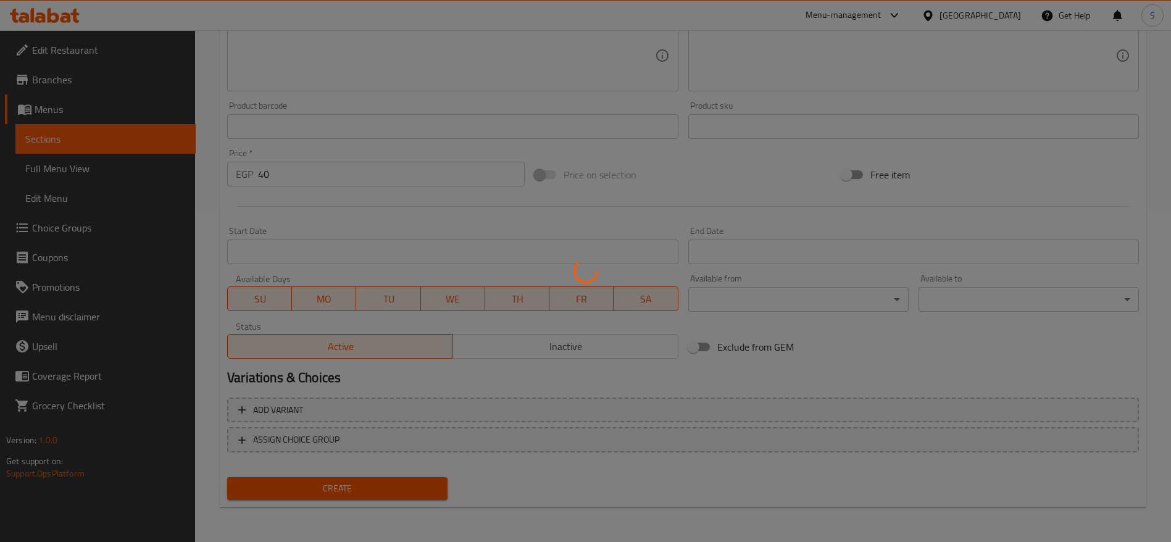
type input "0"
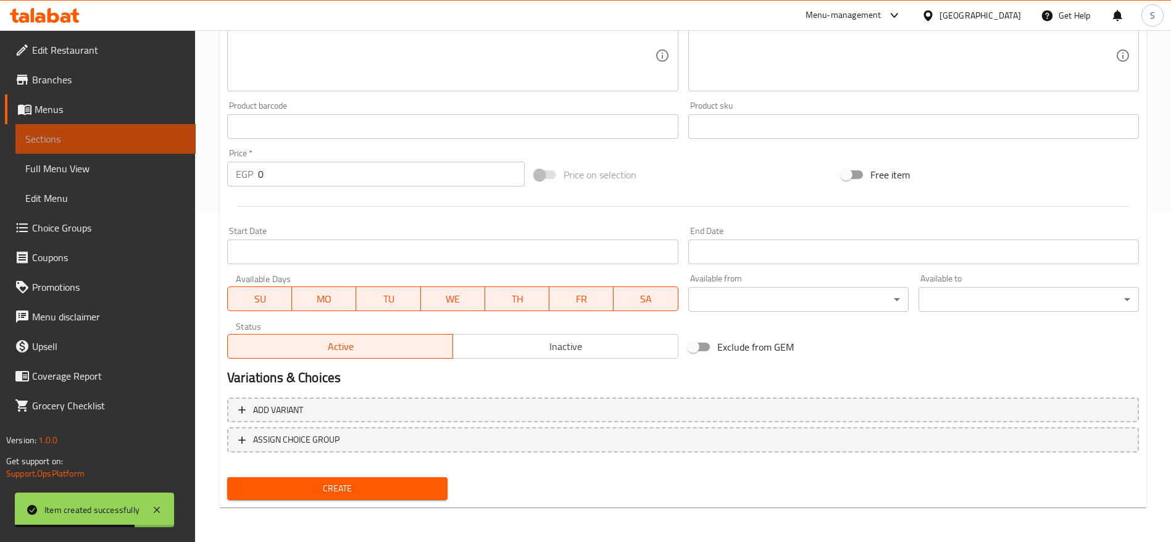
click at [128, 144] on span "Sections" at bounding box center [105, 138] width 160 height 15
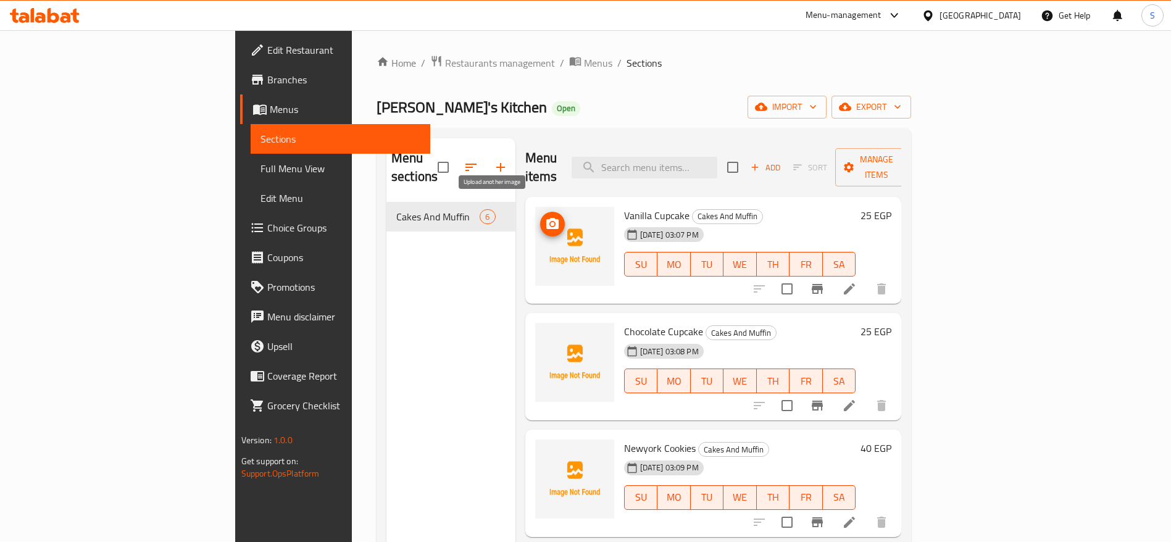
click at [550, 222] on circle "upload picture" at bounding box center [552, 224] width 4 height 4
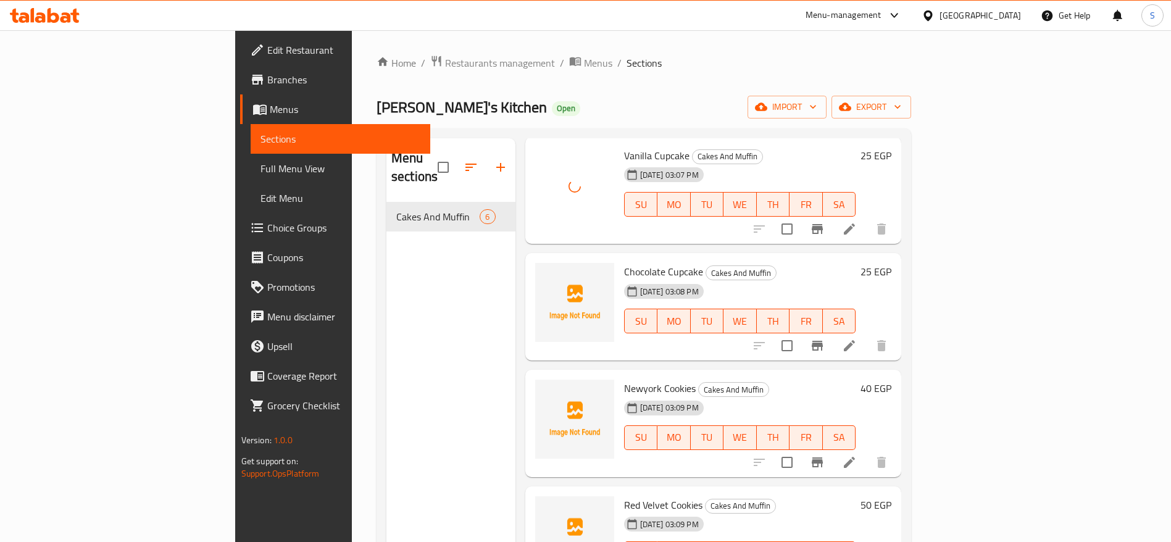
scroll to position [62, 0]
click at [546, 272] on icon "upload picture" at bounding box center [552, 277] width 12 height 11
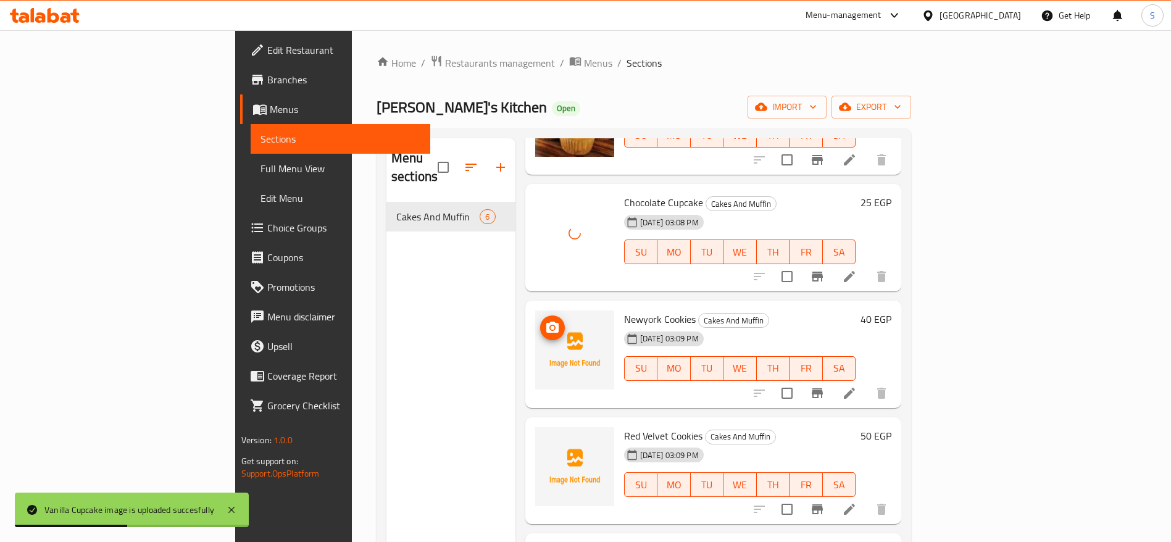
scroll to position [154, 0]
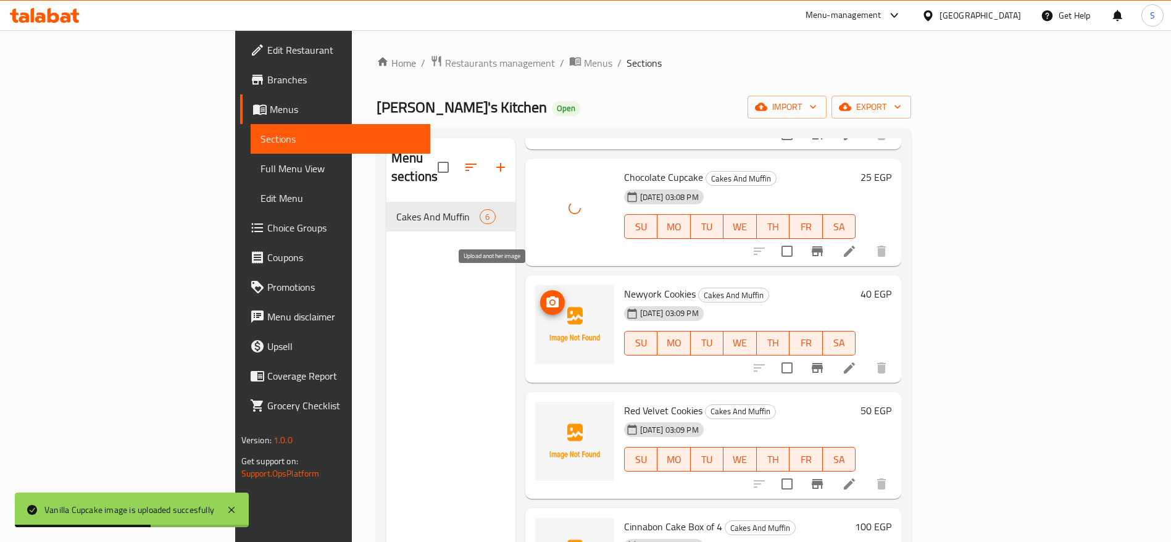
click at [540, 290] on button "upload picture" at bounding box center [552, 302] width 25 height 25
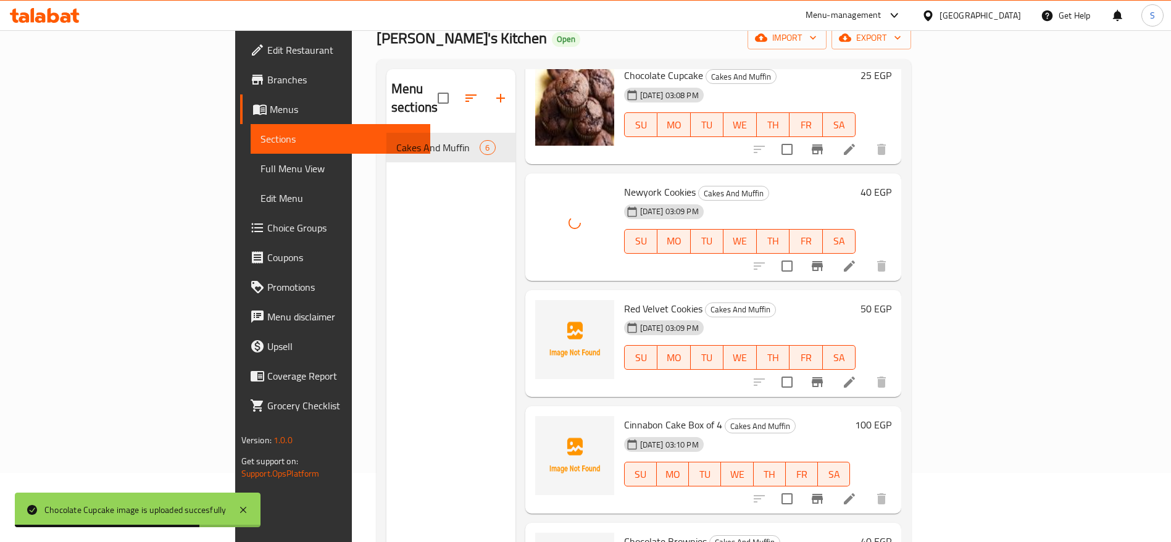
scroll to position [123, 0]
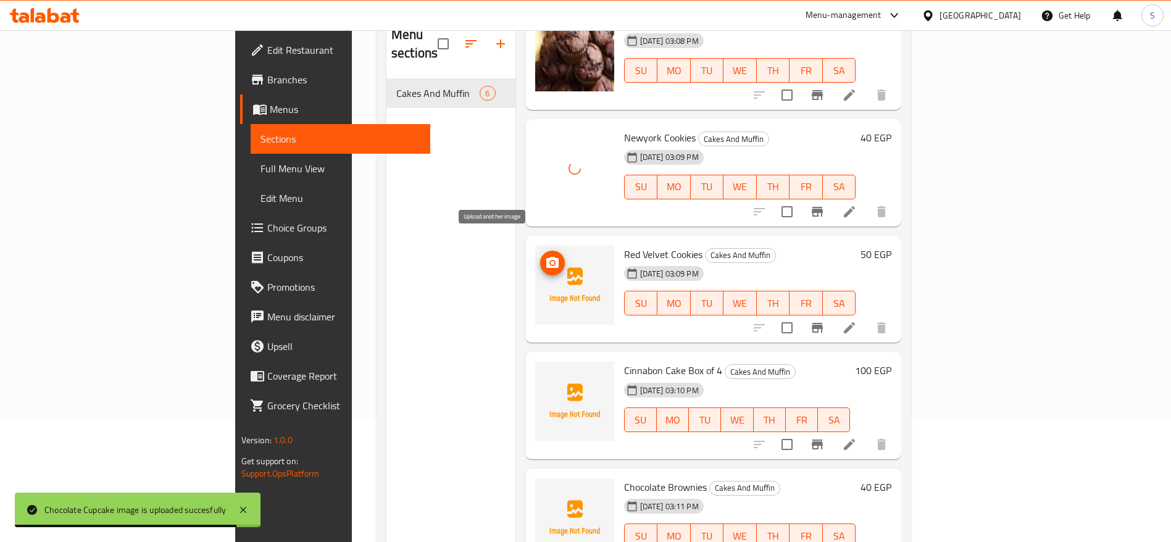
click at [546, 257] on icon "upload picture" at bounding box center [552, 262] width 12 height 11
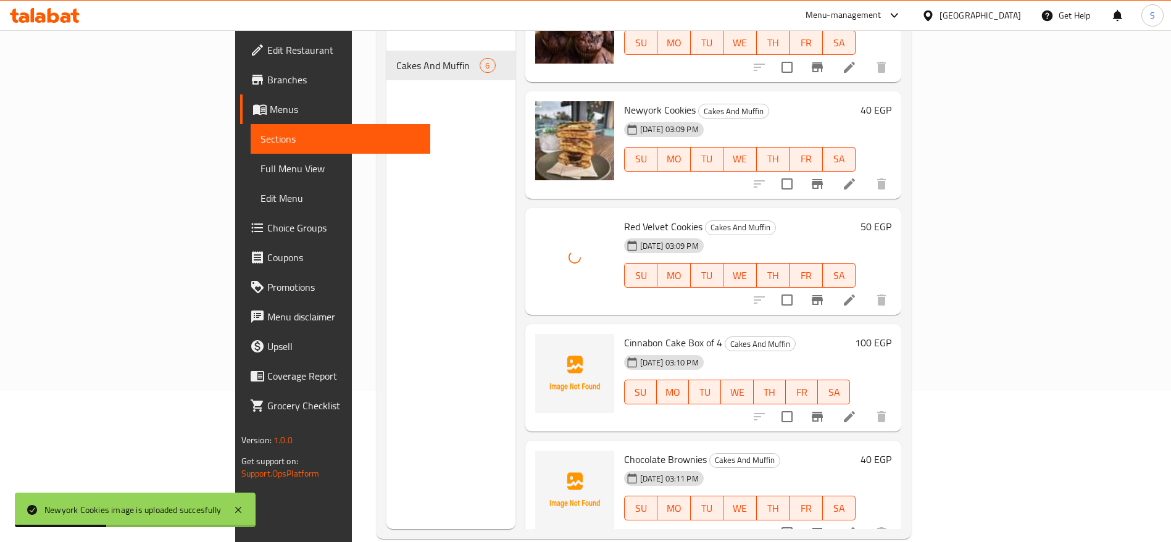
scroll to position [173, 0]
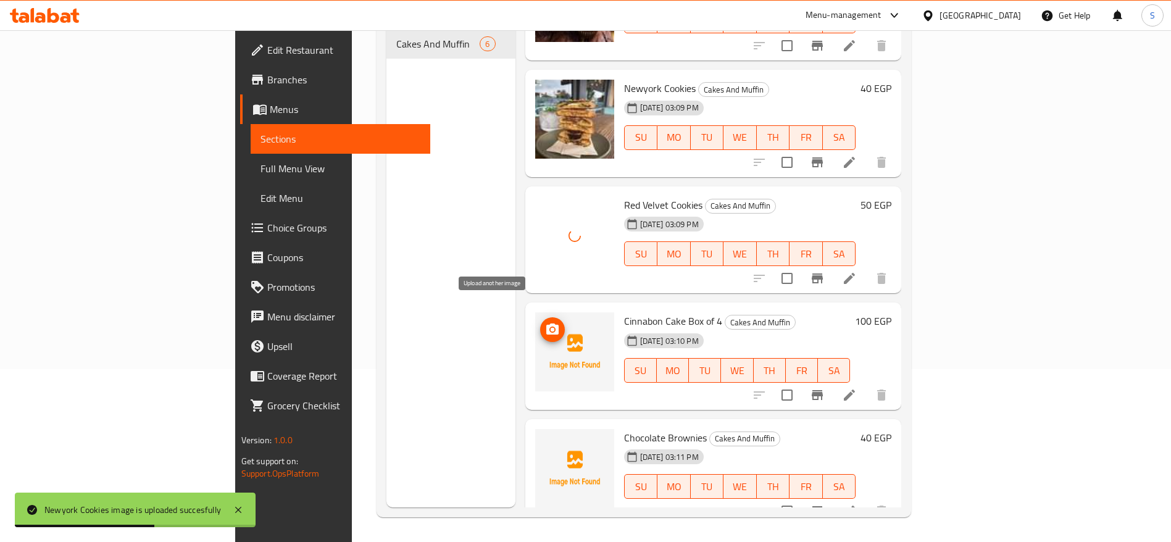
click at [546, 323] on icon "upload picture" at bounding box center [552, 328] width 12 height 11
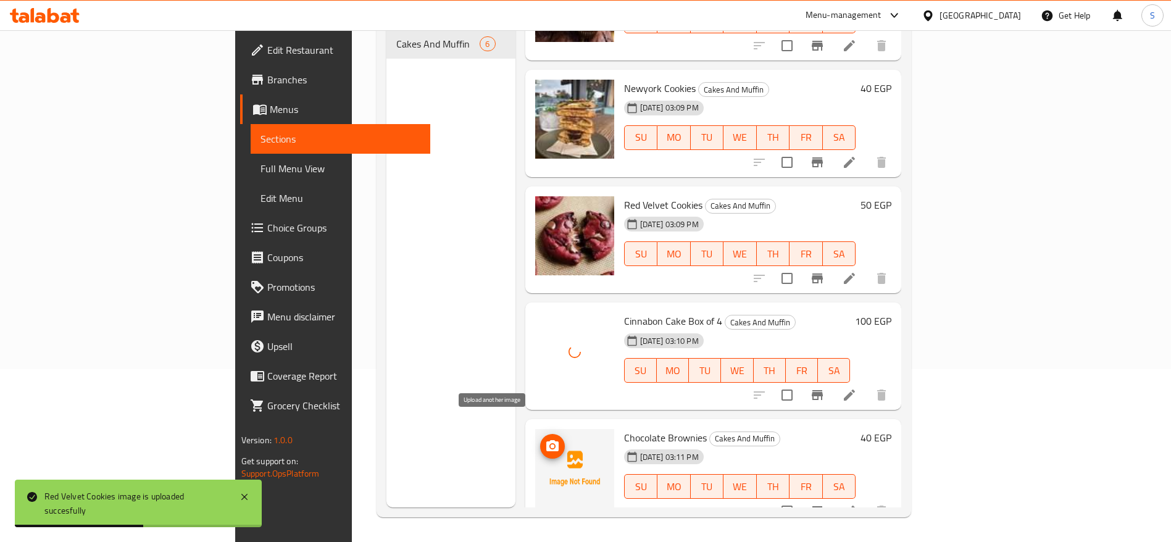
click at [546, 440] on icon "upload picture" at bounding box center [552, 445] width 12 height 11
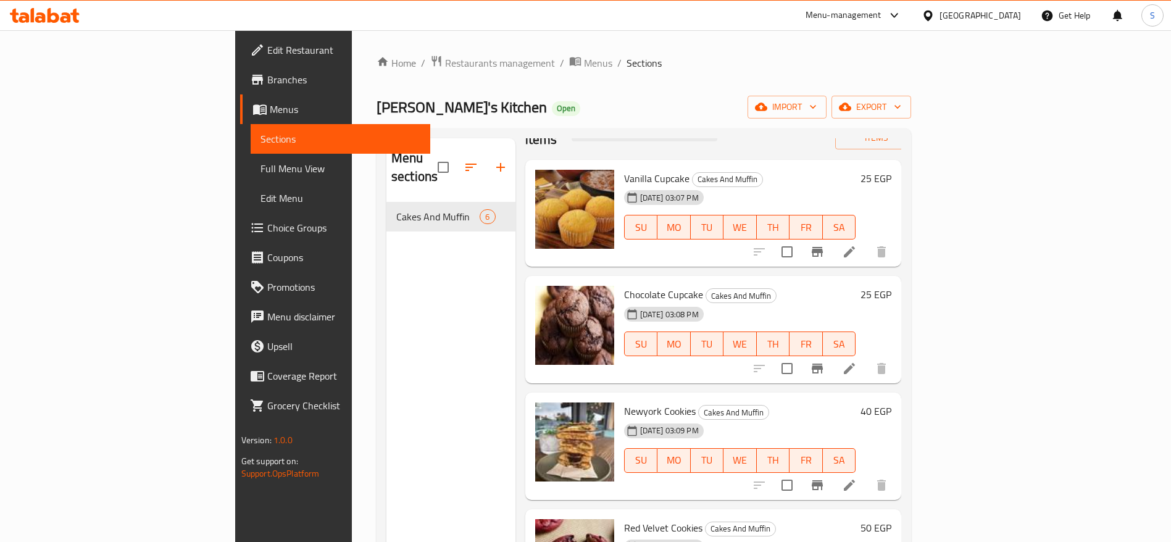
scroll to position [0, 0]
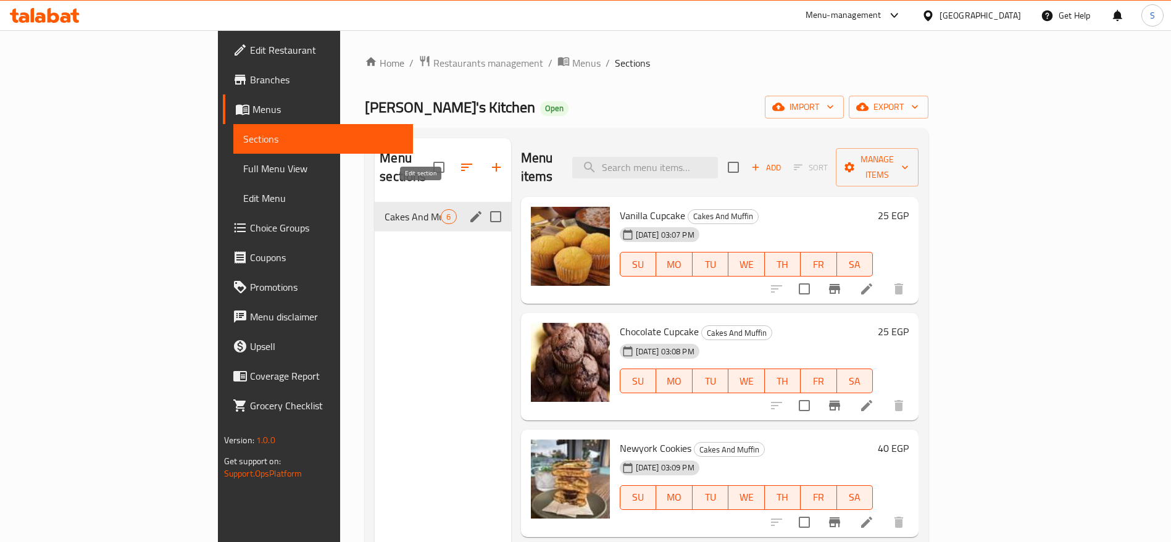
click at [468, 209] on icon "edit" at bounding box center [475, 216] width 15 height 15
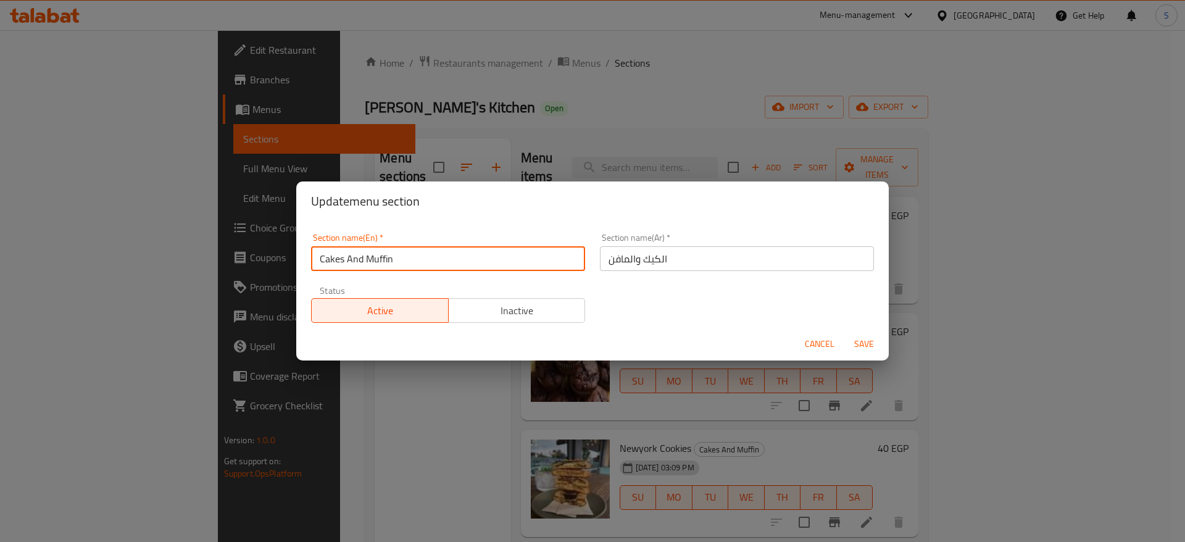
drag, startPoint x: 400, startPoint y: 257, endPoint x: 368, endPoint y: 265, distance: 33.2
click at [368, 265] on input "Cakes And Muffin" at bounding box center [448, 258] width 274 height 25
type input "Cakes And Cookies"
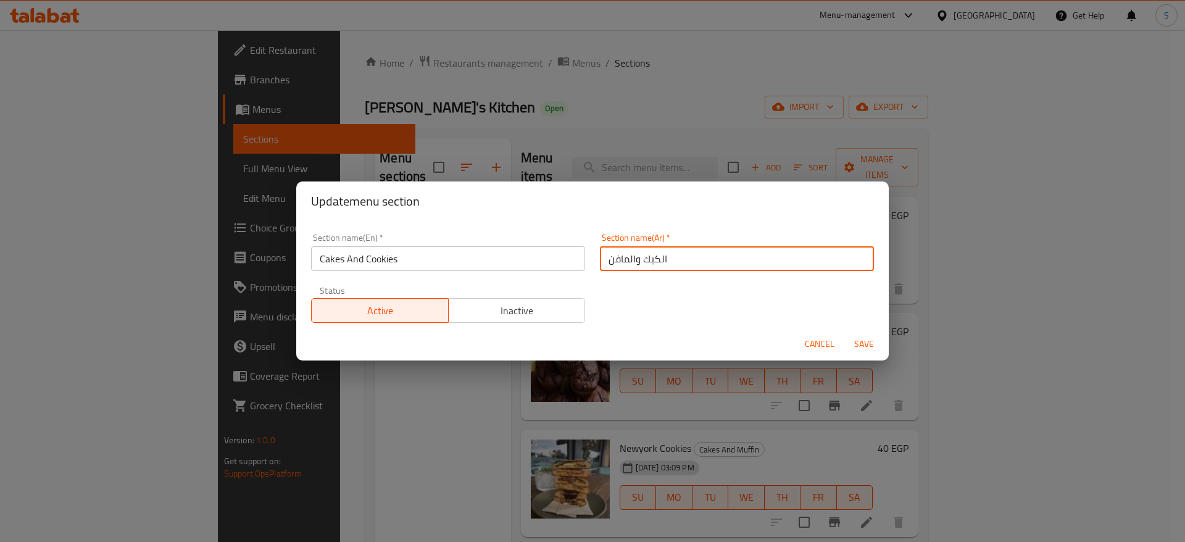
drag, startPoint x: 600, startPoint y: 259, endPoint x: 621, endPoint y: 258, distance: 21.0
click at [621, 258] on input "الكيك والمافن" at bounding box center [737, 258] width 274 height 25
type input "الكيك والكوكيز"
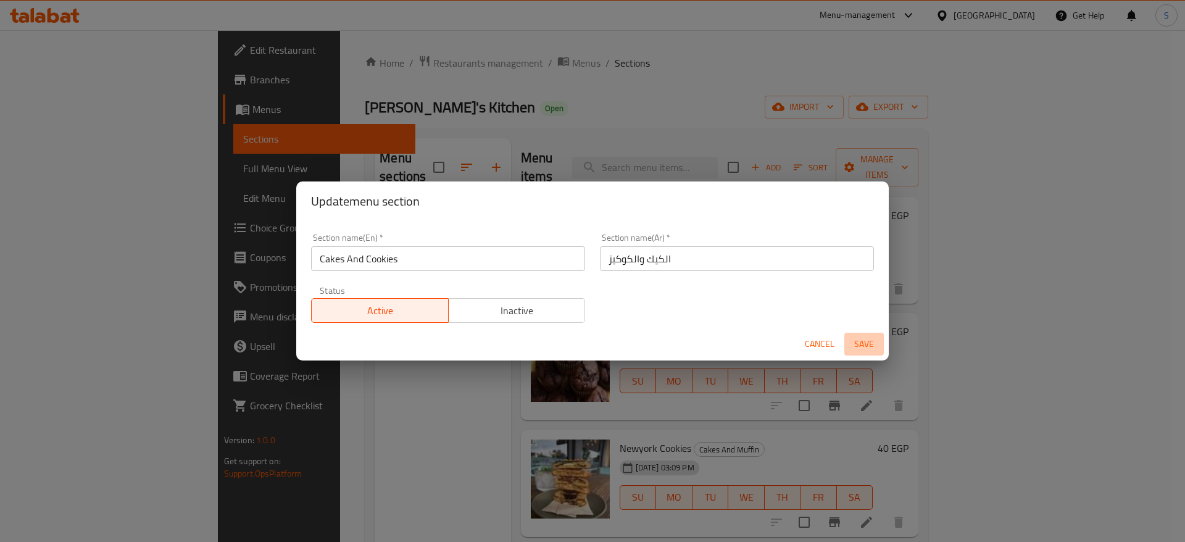
click at [863, 341] on span "Save" at bounding box center [864, 343] width 30 height 15
